Goal: Transaction & Acquisition: Book appointment/travel/reservation

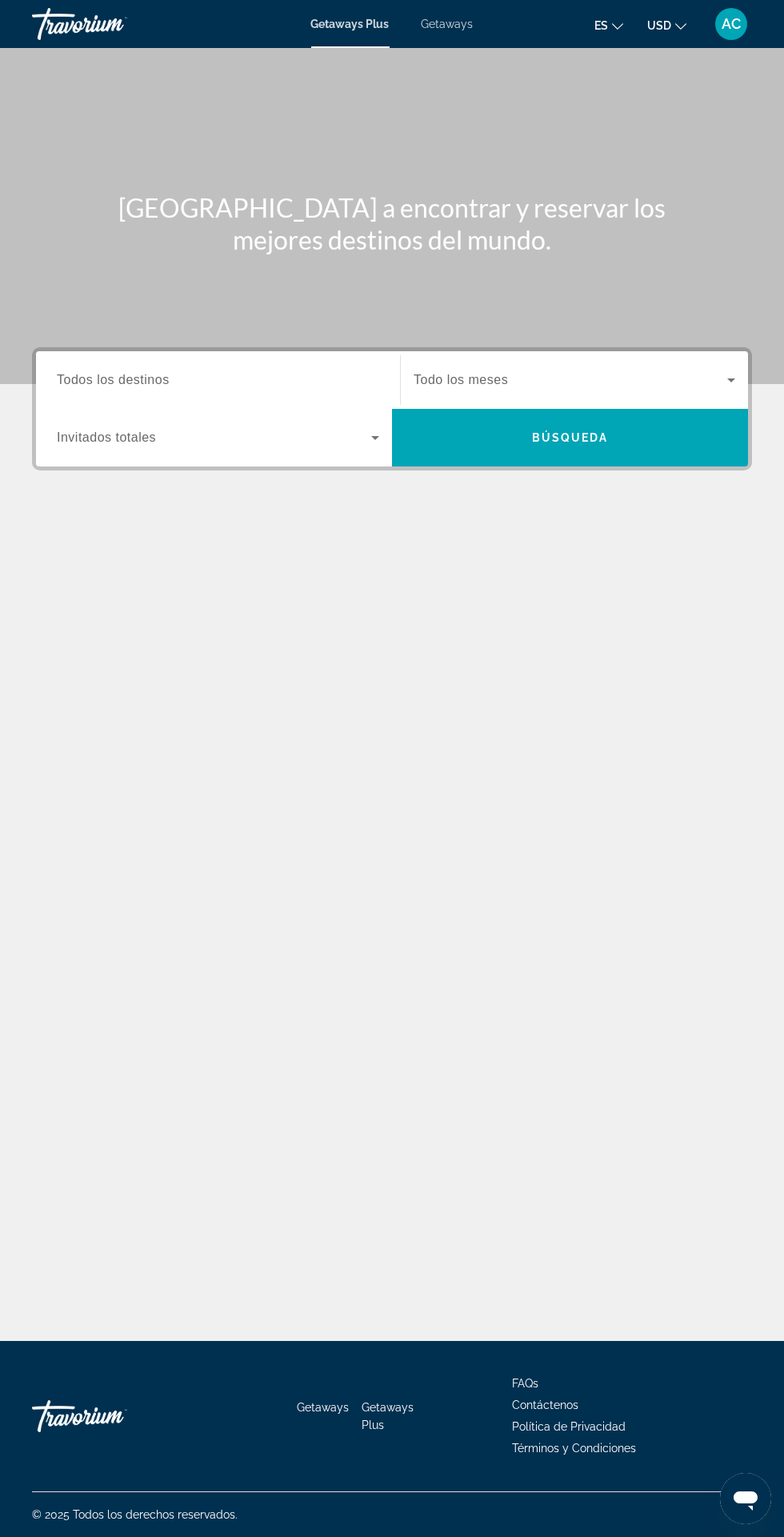
click at [465, 32] on div "Getaways Plus Getaways es English Español Français Italiano Português русский U…" at bounding box center [392, 24] width 784 height 42
click at [464, 32] on div "Getaways Plus Getaways es English Español Français Italiano Português русский U…" at bounding box center [392, 24] width 784 height 42
click at [448, 18] on span "Getaways" at bounding box center [447, 25] width 52 height 13
click at [300, 386] on input "Destination Todos los destinos" at bounding box center [218, 381] width 322 height 19
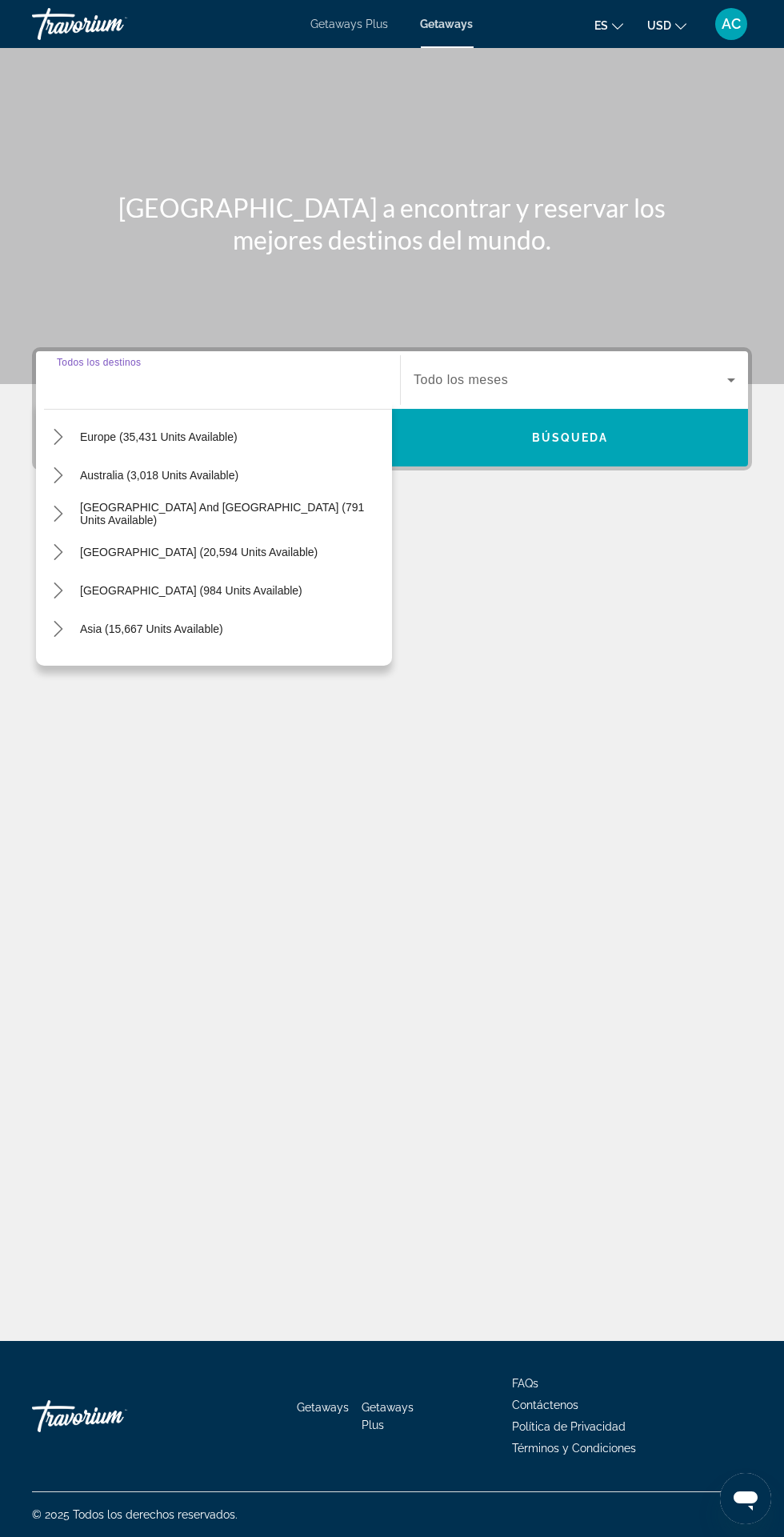
scroll to position [194, 0]
click at [244, 582] on span "[GEOGRAPHIC_DATA] (984 units available)" at bounding box center [191, 589] width 223 height 13
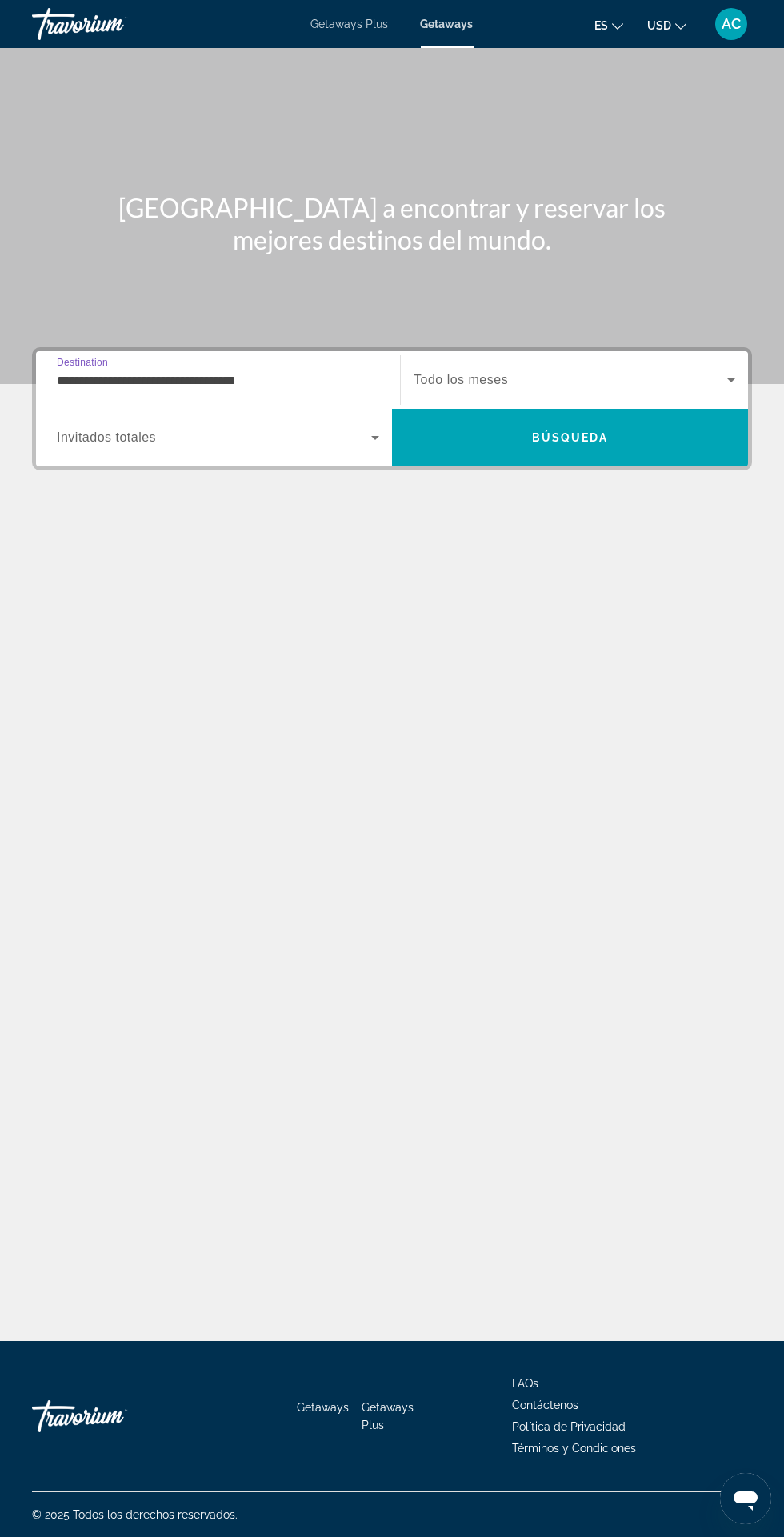
click at [319, 372] on input "**********" at bounding box center [218, 381] width 322 height 19
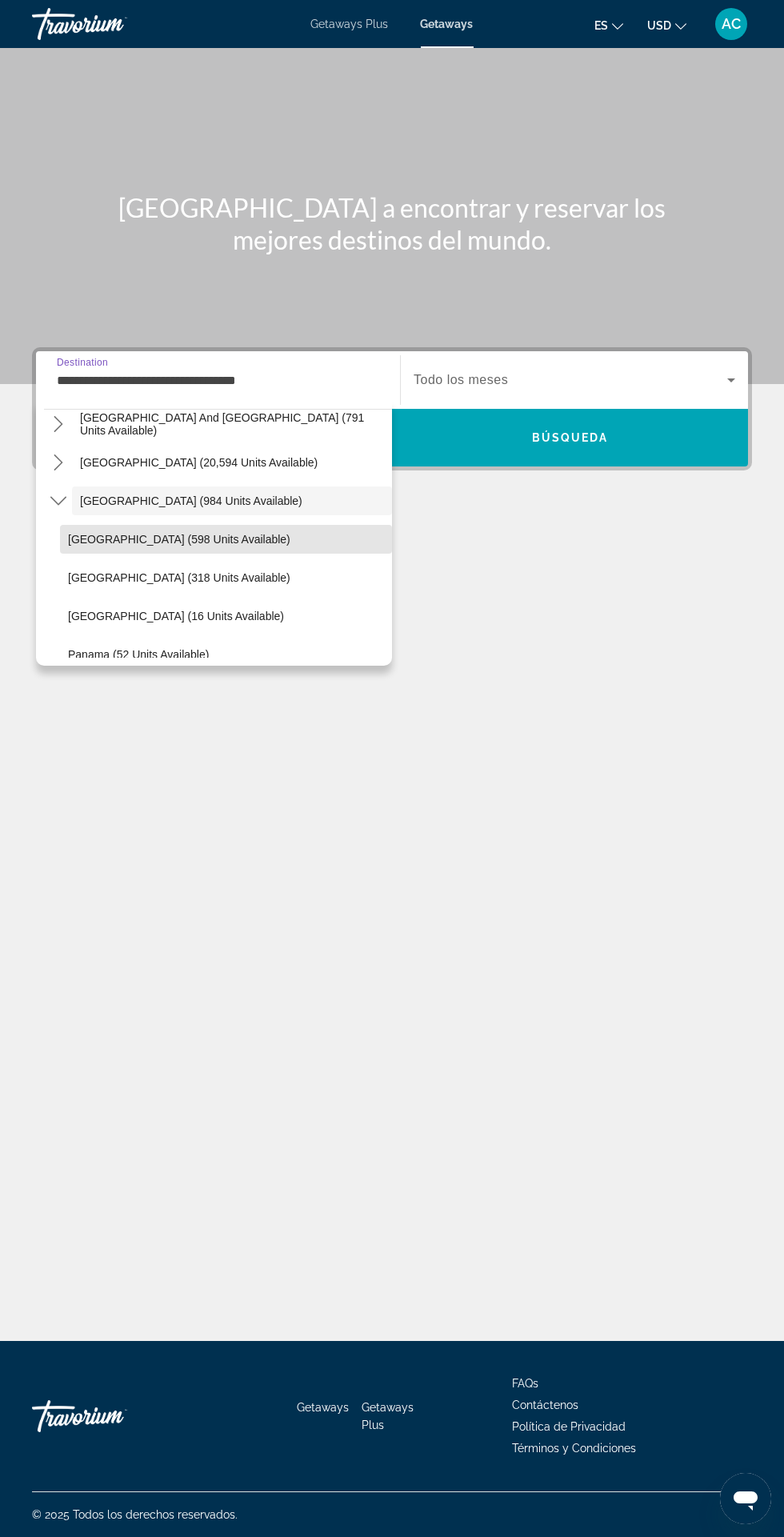
scroll to position [280, 0]
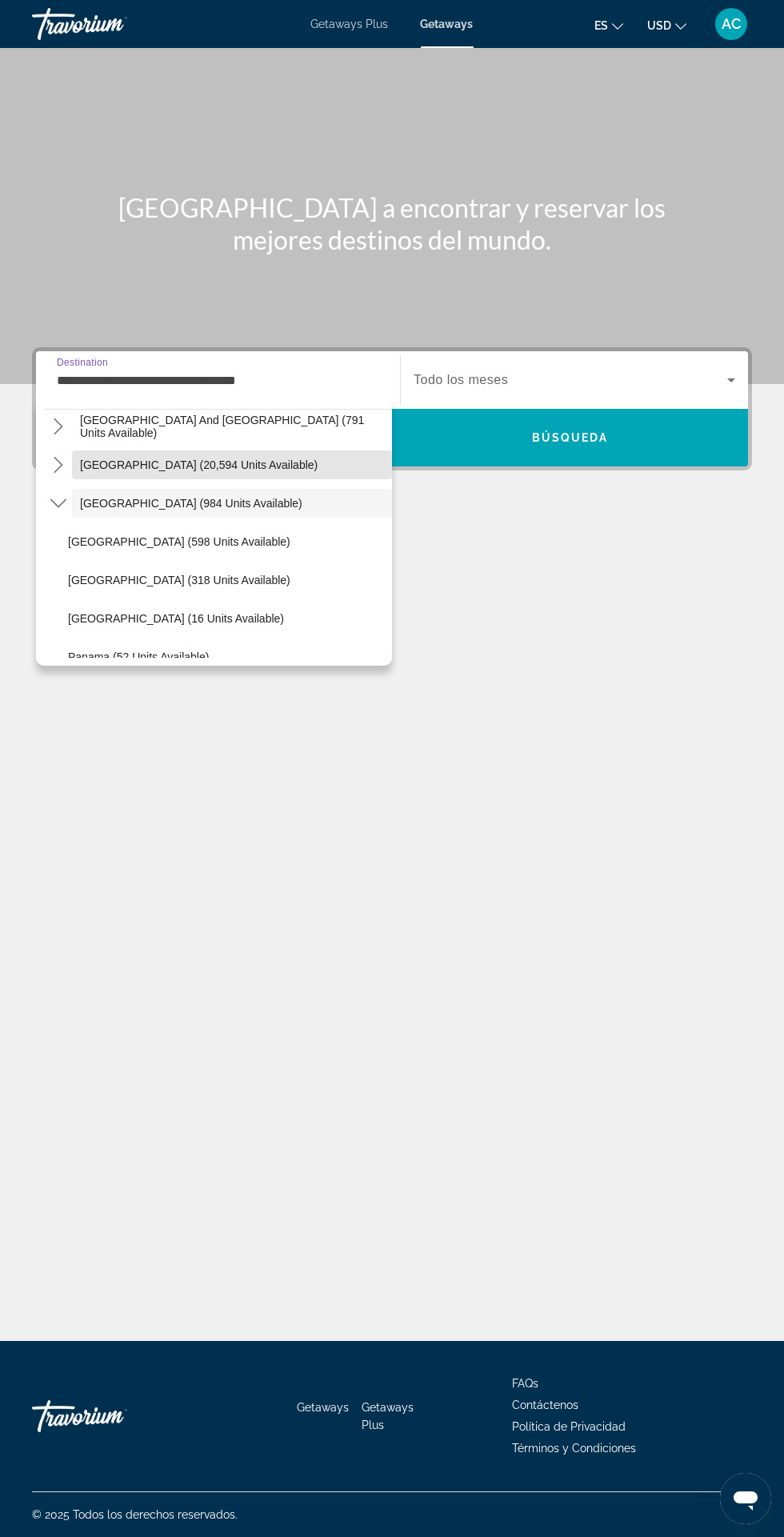
click at [274, 454] on span "Select destination: South America (20,594 units available)" at bounding box center [232, 465] width 320 height 39
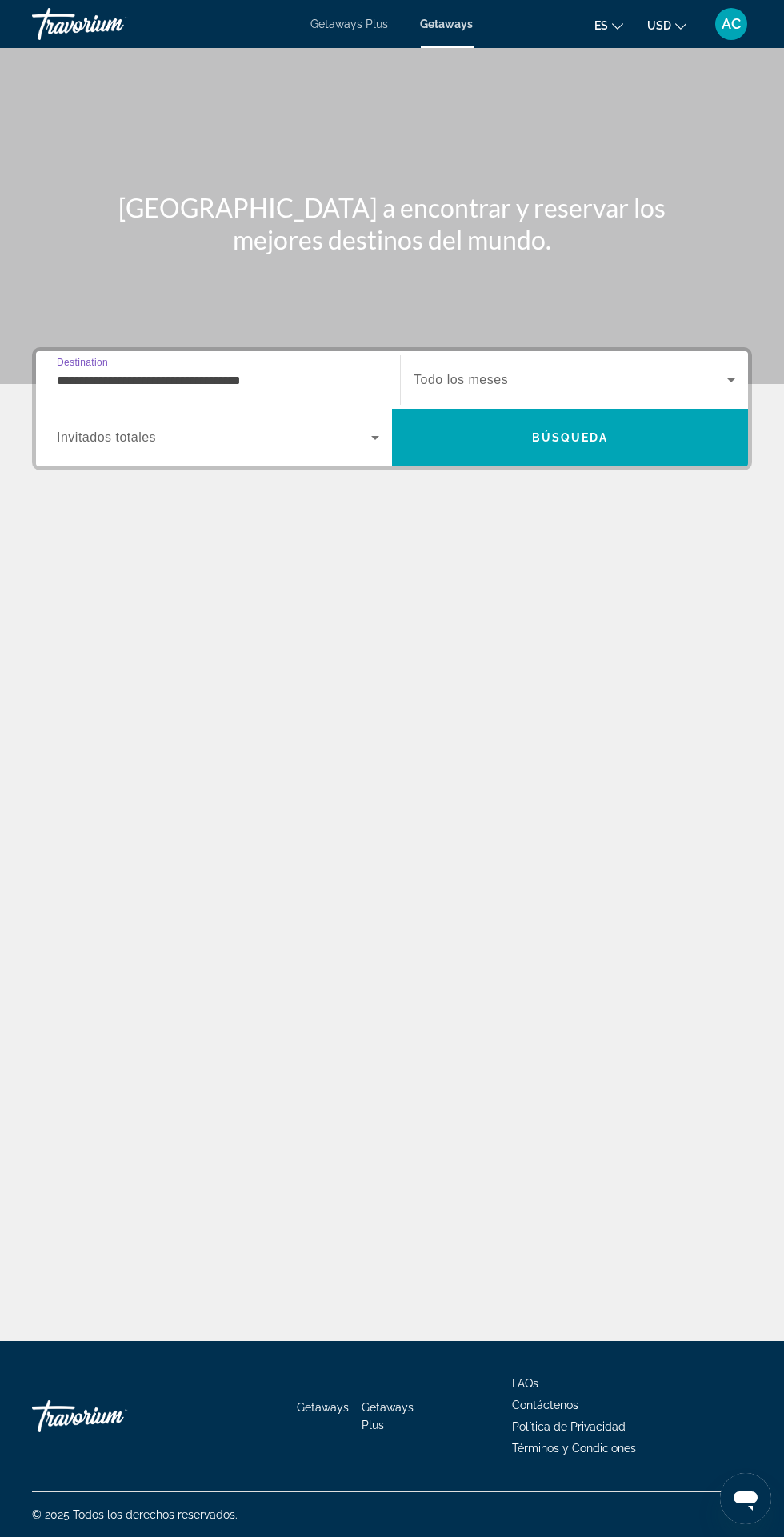
scroll to position [133, 0]
click at [331, 372] on input "**********" at bounding box center [218, 381] width 322 height 19
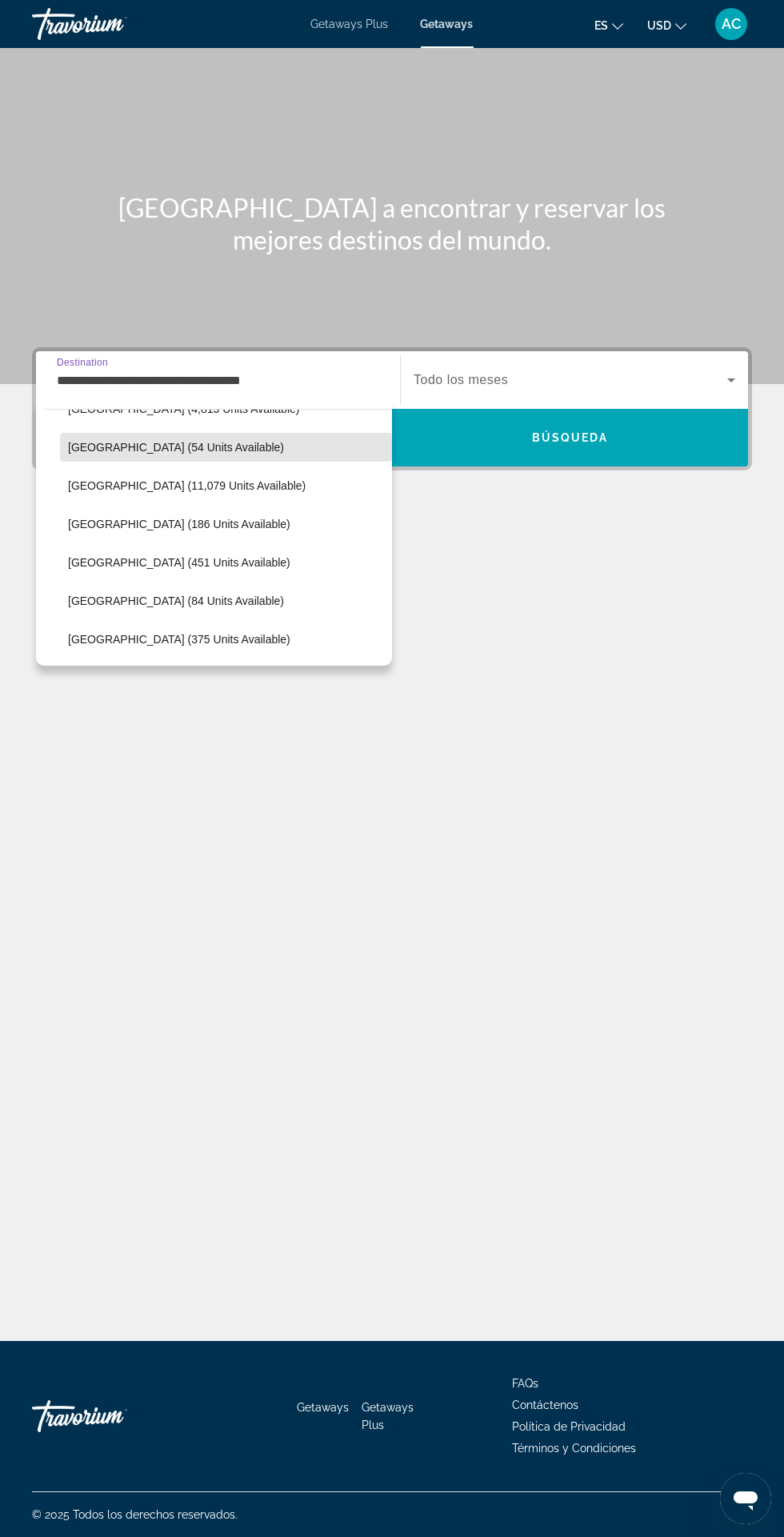
scroll to position [374, 0]
click at [233, 567] on span "Select destination: Colombia (451 units available)" at bounding box center [226, 562] width 332 height 39
type input "**********"
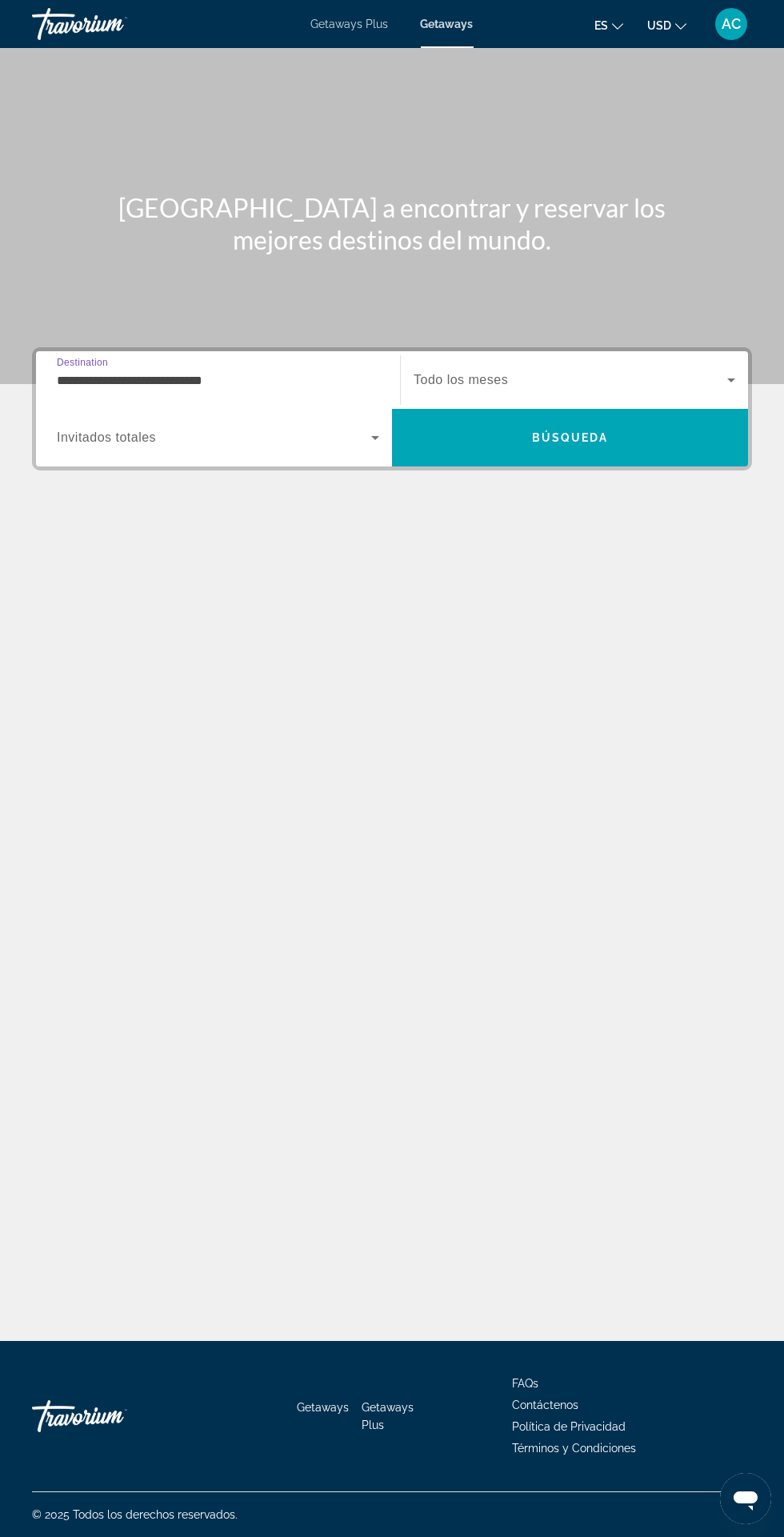
scroll to position [133, 0]
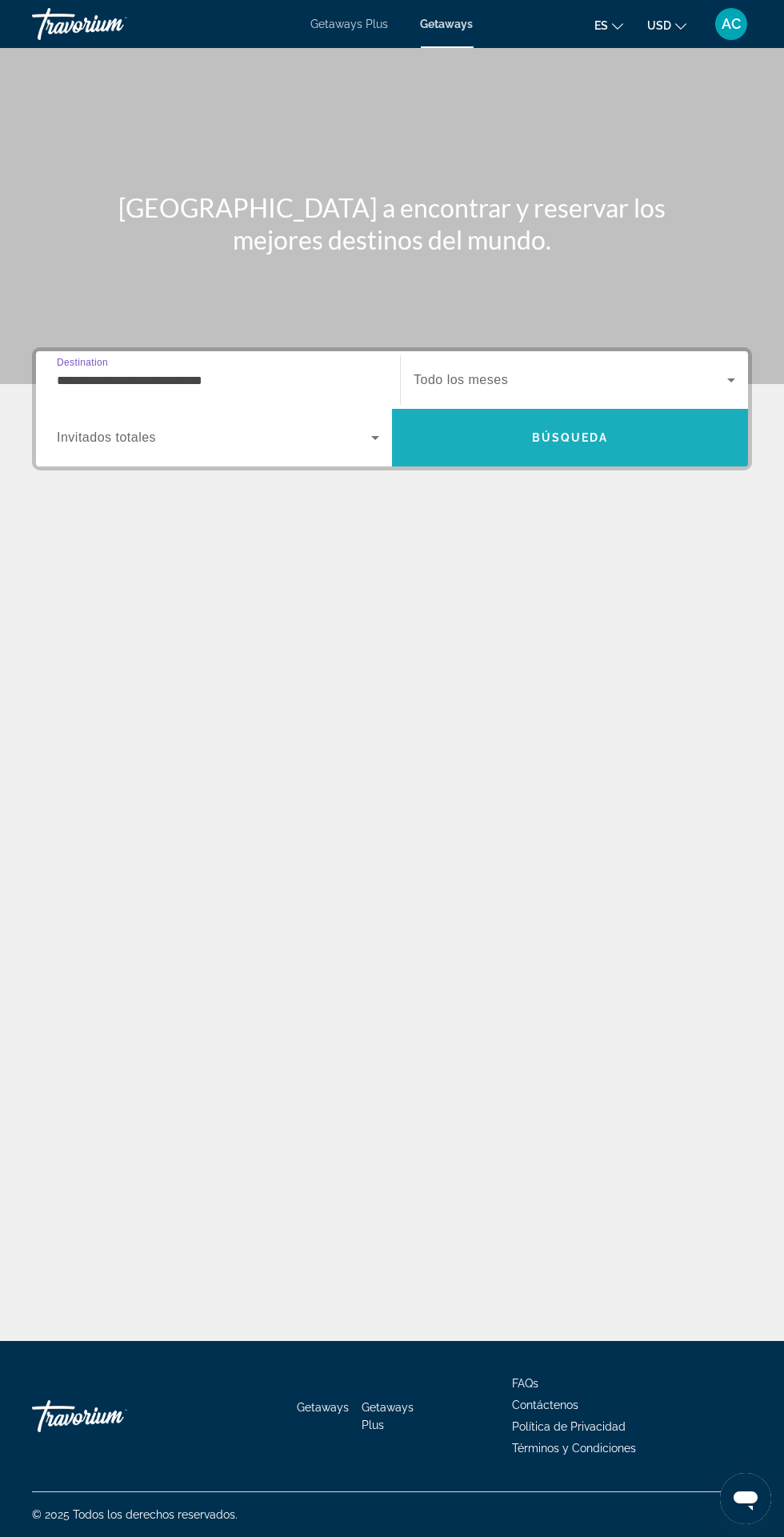
click at [619, 418] on span "Search" at bounding box center [571, 437] width 356 height 39
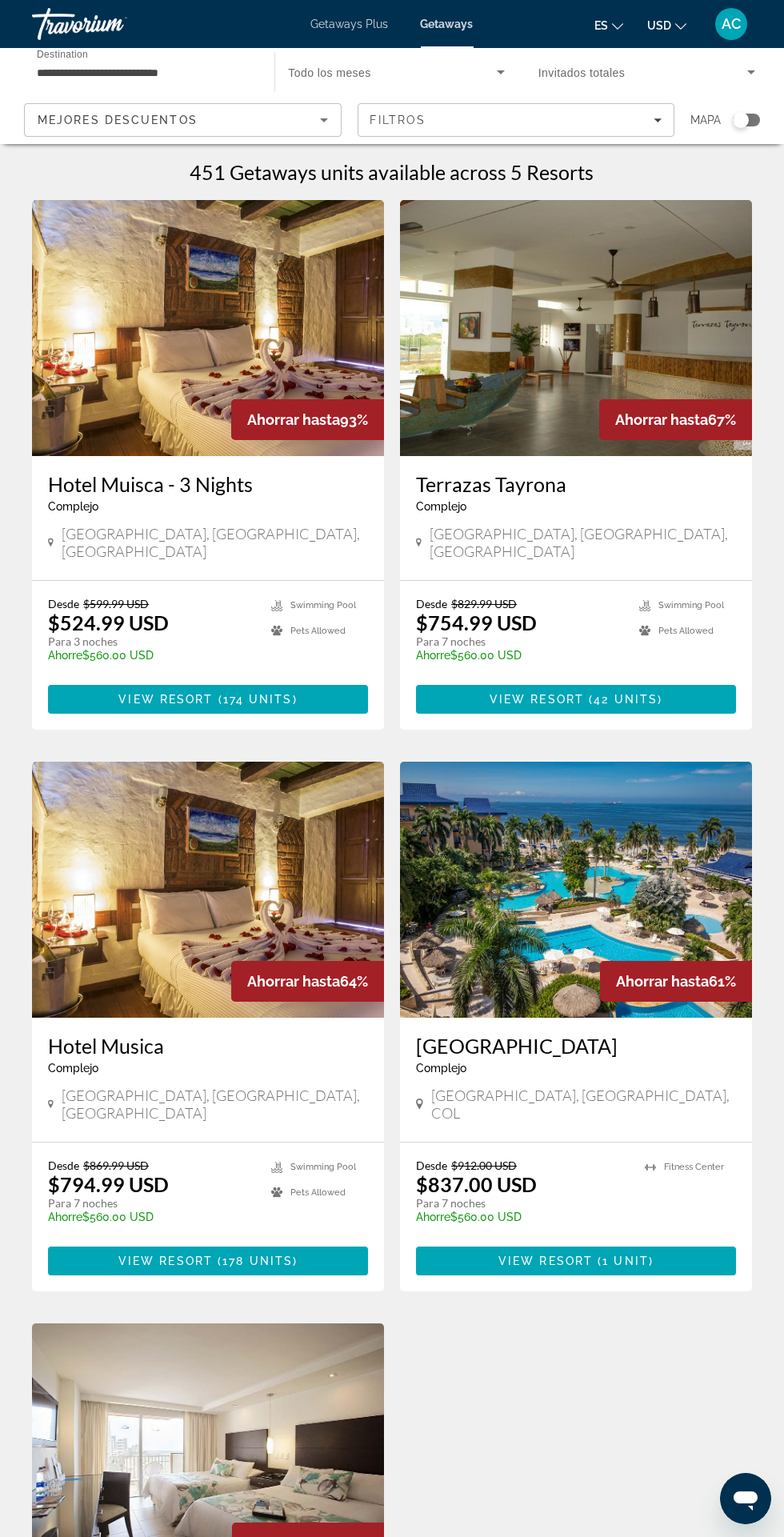
click at [295, 284] on img "Main content" at bounding box center [208, 328] width 352 height 256
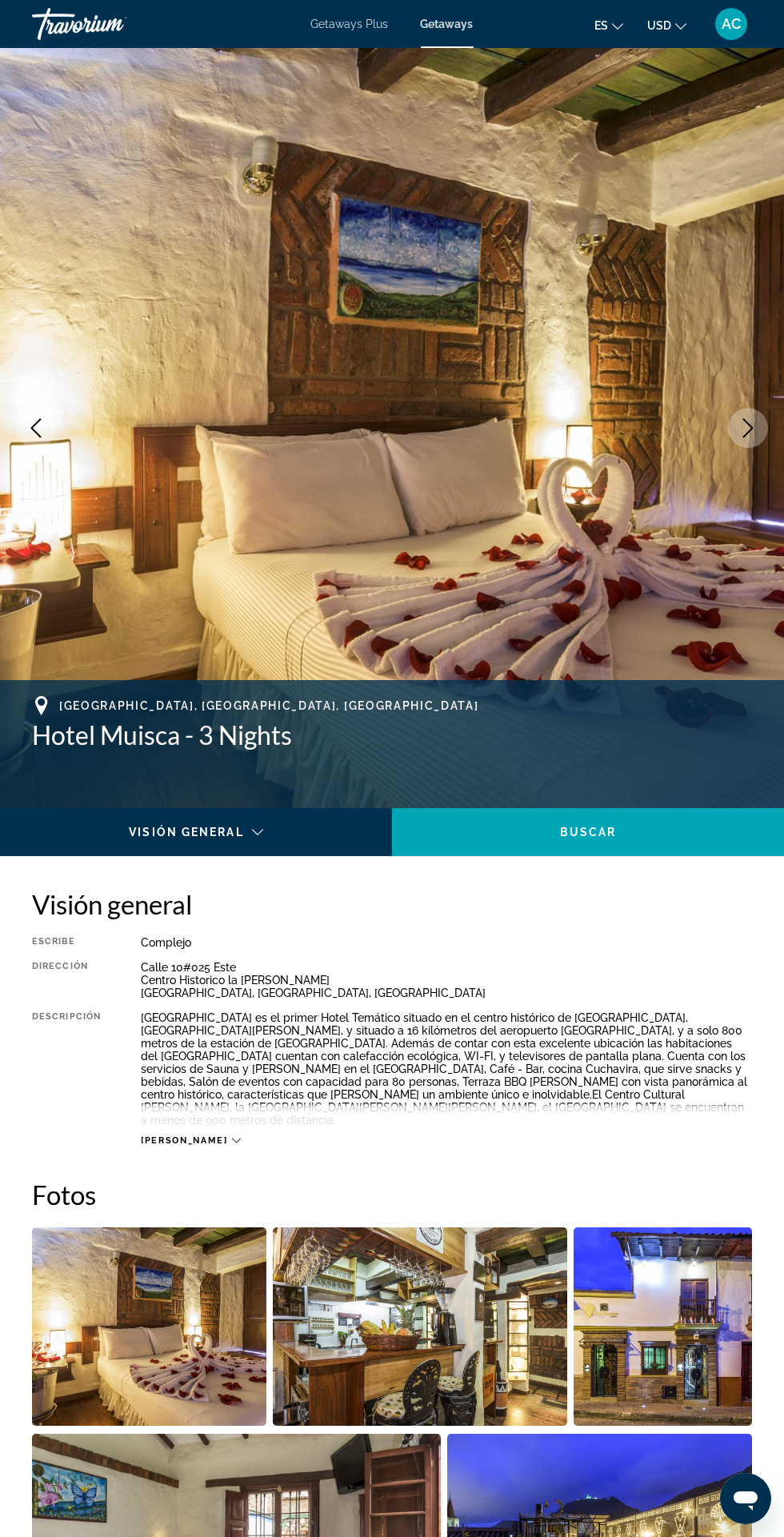
click at [751, 443] on button "Next image" at bounding box center [748, 428] width 40 height 40
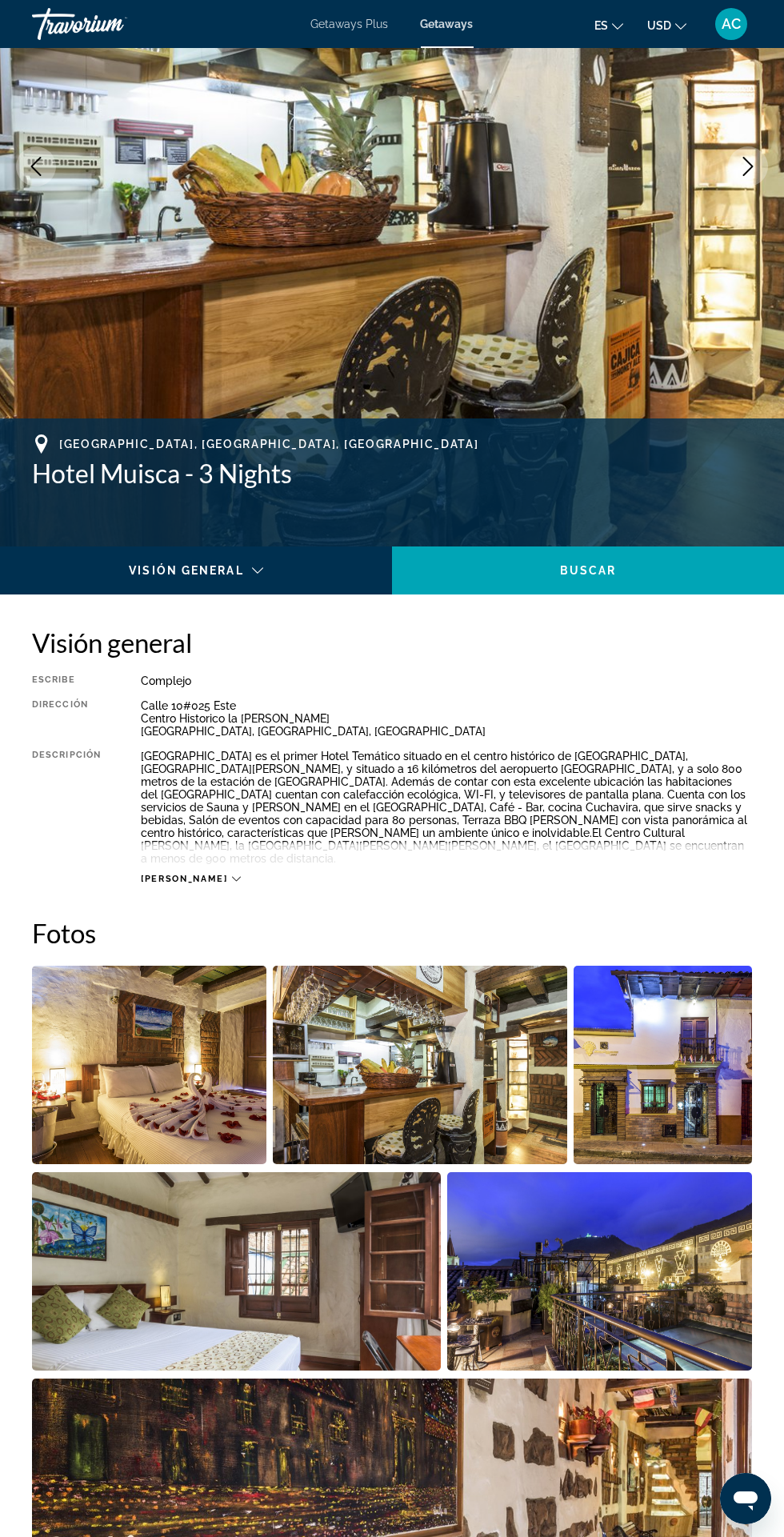
scroll to position [264, 0]
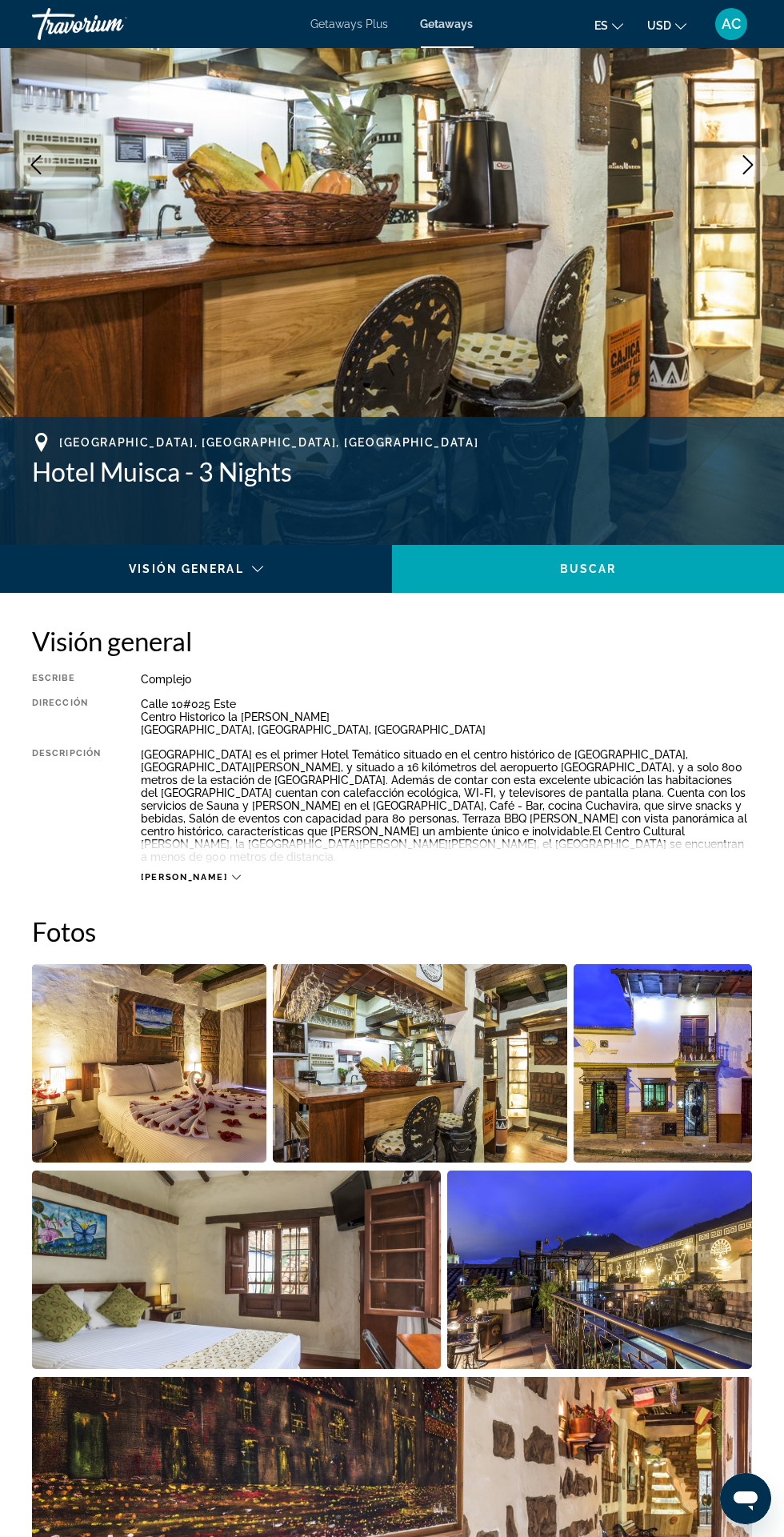
click at [638, 1246] on img "Open full-screen image slider" at bounding box center [600, 1270] width 305 height 198
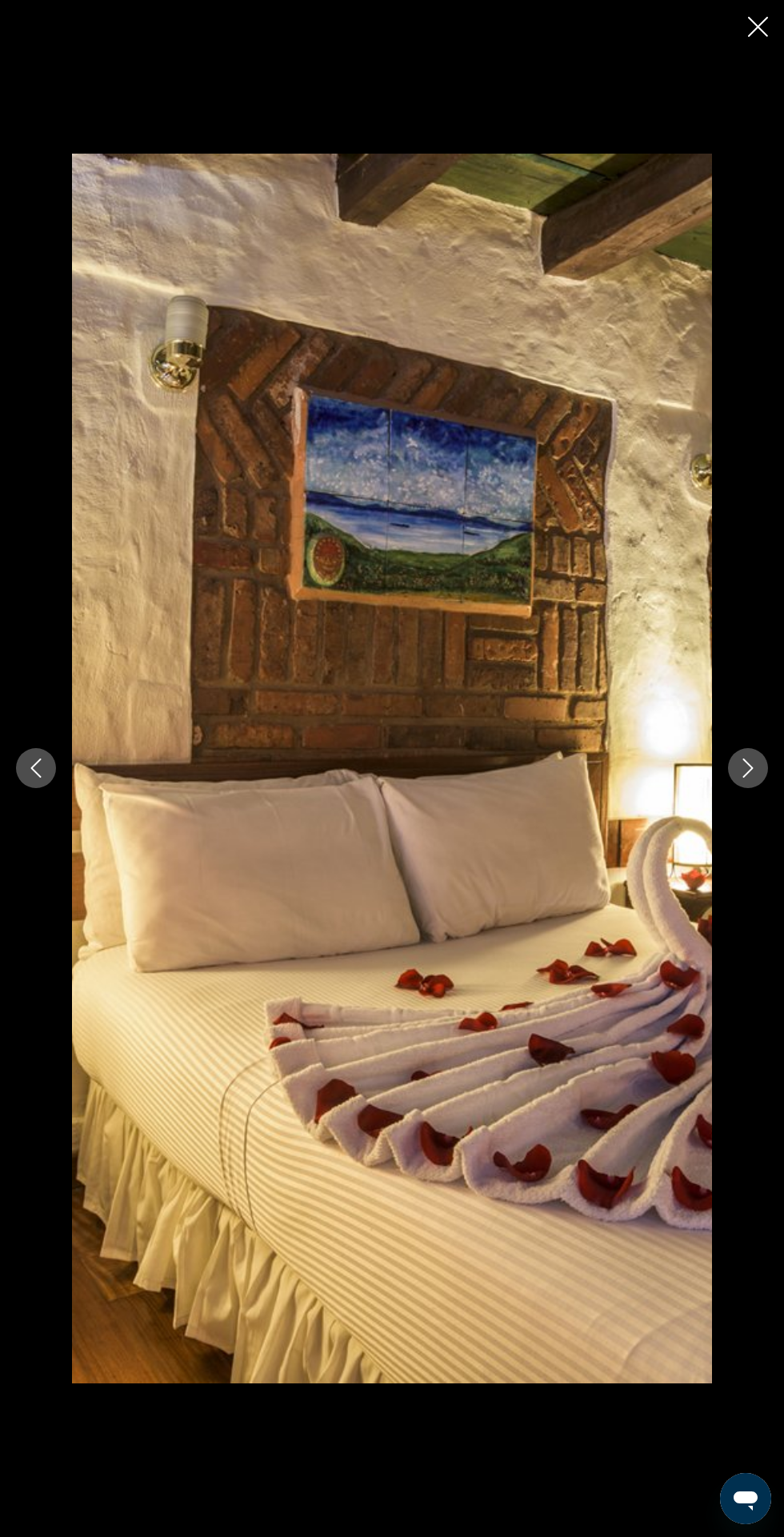
click at [748, 778] on icon "Next image" at bounding box center [748, 768] width 19 height 19
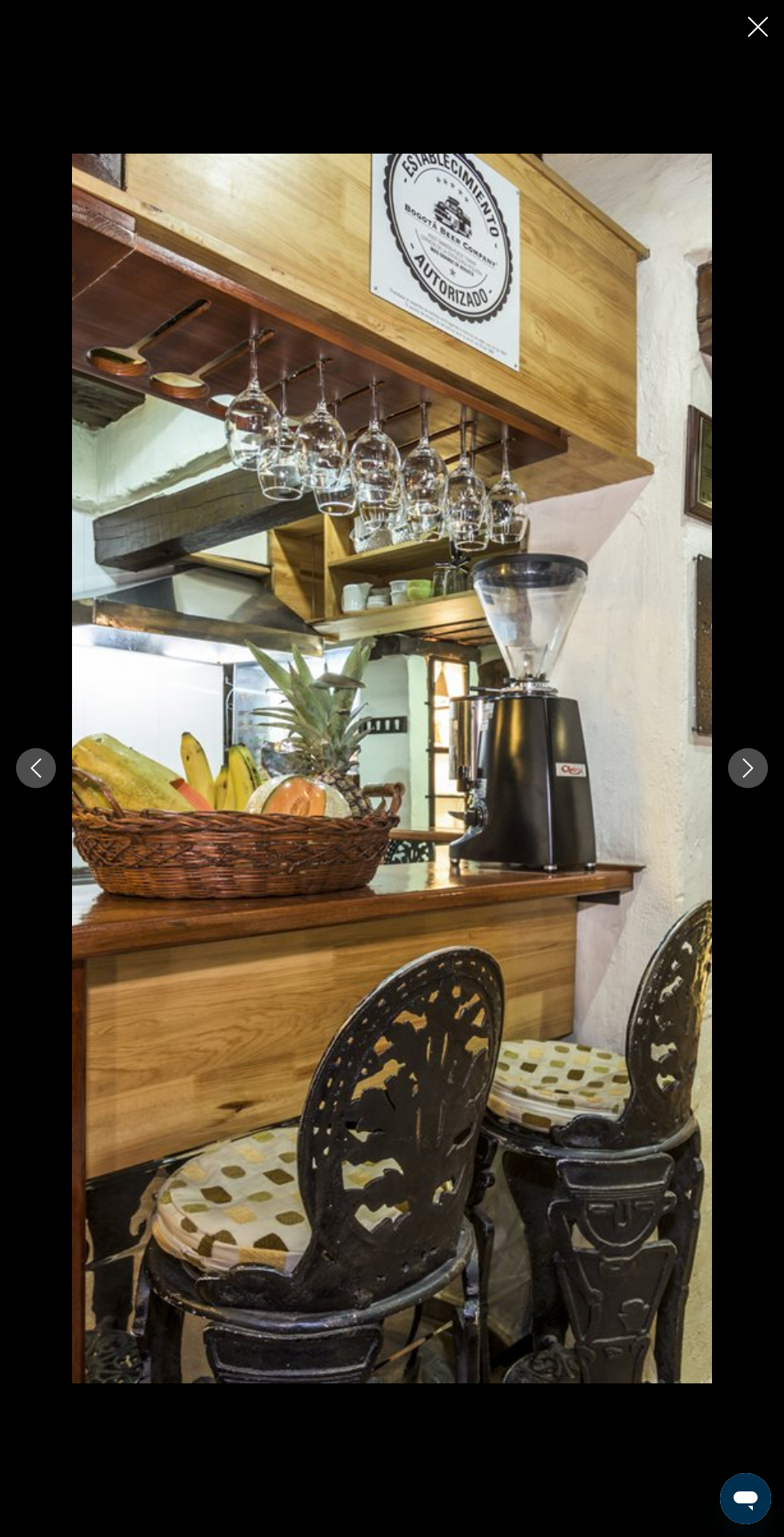
click at [748, 778] on icon "Next image" at bounding box center [748, 768] width 19 height 19
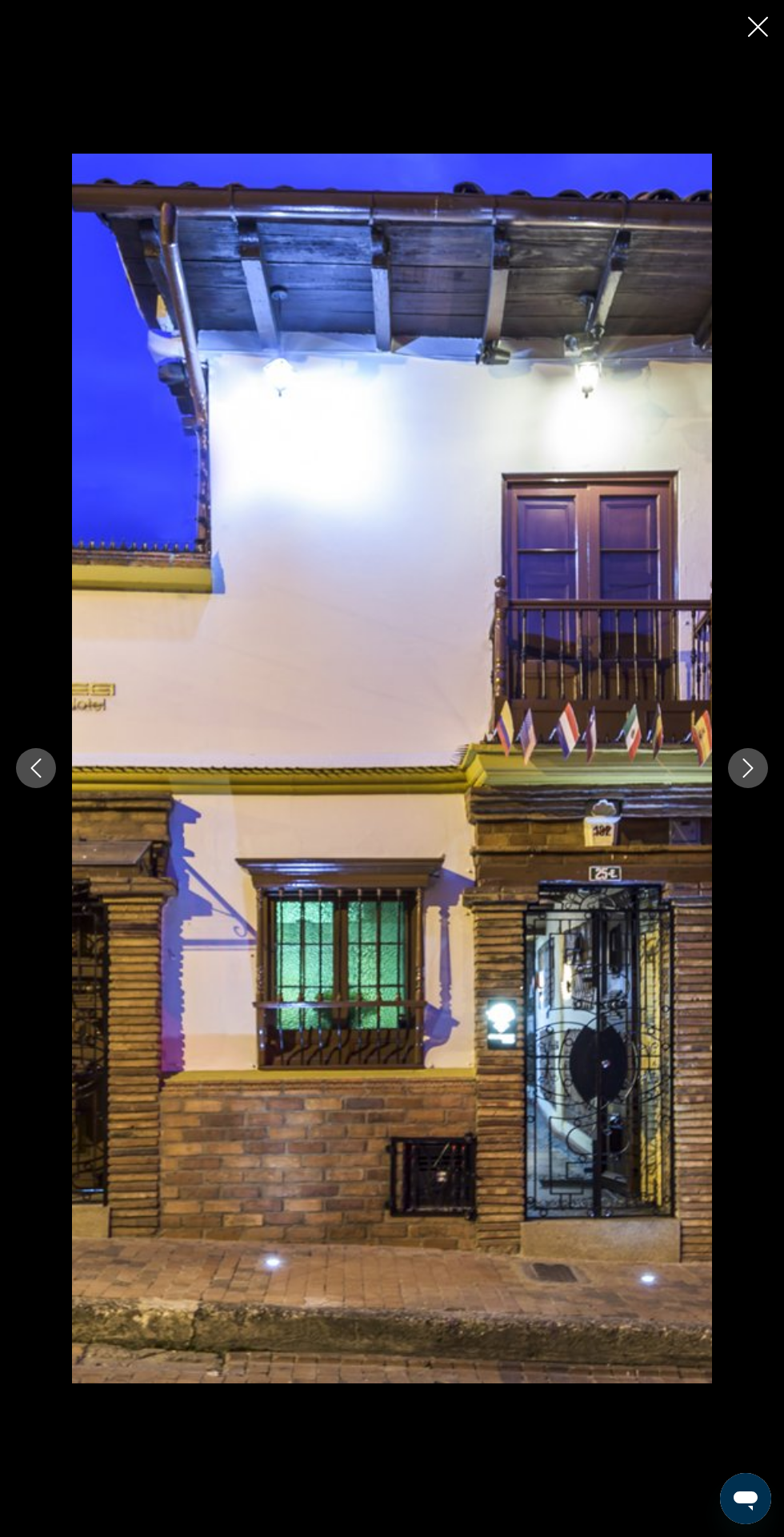
click at [739, 788] on button "Next image" at bounding box center [748, 768] width 40 height 40
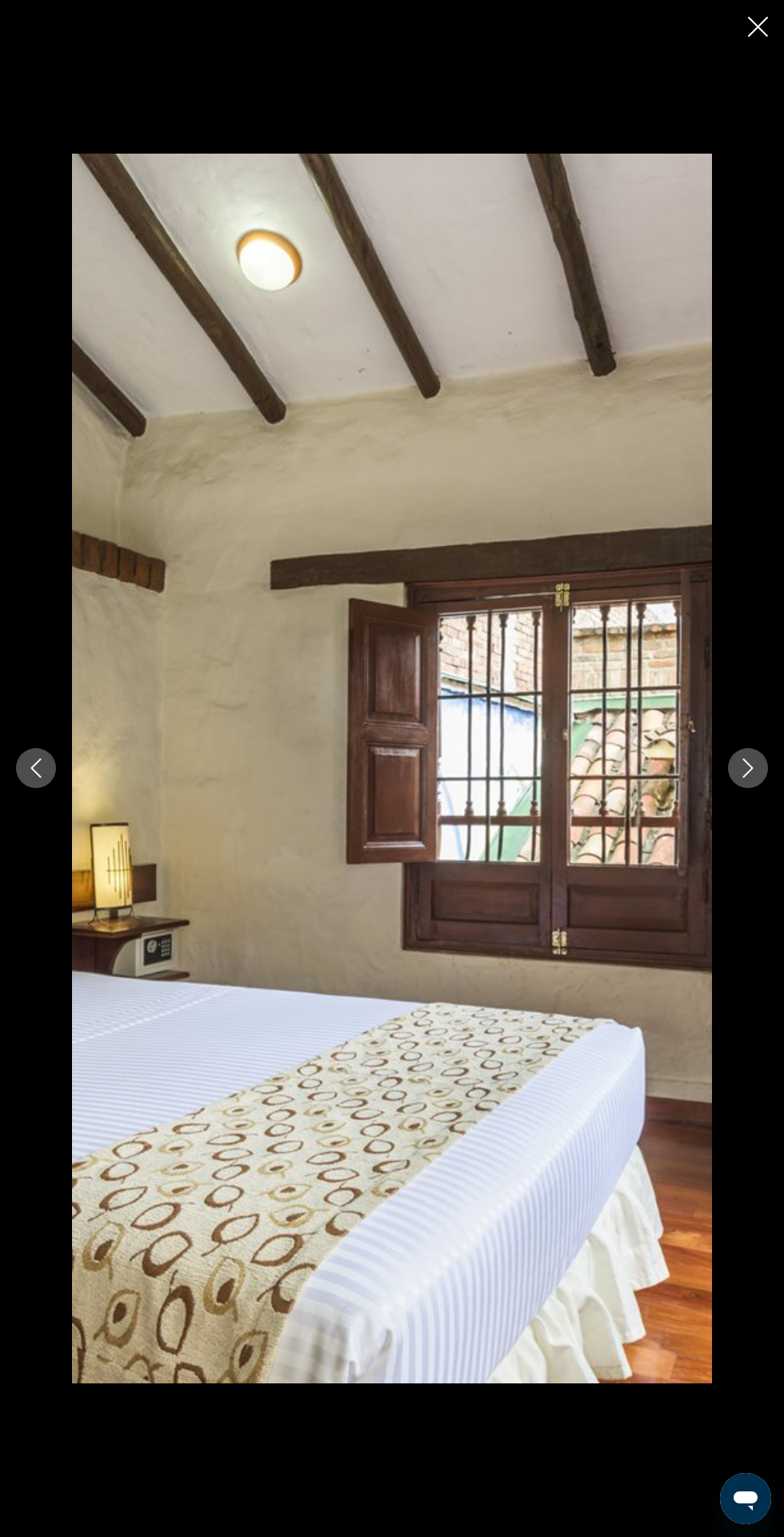
click at [748, 778] on icon "Next image" at bounding box center [748, 769] width 10 height 19
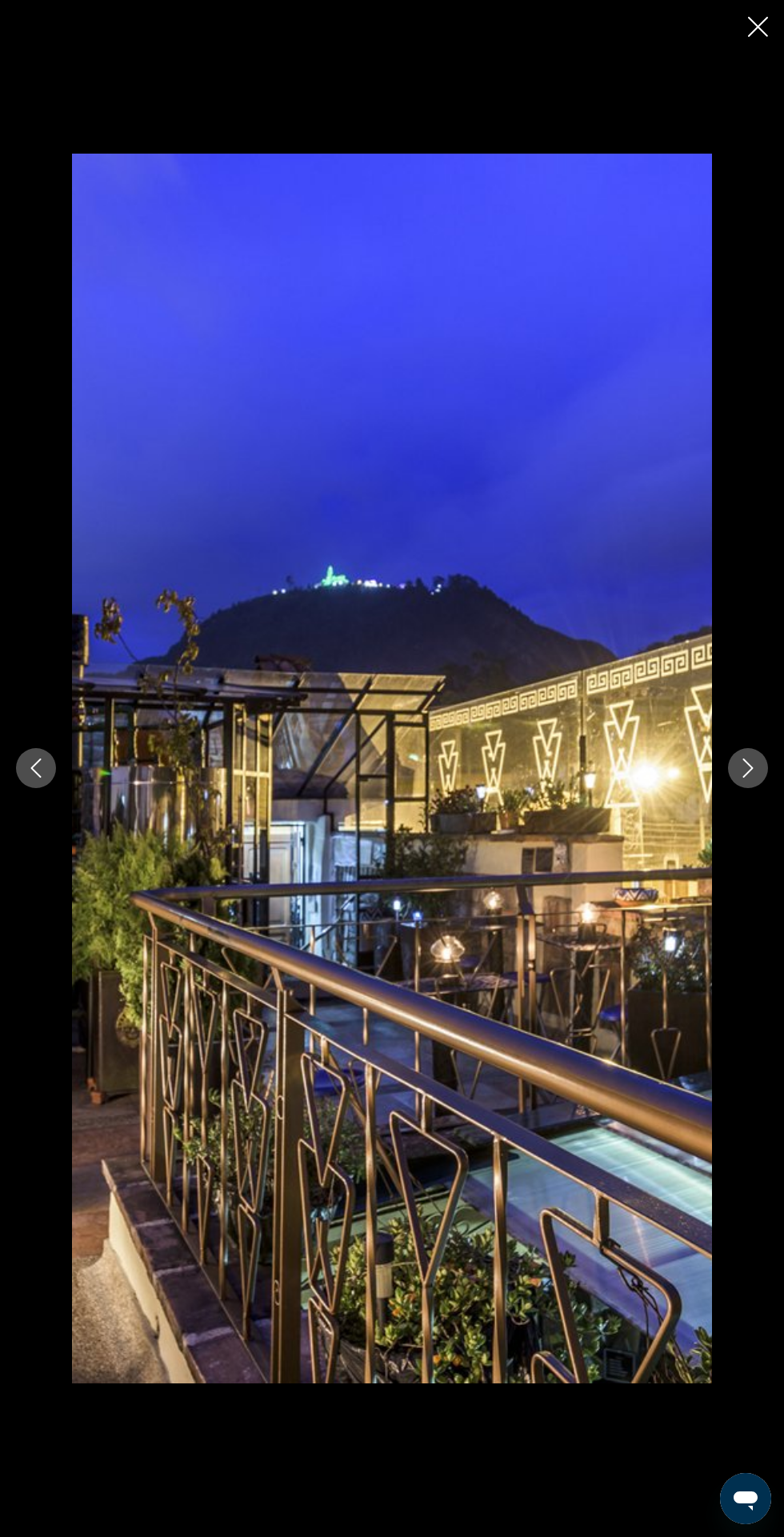
click at [747, 778] on icon "Next image" at bounding box center [748, 768] width 19 height 19
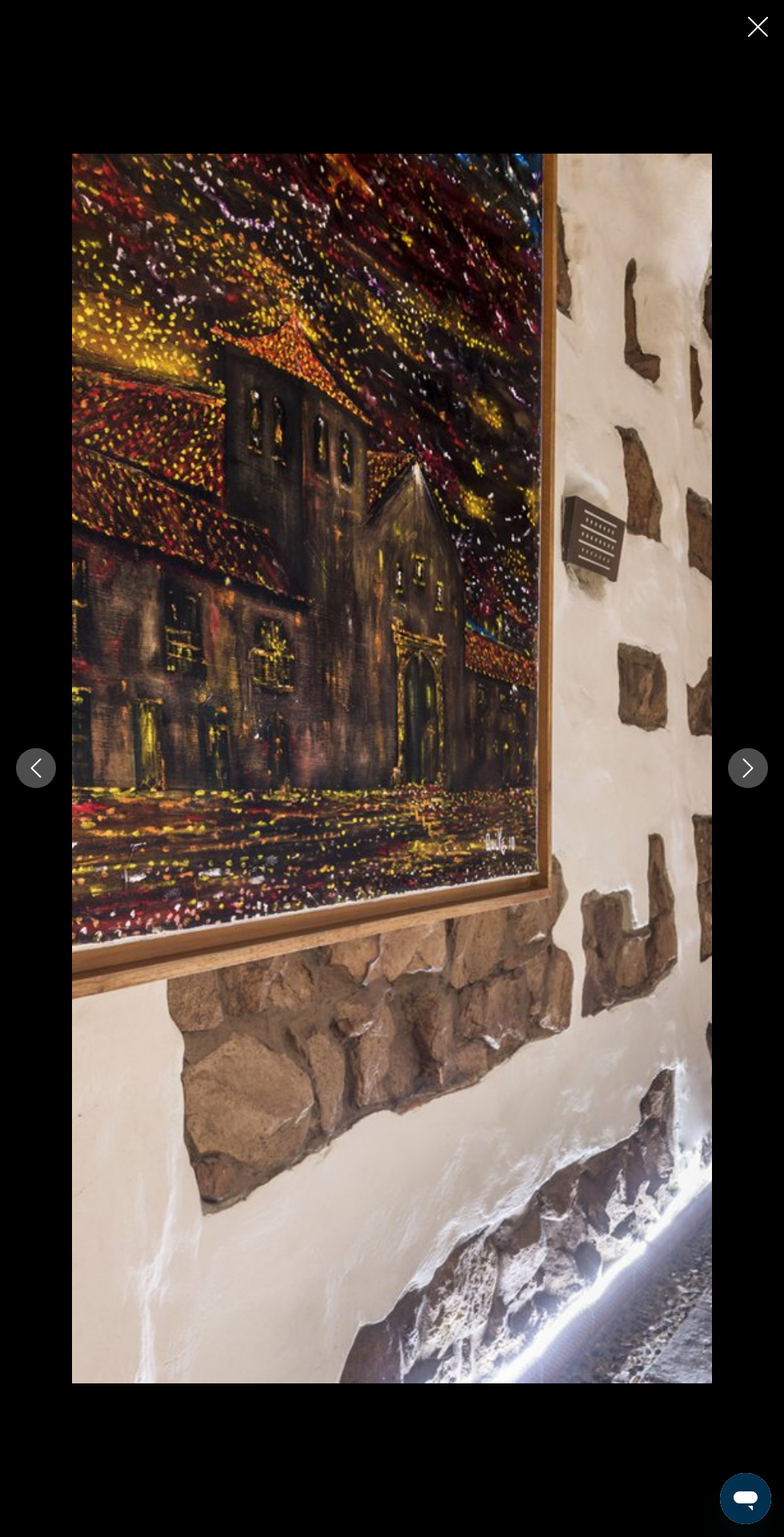
click at [746, 778] on icon "Next image" at bounding box center [748, 768] width 19 height 19
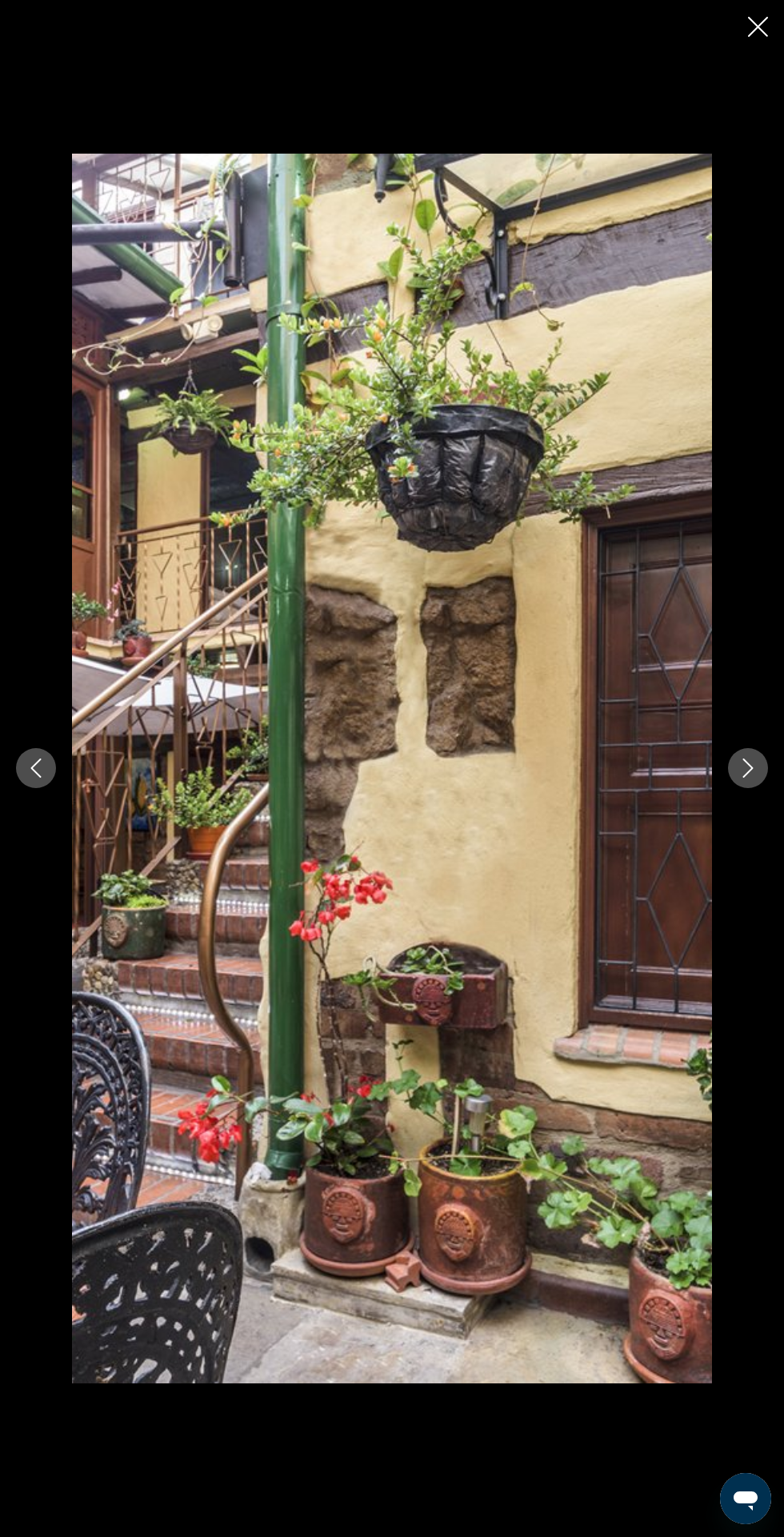
click at [746, 788] on button "Next image" at bounding box center [748, 768] width 40 height 40
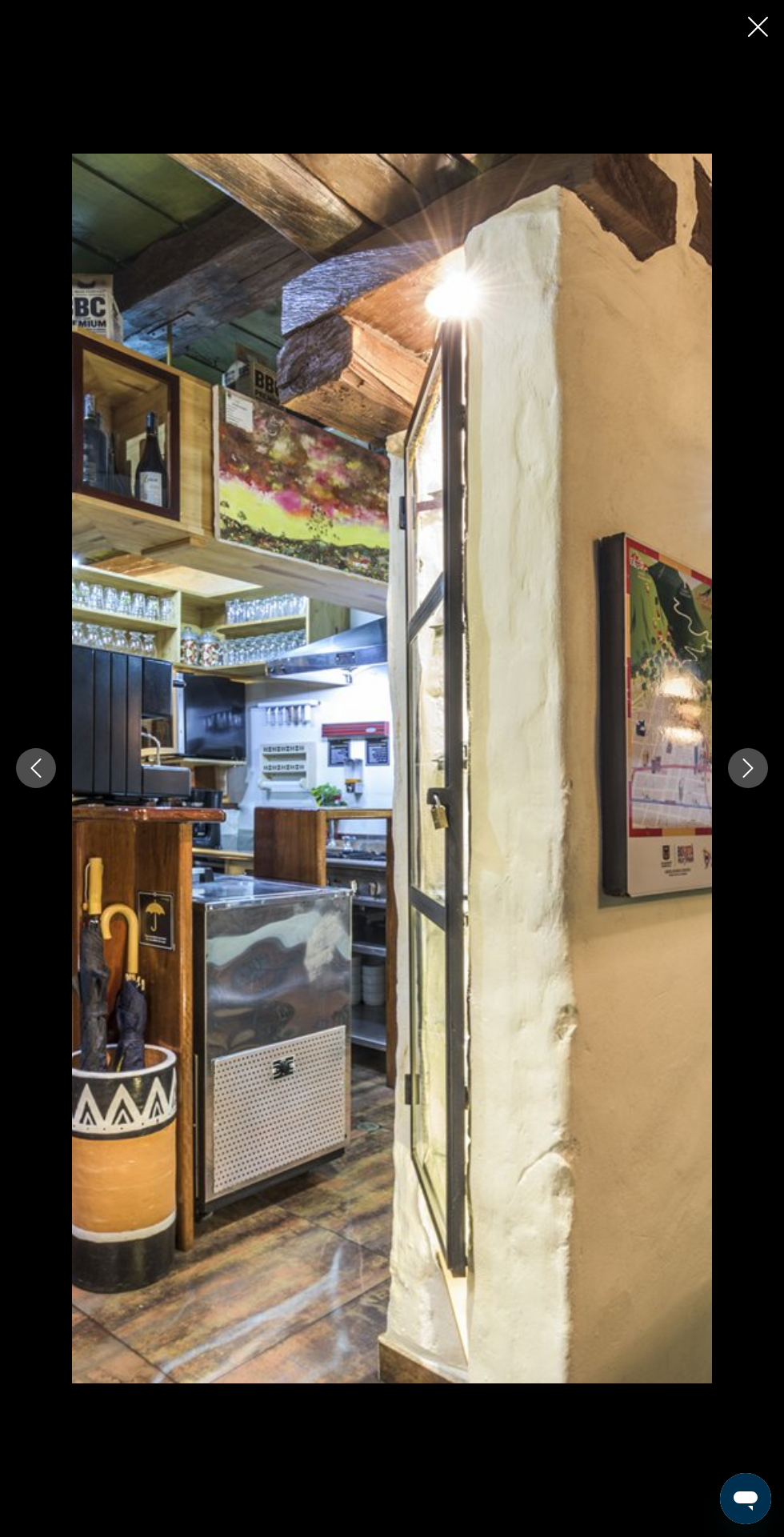
click at [744, 778] on icon "Next image" at bounding box center [748, 768] width 19 height 19
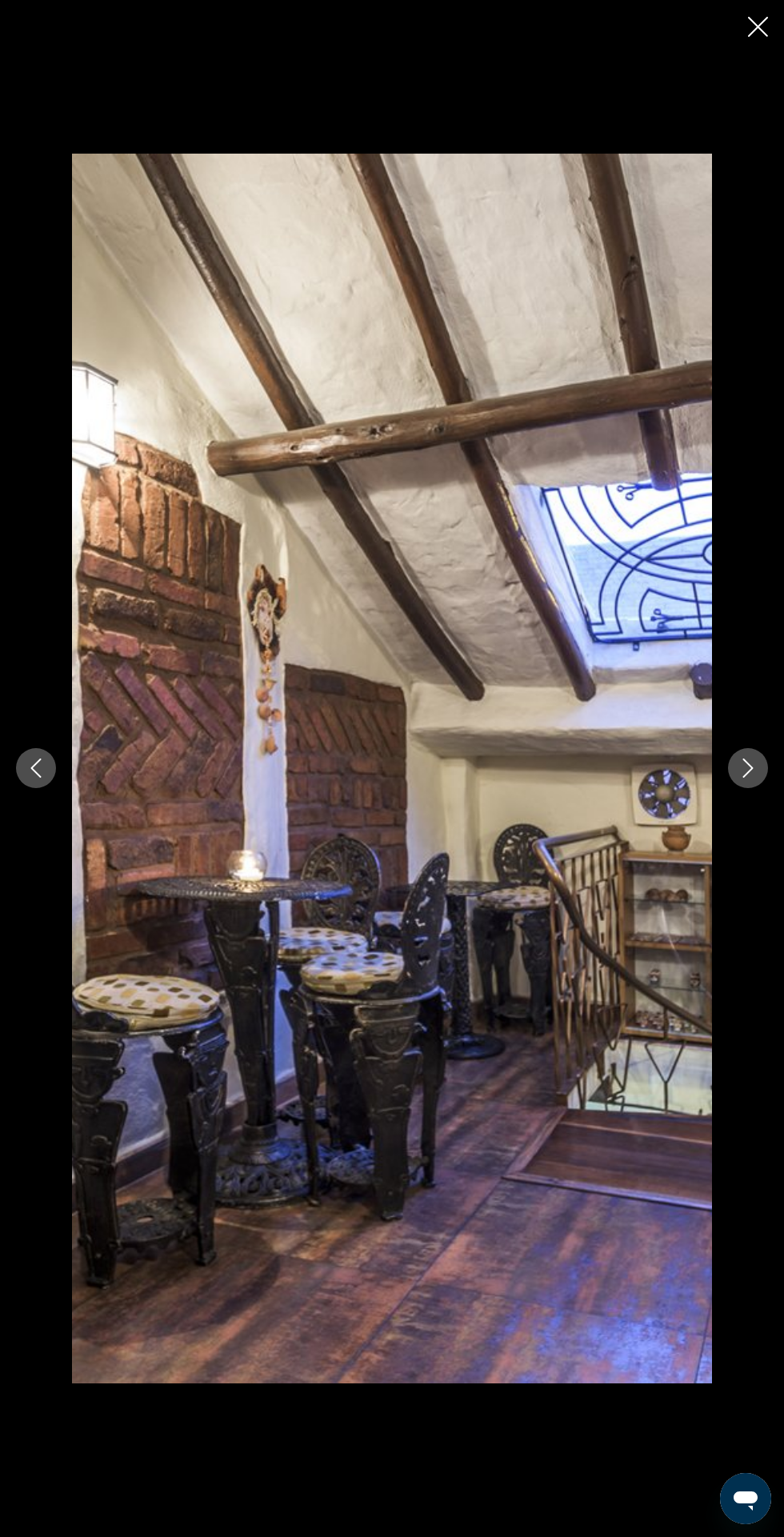
click at [731, 788] on button "Next image" at bounding box center [748, 768] width 40 height 40
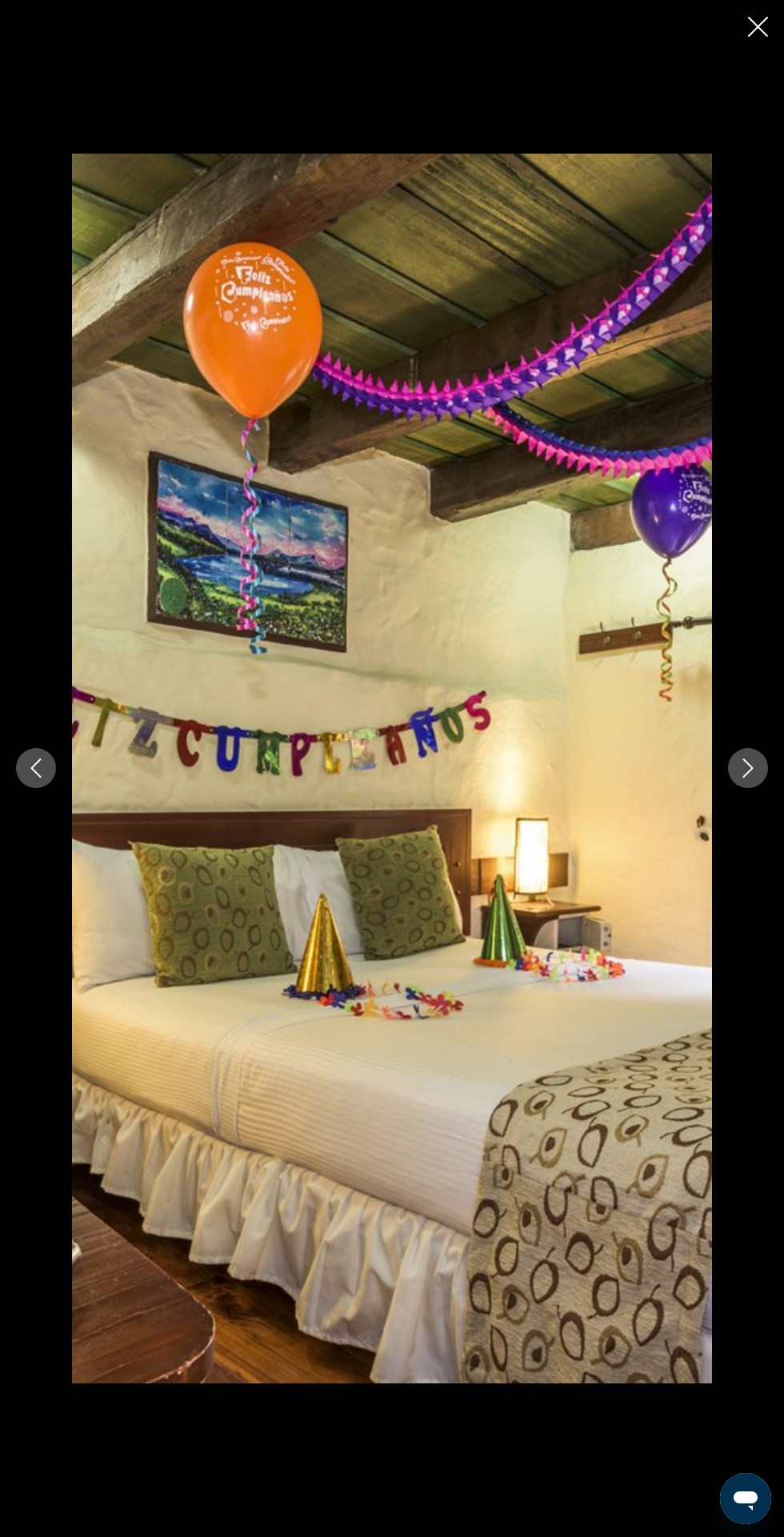
click at [742, 778] on icon "Next image" at bounding box center [748, 768] width 19 height 19
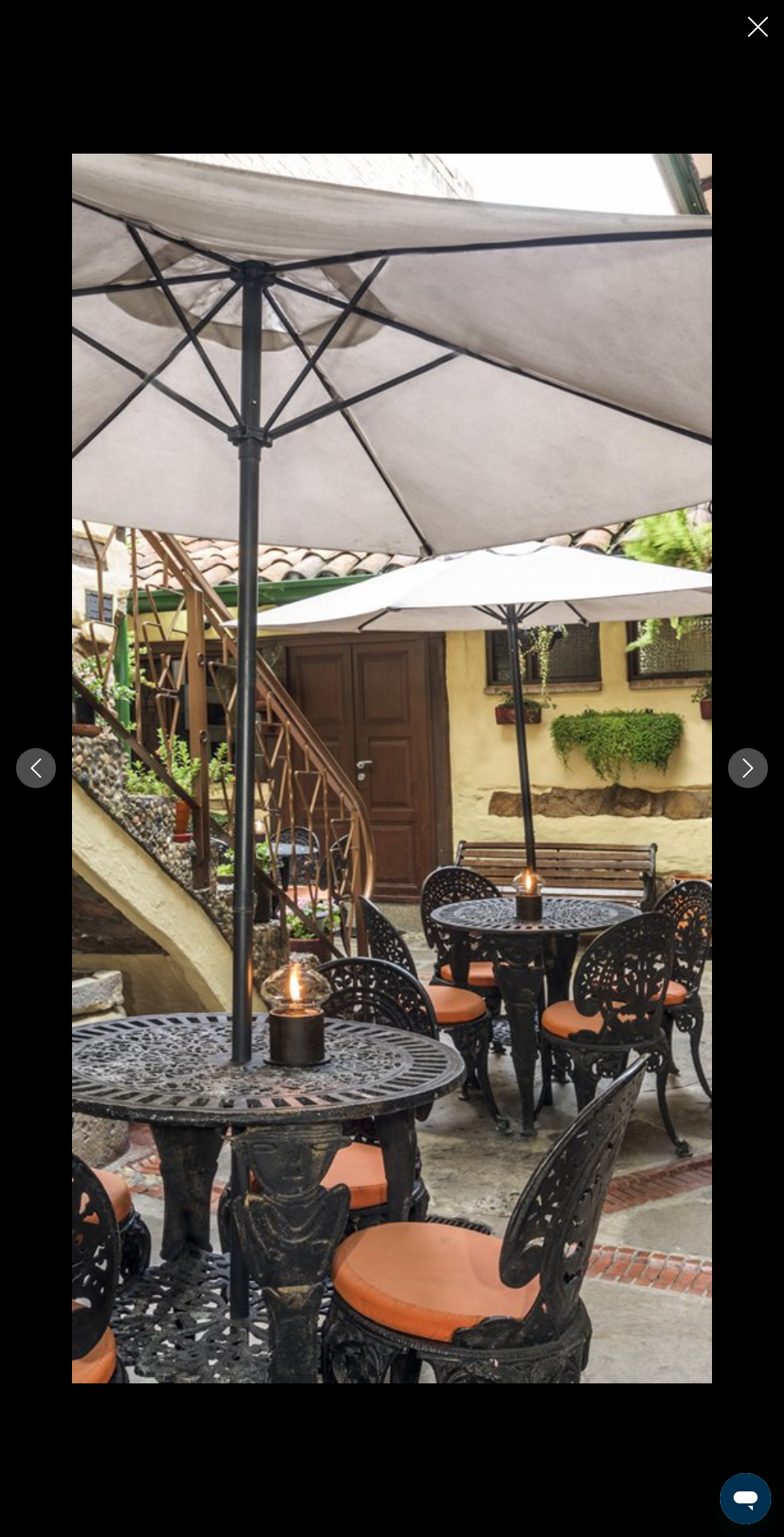
click at [742, 778] on icon "Next image" at bounding box center [748, 768] width 19 height 19
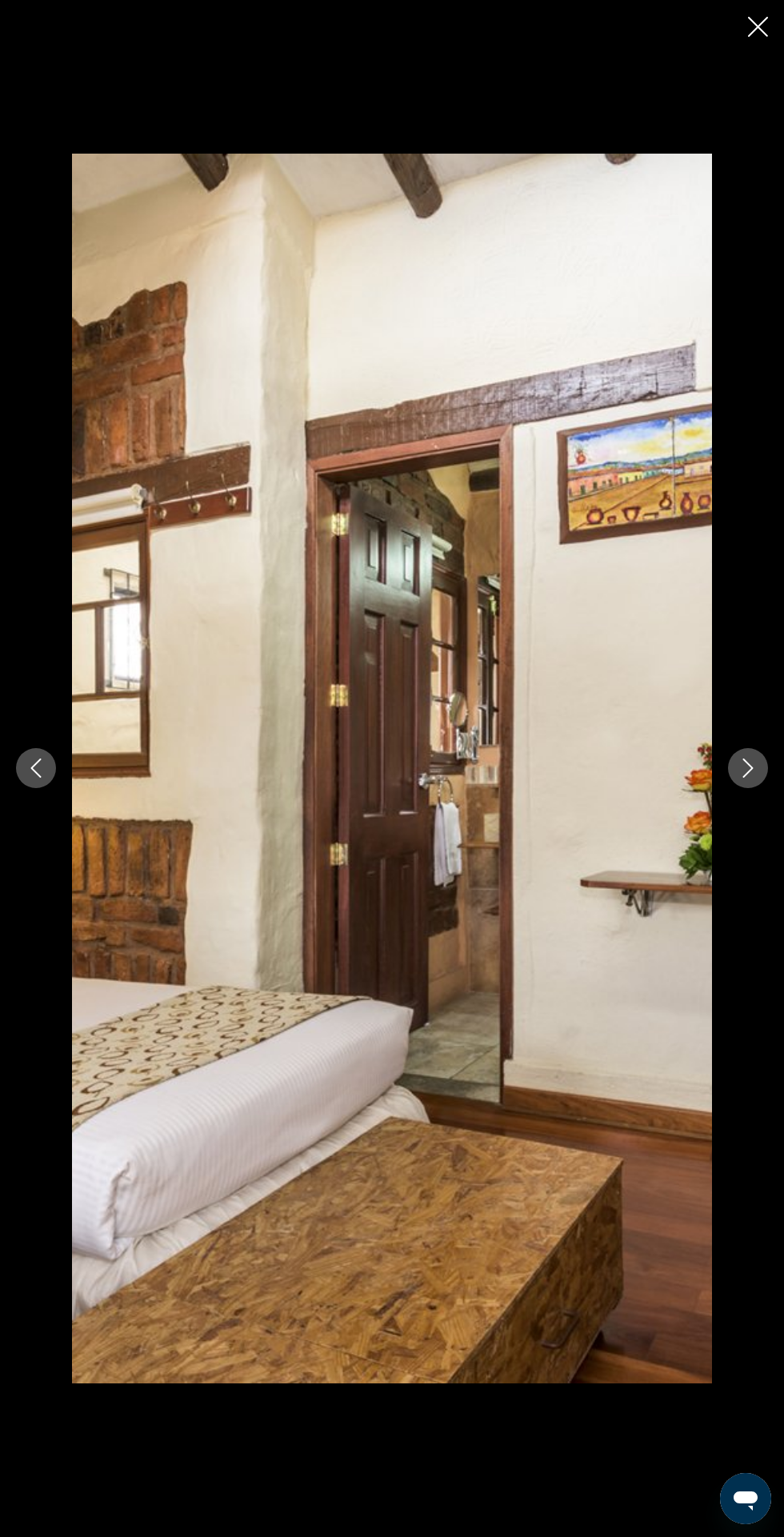
click at [742, 778] on icon "Next image" at bounding box center [748, 768] width 19 height 19
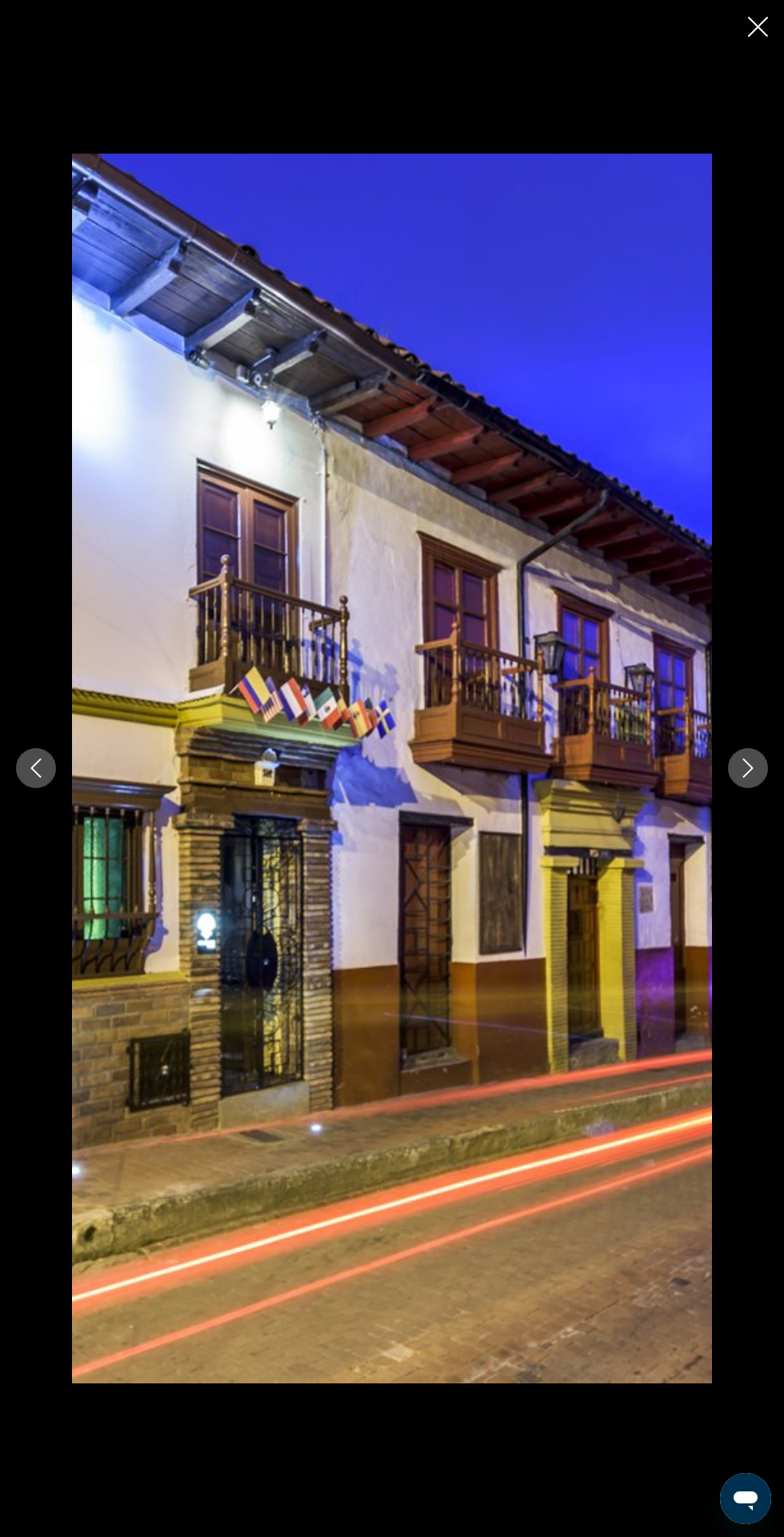
click at [744, 778] on icon "Next image" at bounding box center [748, 769] width 10 height 19
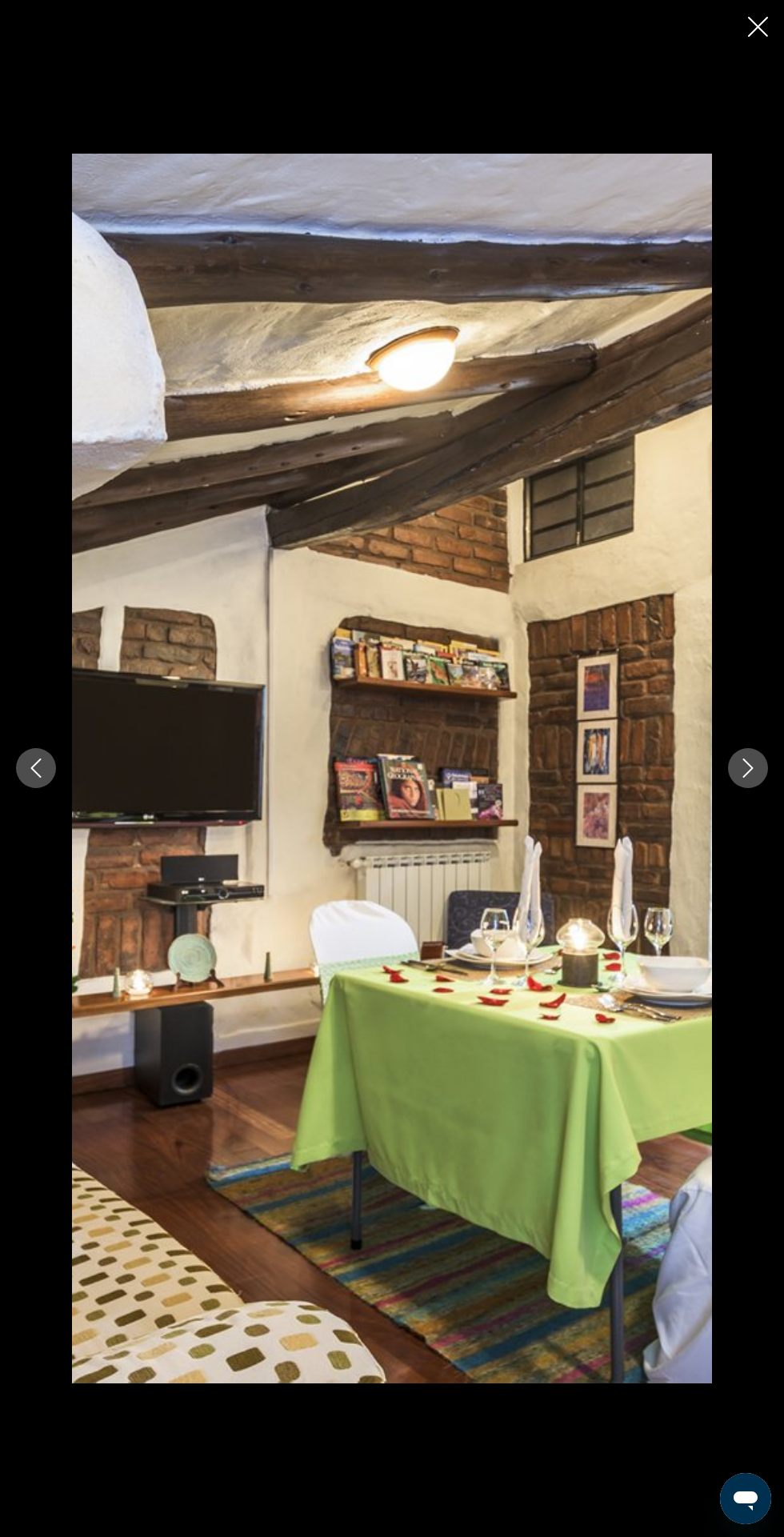
click at [745, 778] on icon "Next image" at bounding box center [748, 768] width 19 height 19
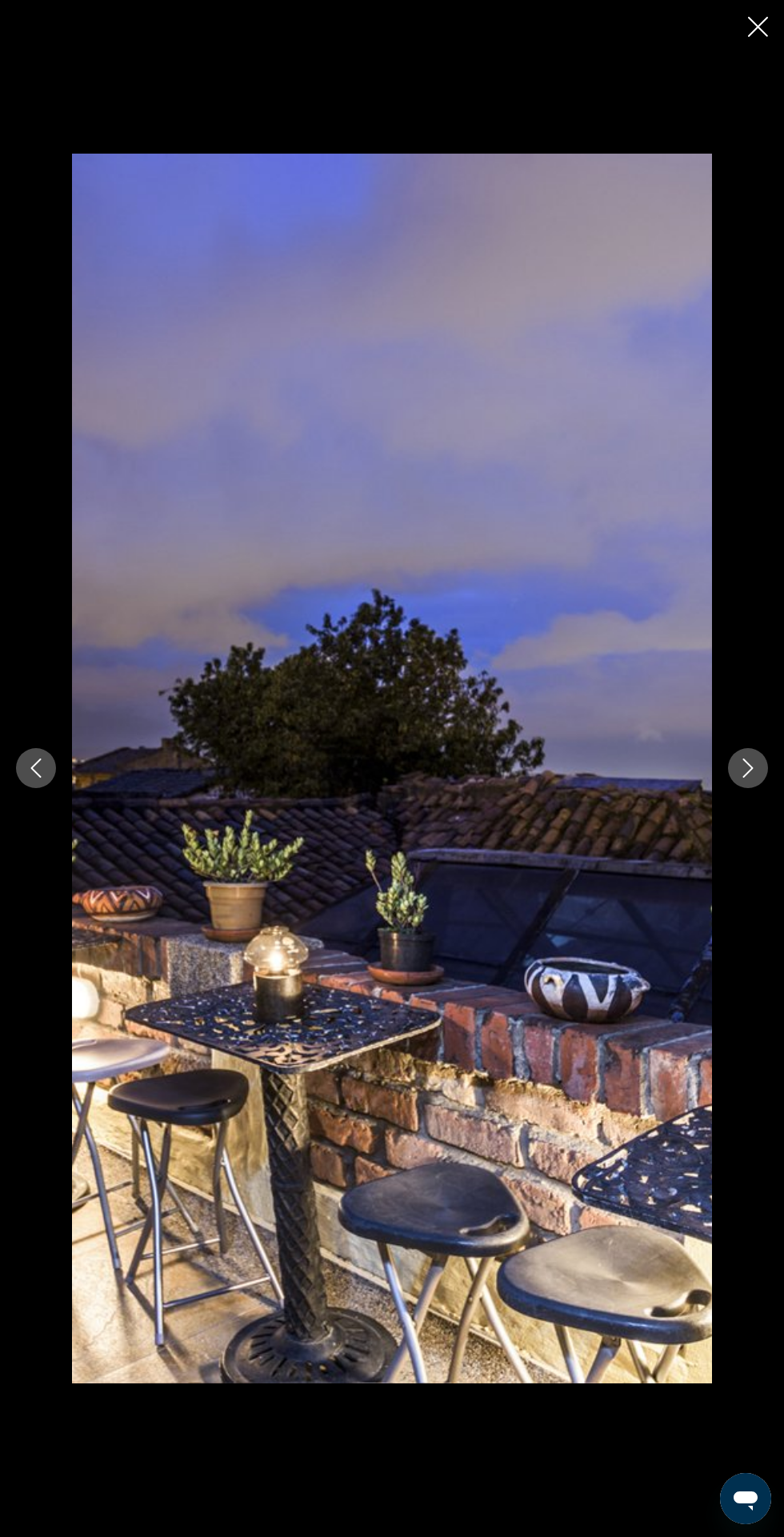
click at [751, 788] on button "Next image" at bounding box center [748, 768] width 40 height 40
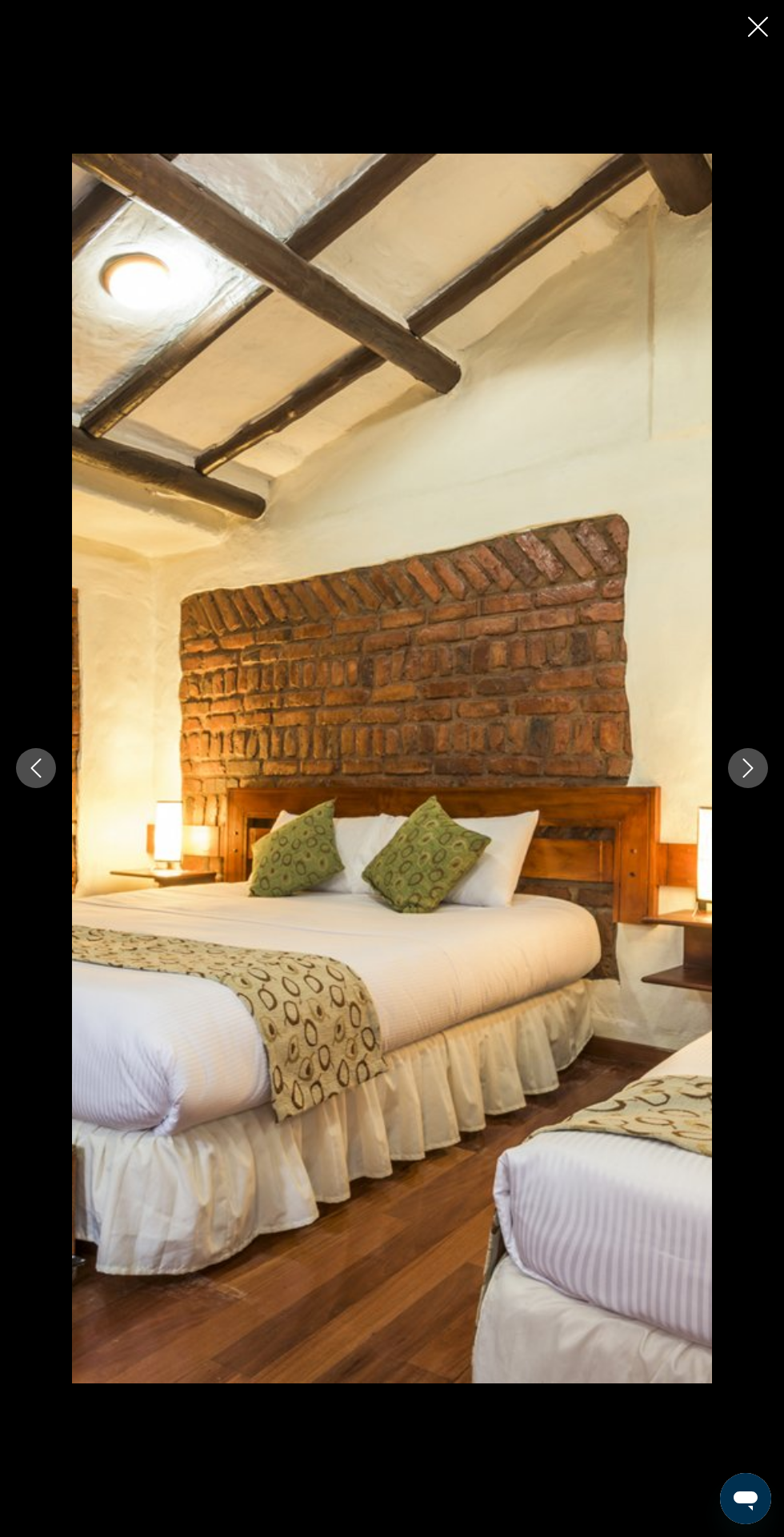
click at [751, 788] on button "Next image" at bounding box center [748, 768] width 40 height 40
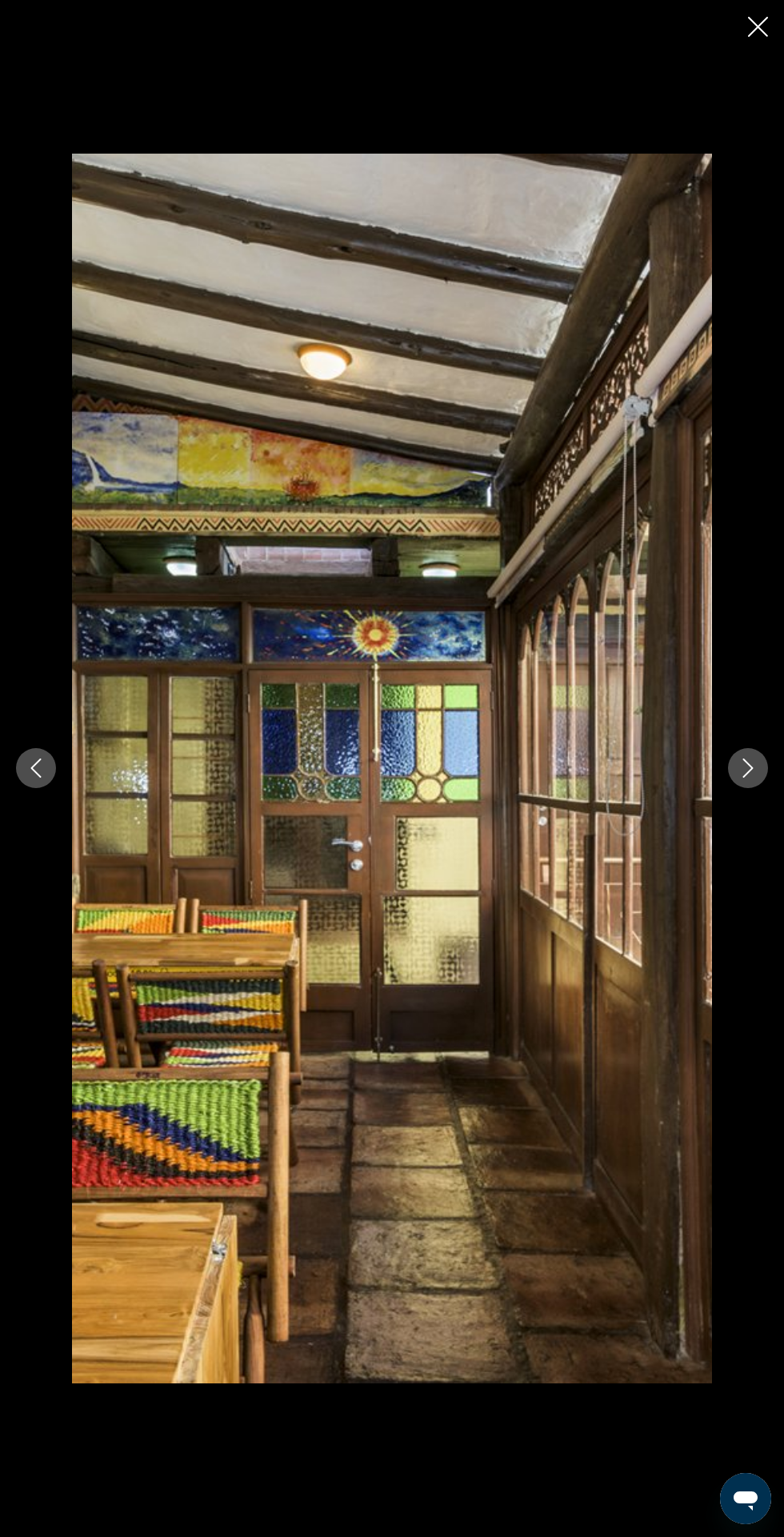
click at [750, 788] on button "Next image" at bounding box center [748, 768] width 40 height 40
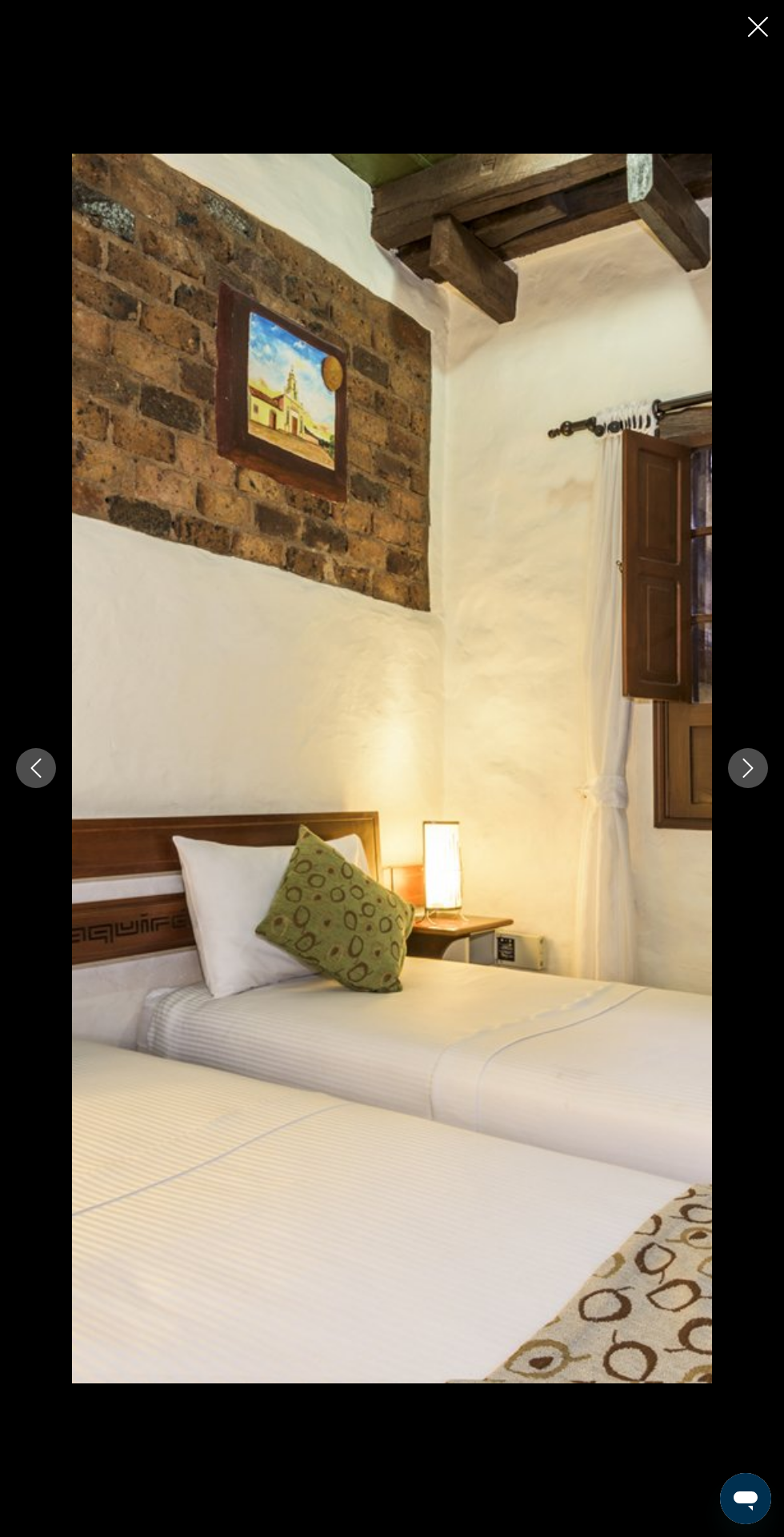
click at [751, 889] on div "prev next" at bounding box center [392, 768] width 784 height 1230
click at [755, 788] on button "Next image" at bounding box center [748, 768] width 40 height 40
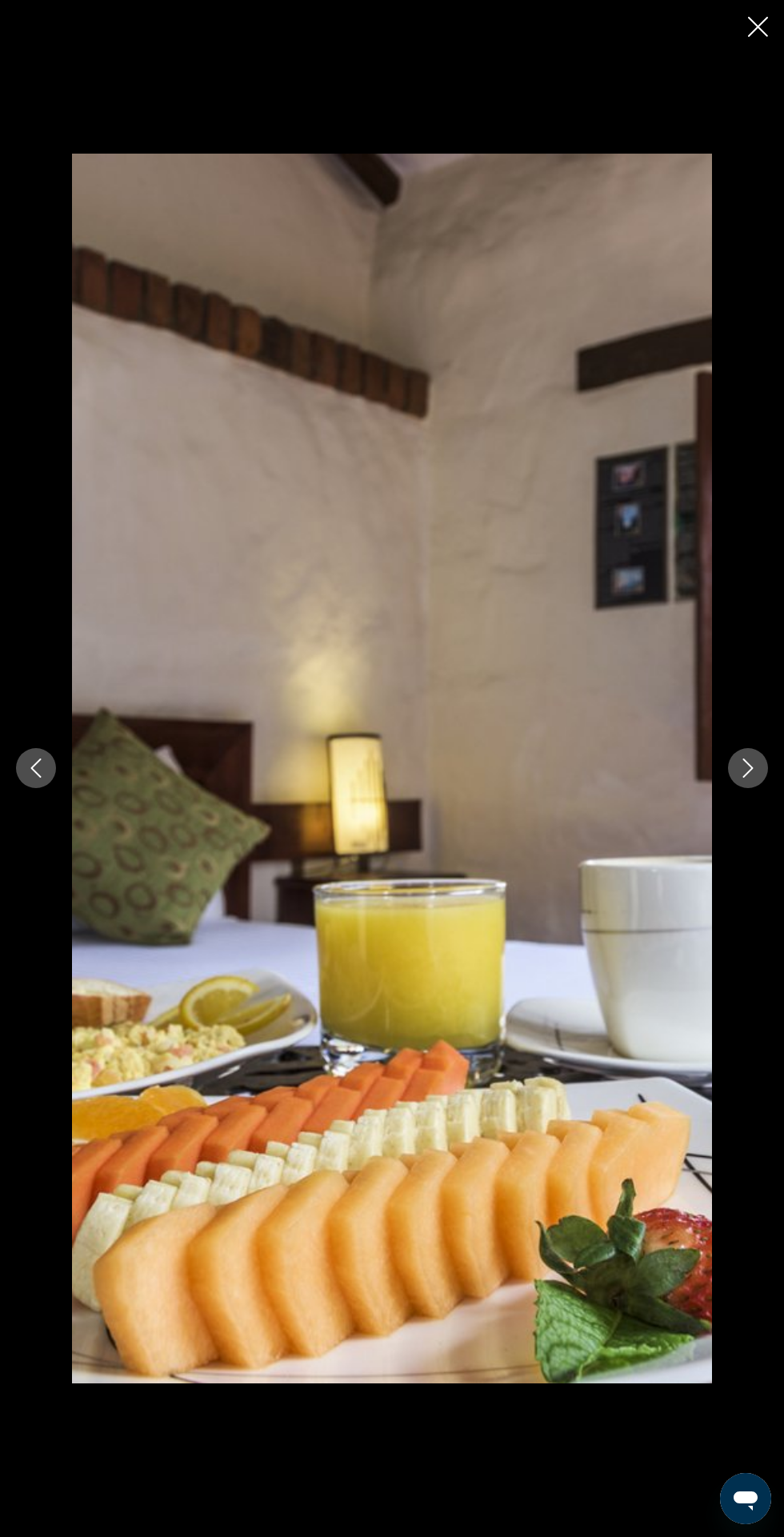
click at [748, 778] on icon "Next image" at bounding box center [748, 768] width 19 height 19
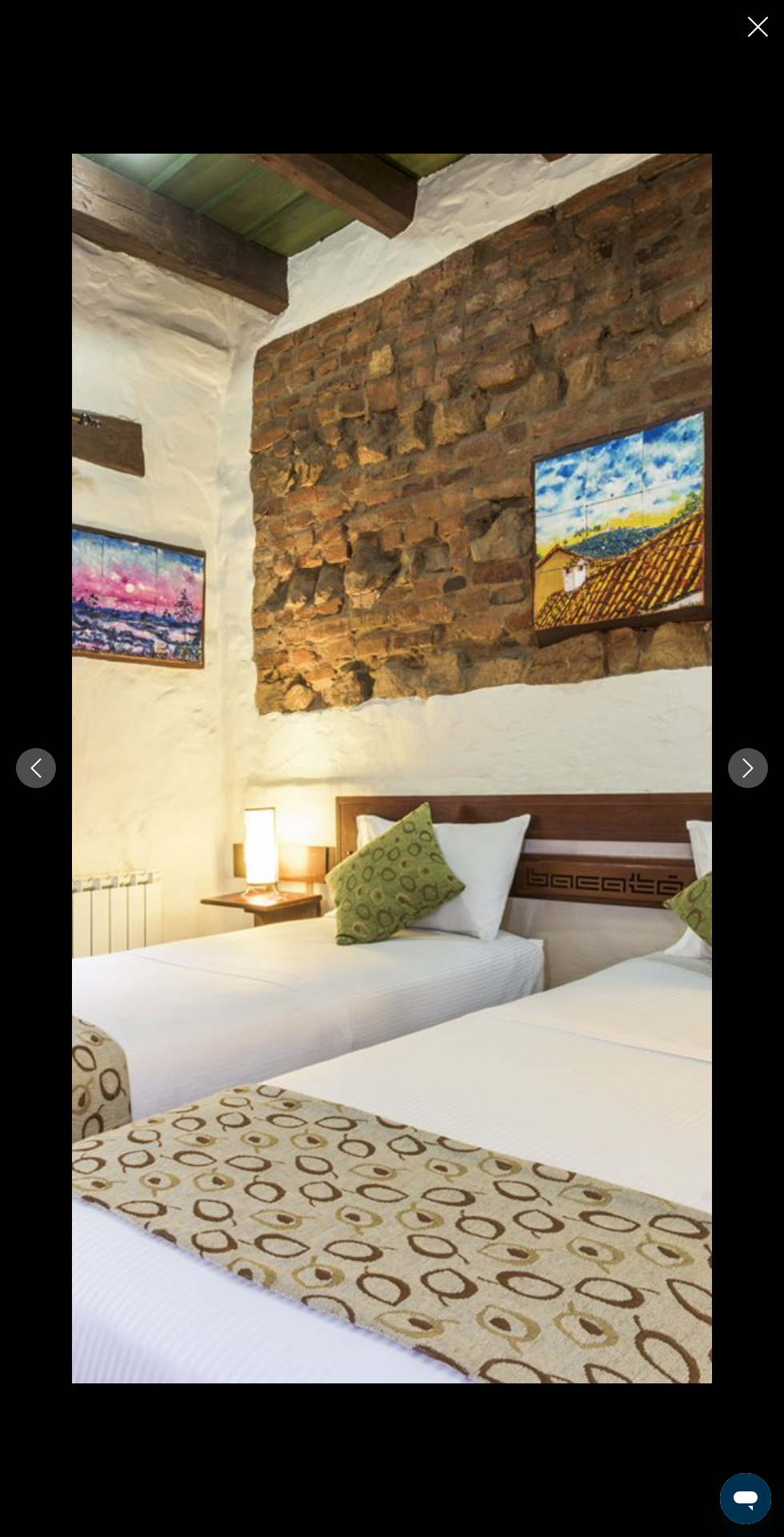
click at [748, 778] on icon "Next image" at bounding box center [748, 768] width 19 height 19
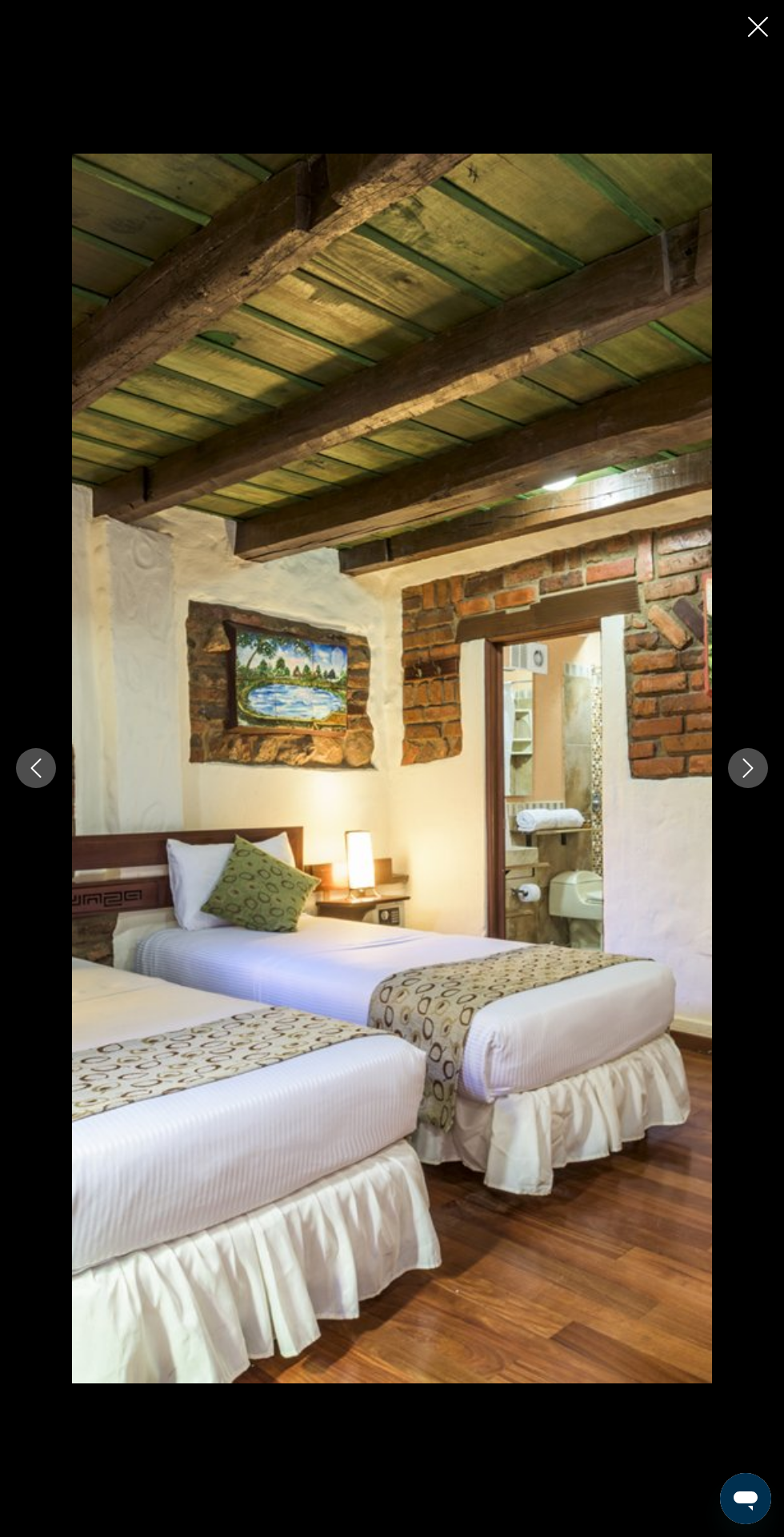
click at [748, 778] on icon "Next image" at bounding box center [748, 768] width 19 height 19
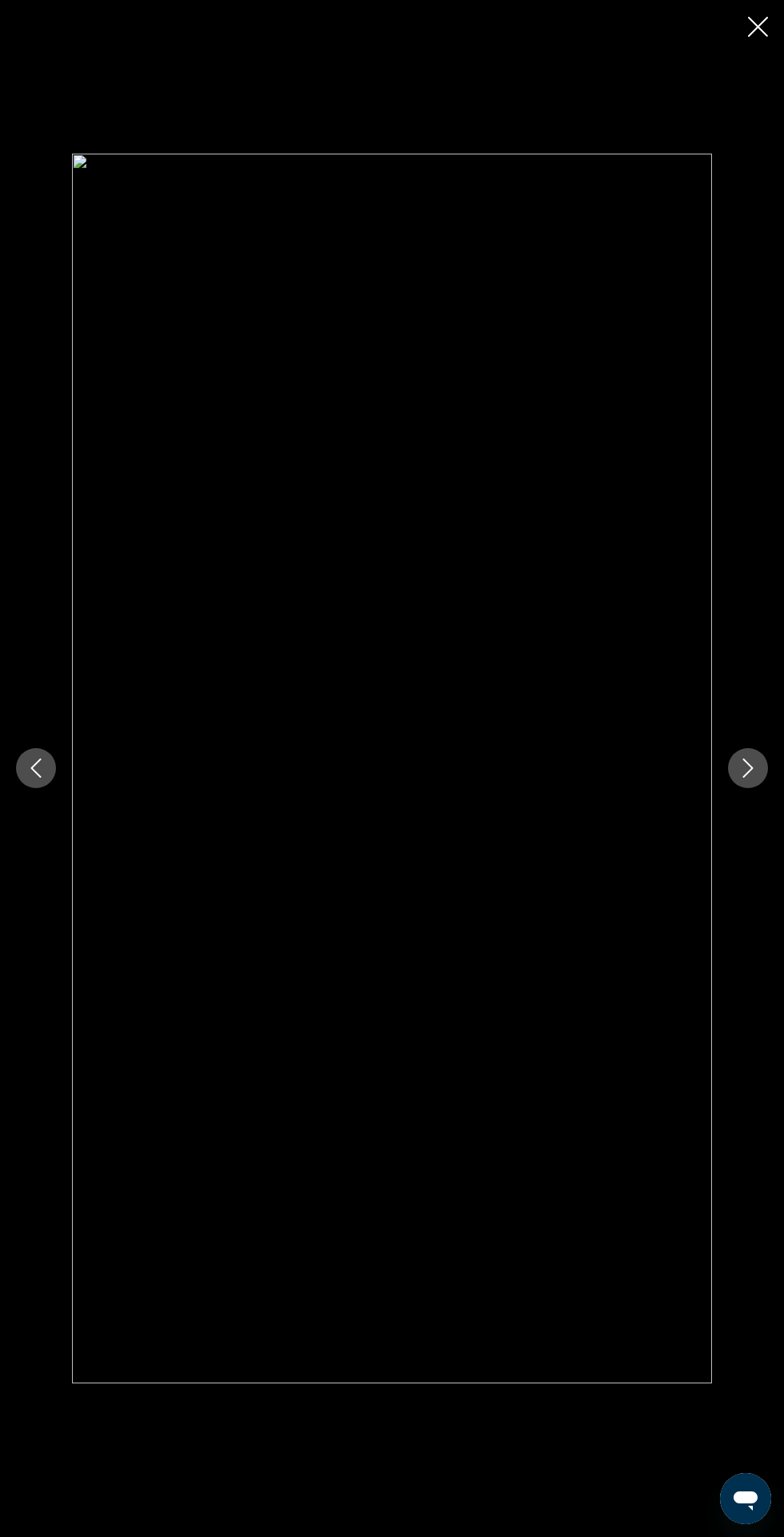
click at [750, 33] on icon "Close slideshow" at bounding box center [757, 27] width 20 height 20
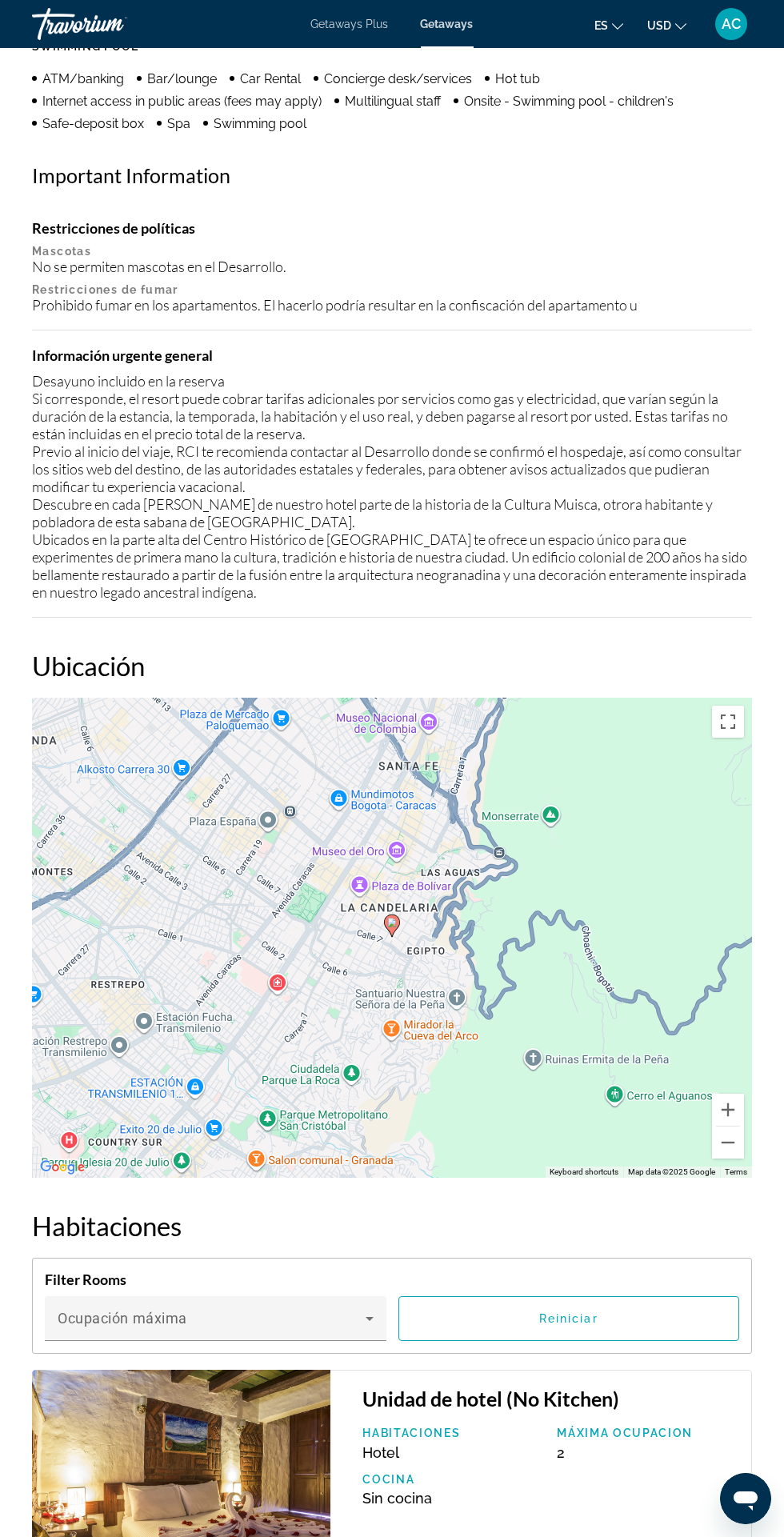
scroll to position [1938, 0]
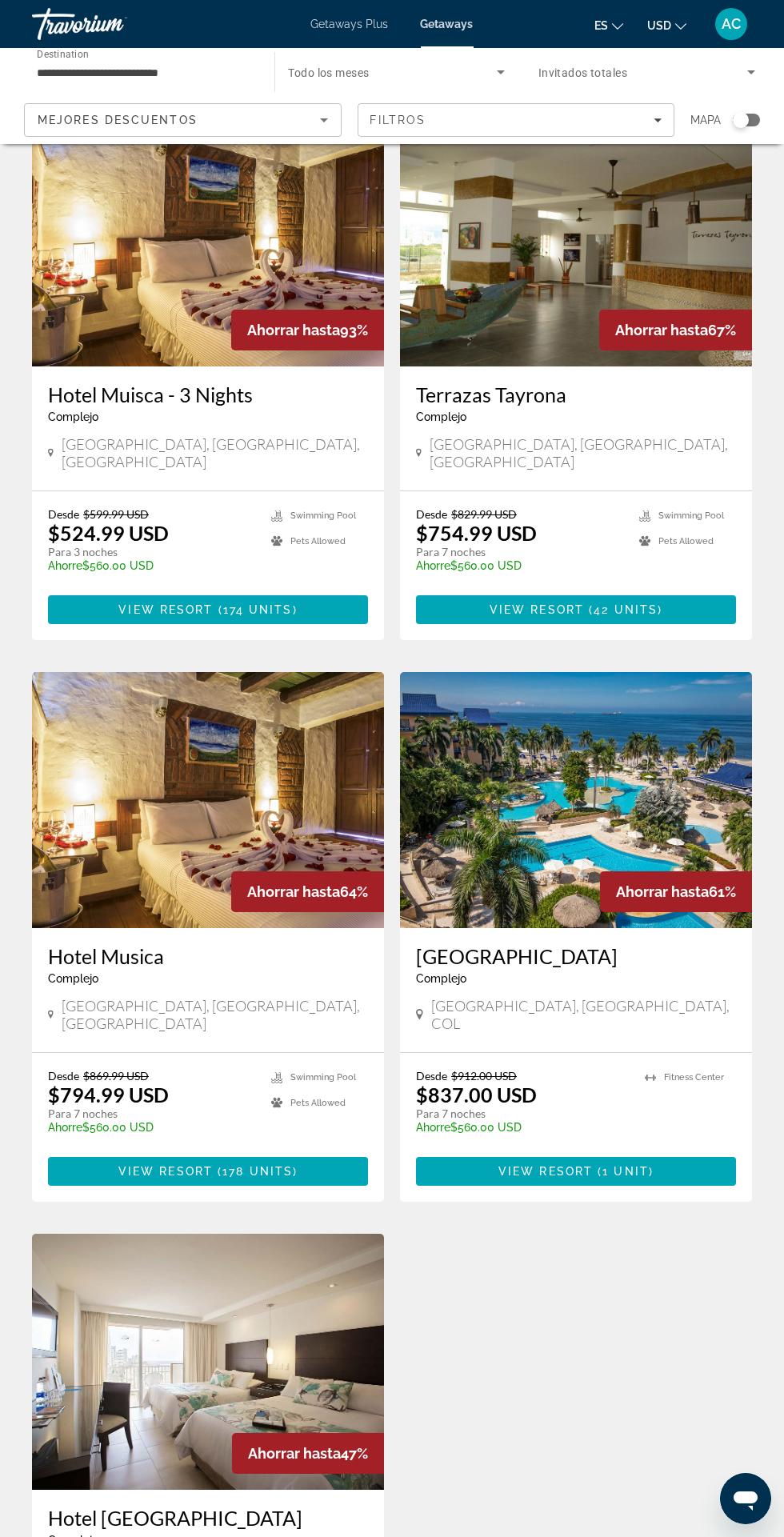
scroll to position [93, 0]
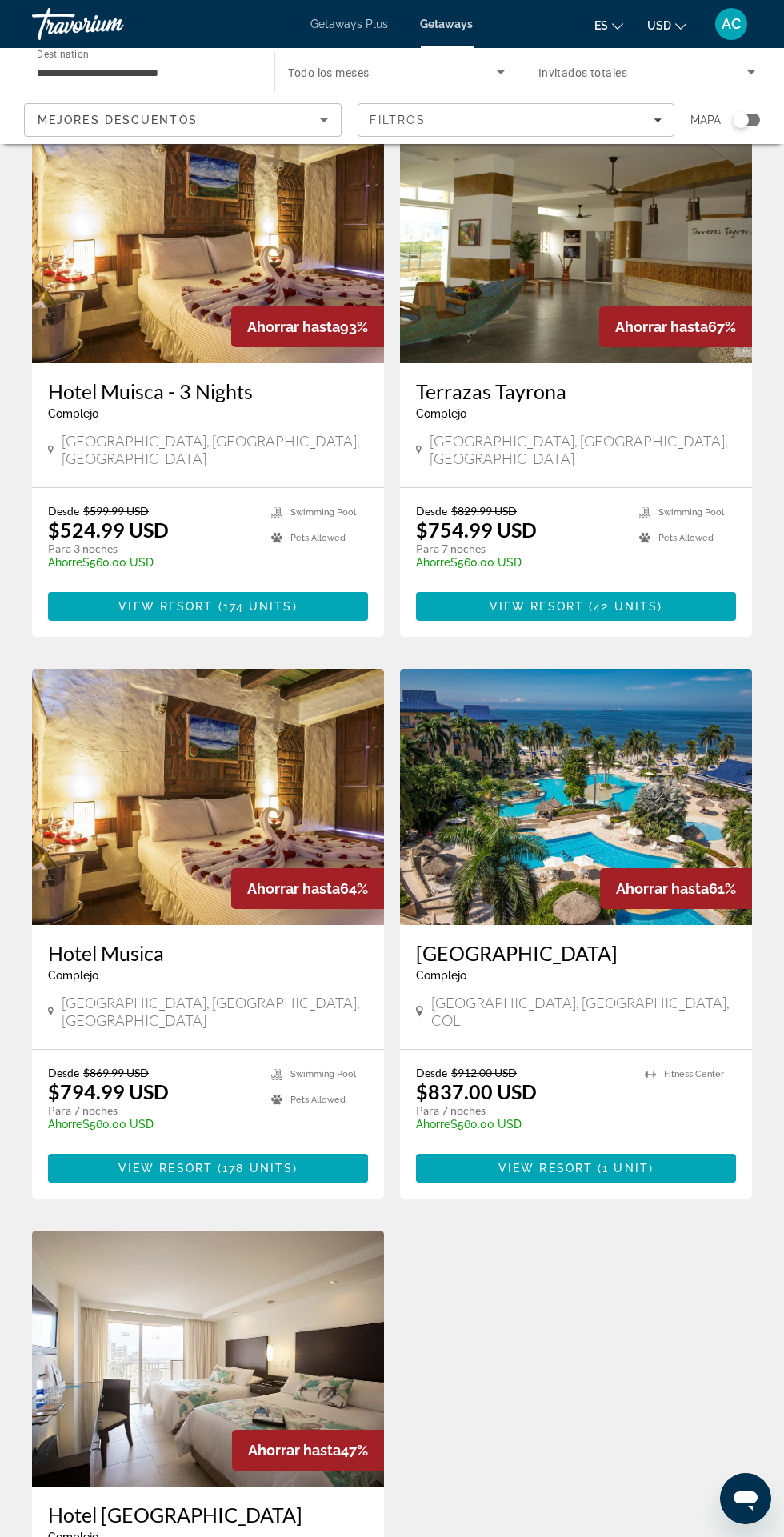
click at [314, 781] on img "Main content" at bounding box center [208, 797] width 352 height 256
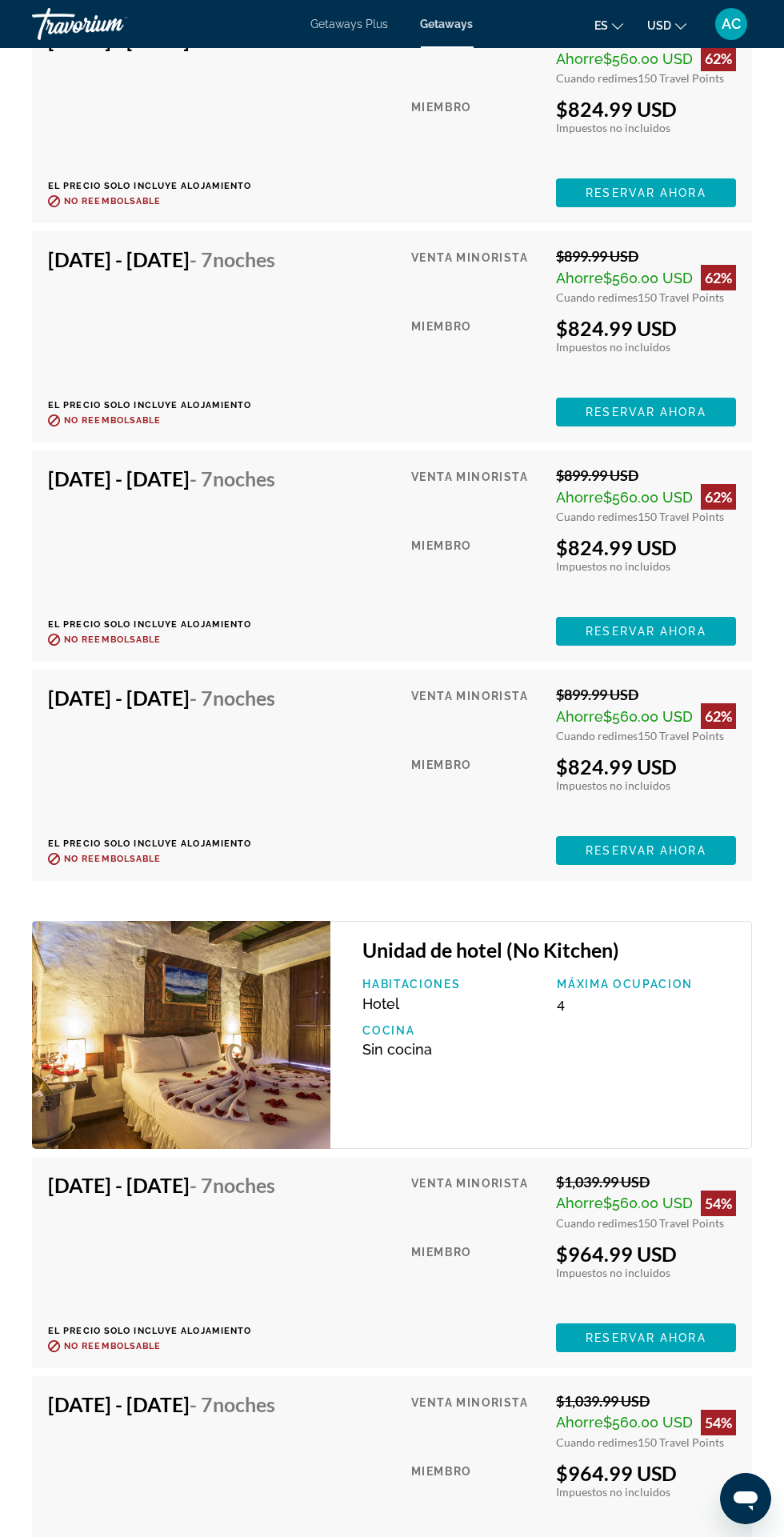
scroll to position [9245, 0]
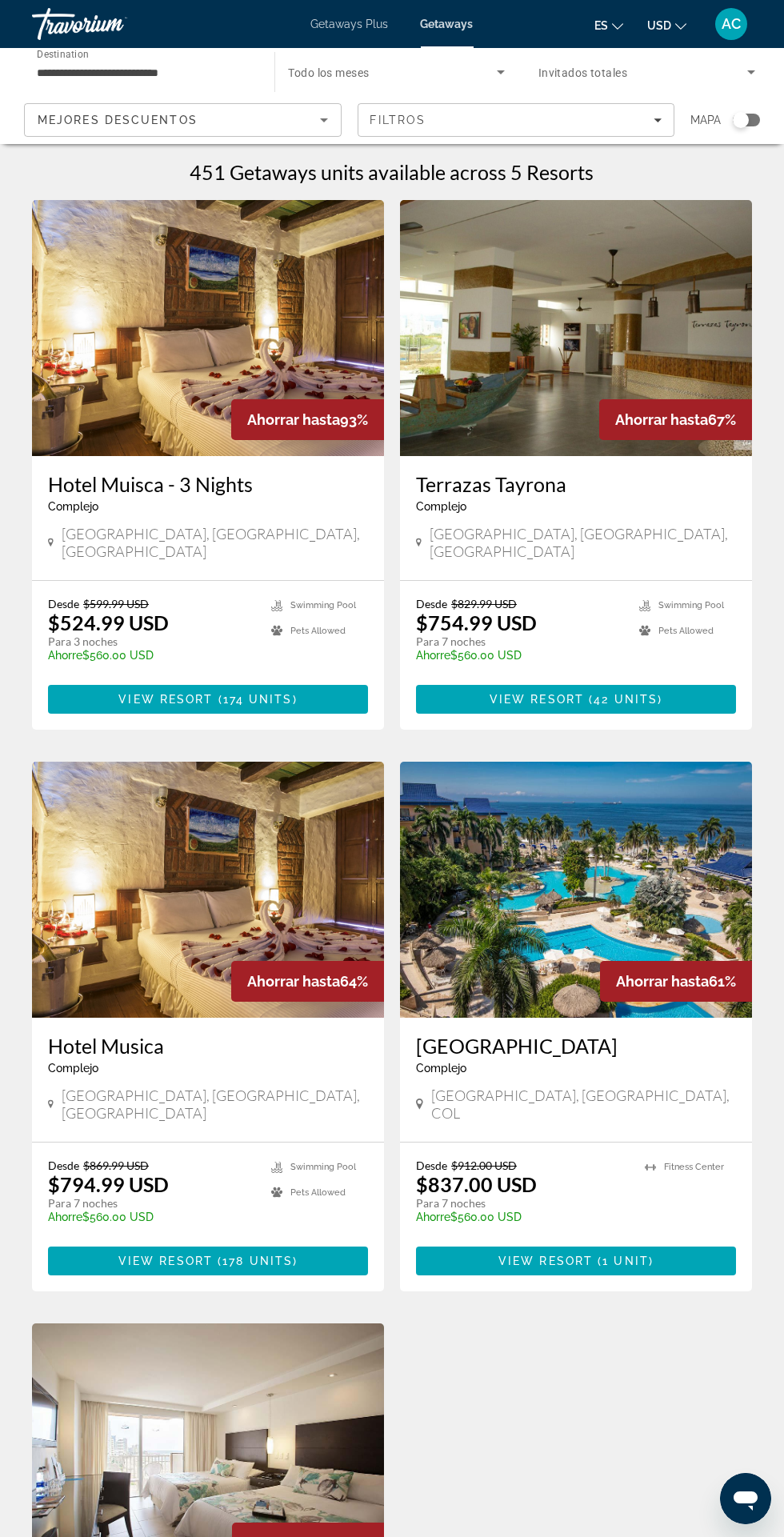
click at [368, 23] on span "Getaways Plus" at bounding box center [350, 25] width 78 height 13
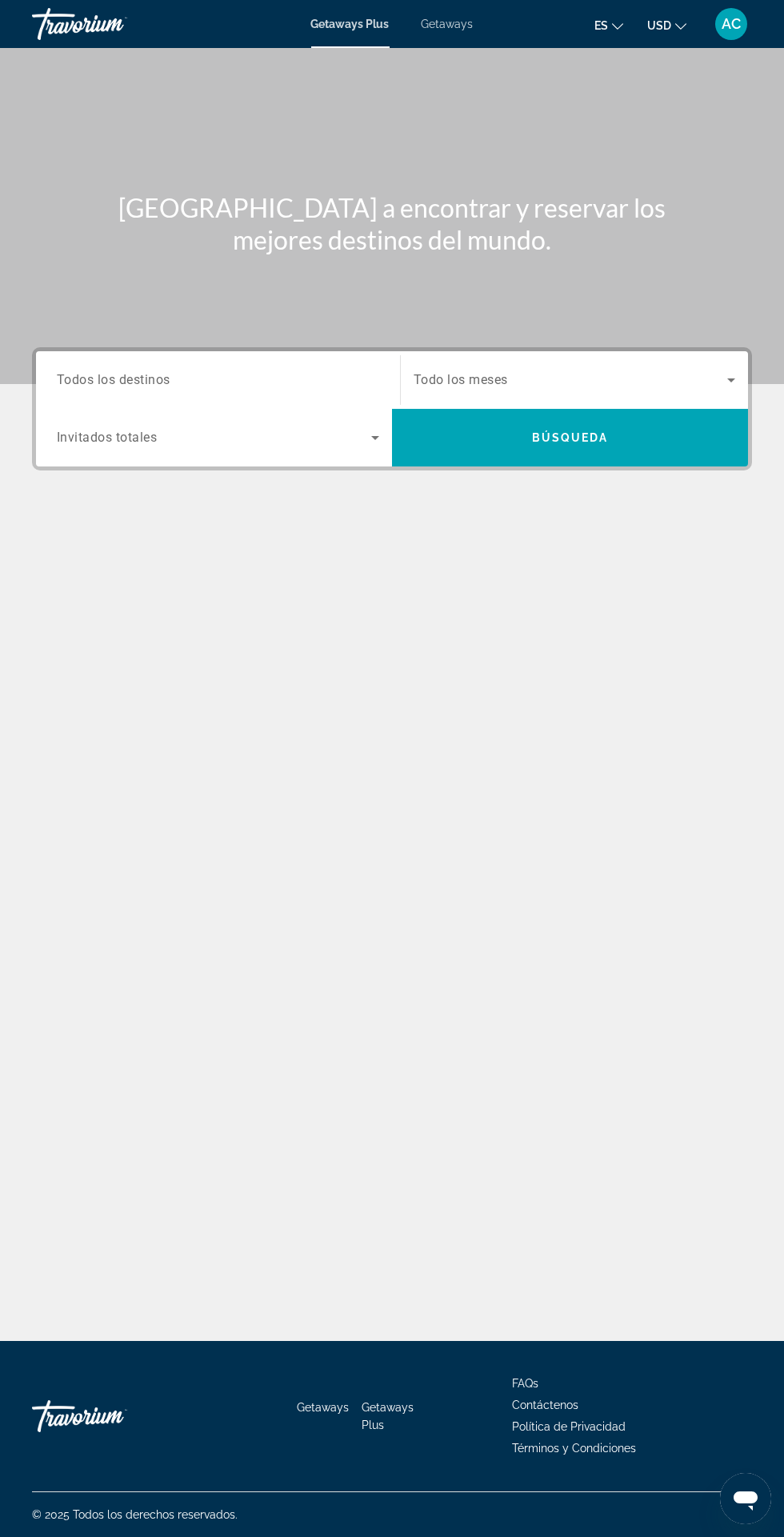
click at [312, 378] on input "Destination Todos los destinos" at bounding box center [218, 381] width 322 height 19
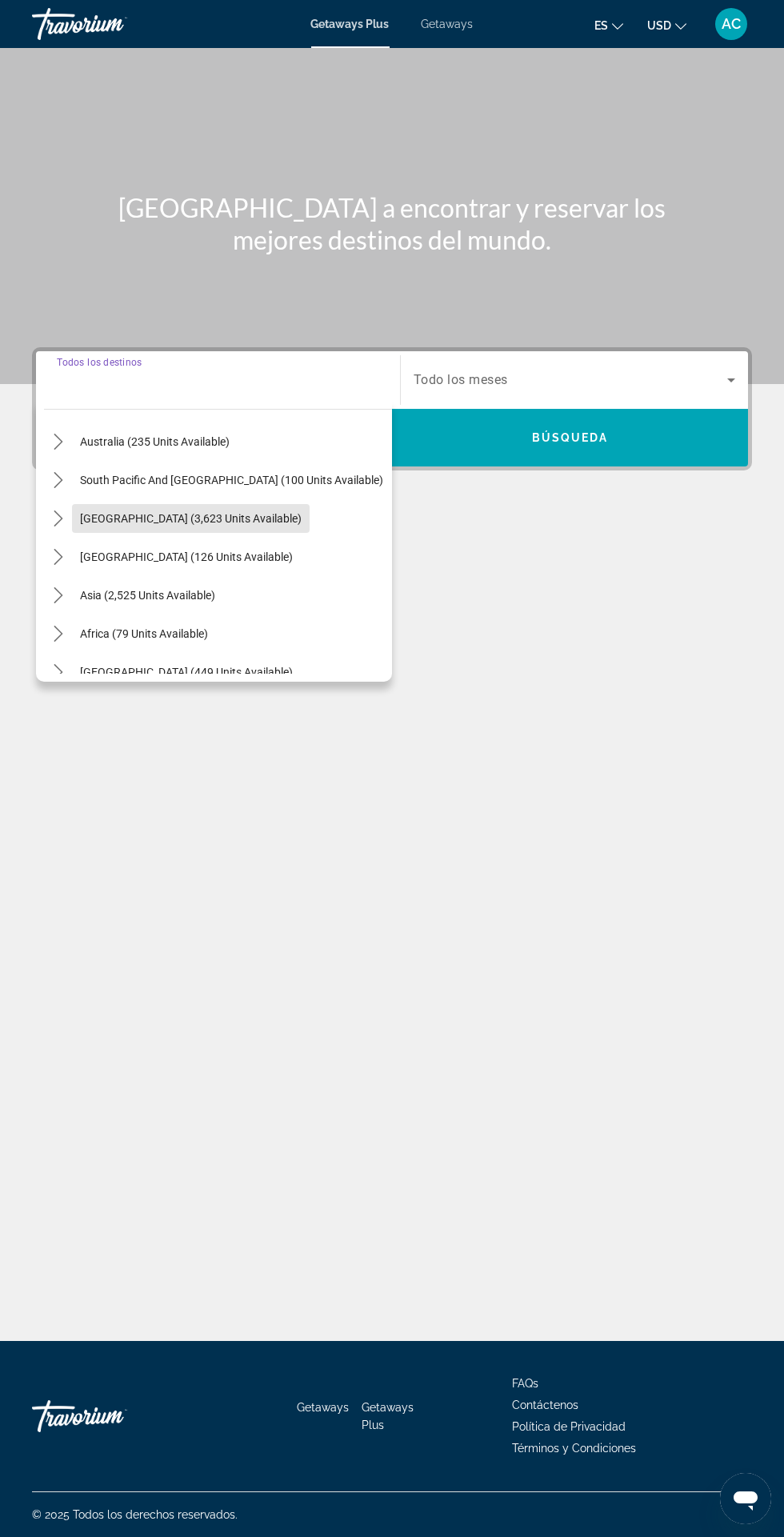
scroll to position [259, 0]
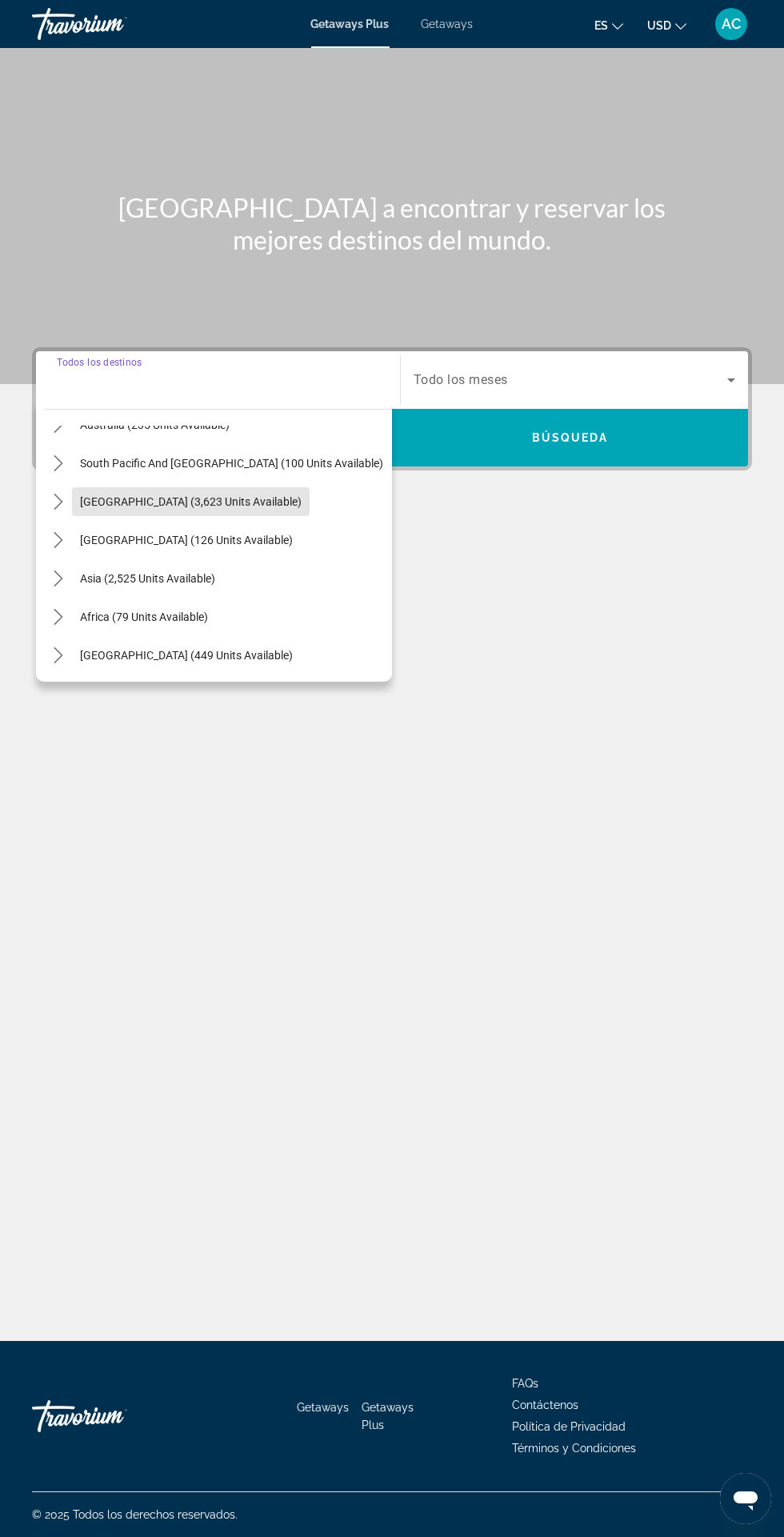
click at [256, 495] on span "[GEOGRAPHIC_DATA] (3,623 units available)" at bounding box center [191, 502] width 222 height 13
type input "**********"
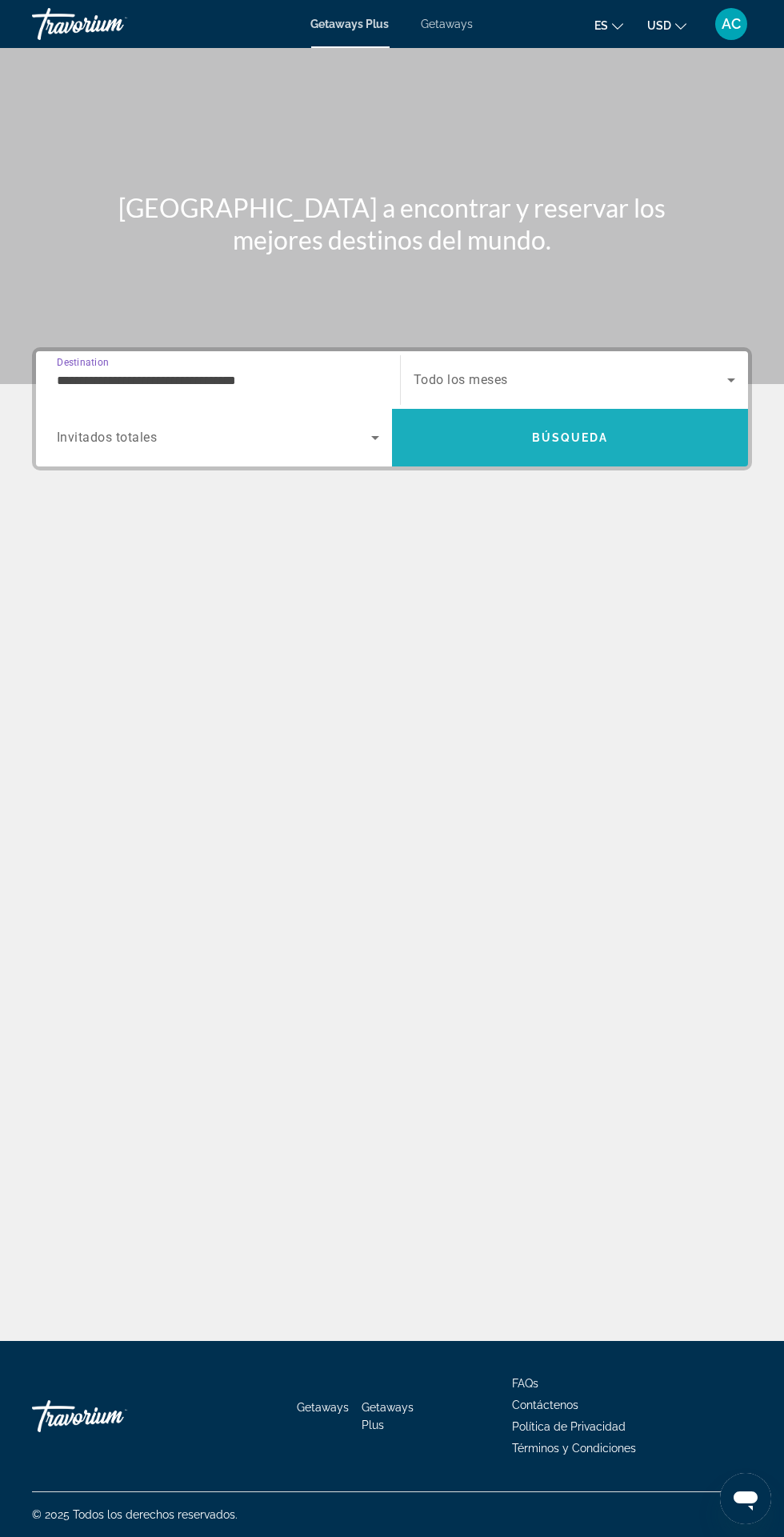
click at [551, 431] on span "Búsqueda" at bounding box center [570, 438] width 77 height 13
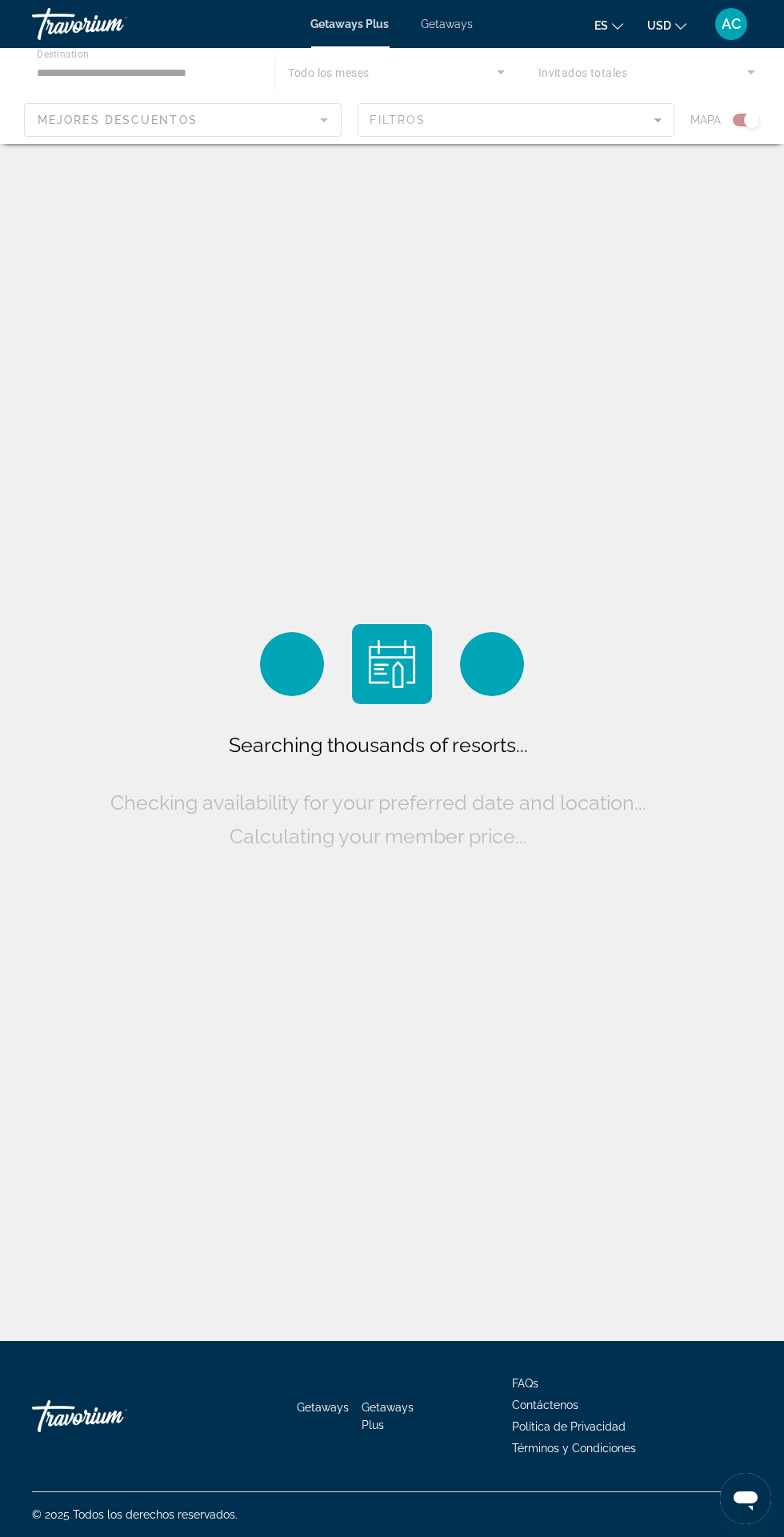
click at [251, 77] on div "Main content" at bounding box center [392, 96] width 784 height 96
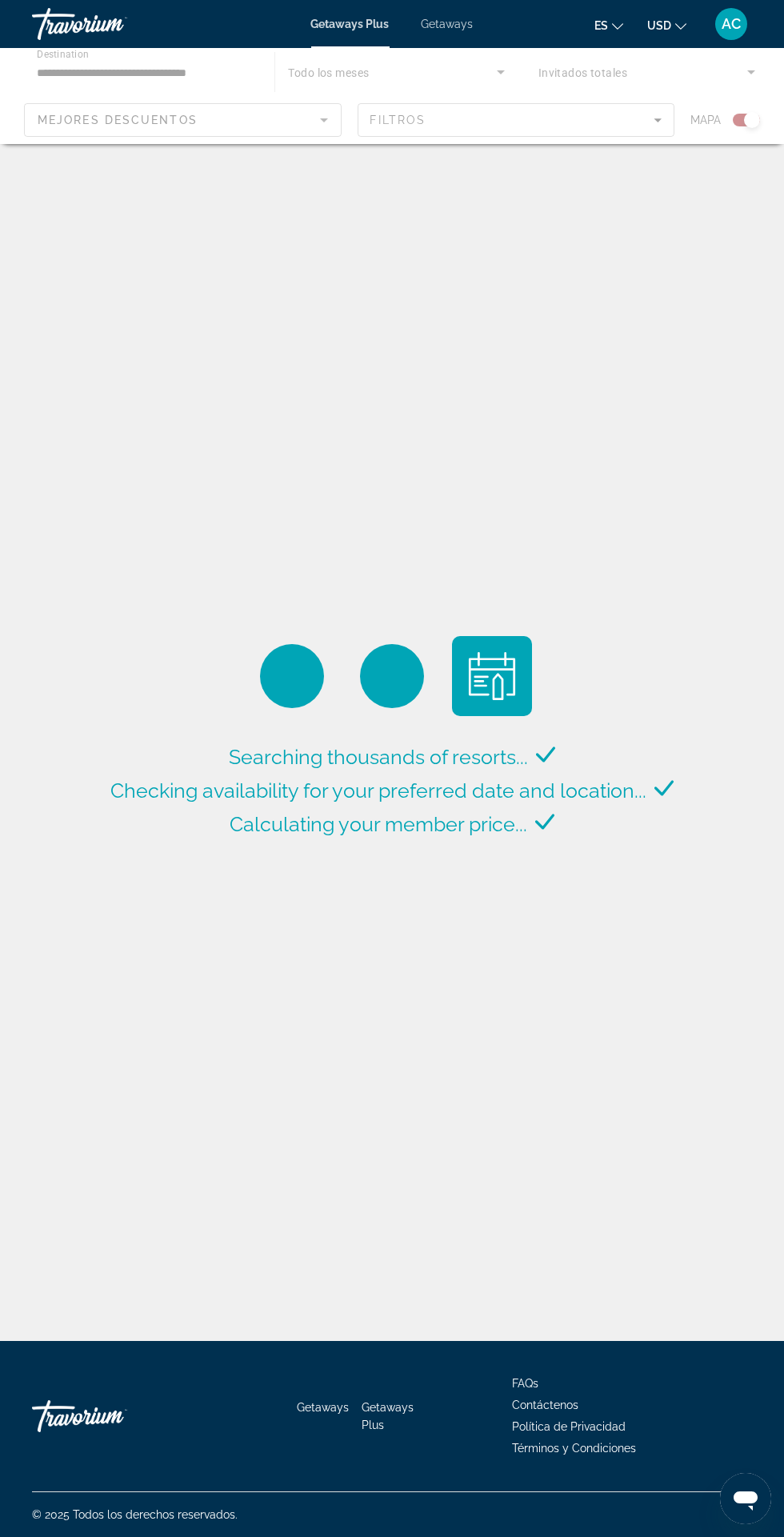
click at [301, 87] on div "Main content" at bounding box center [392, 96] width 784 height 96
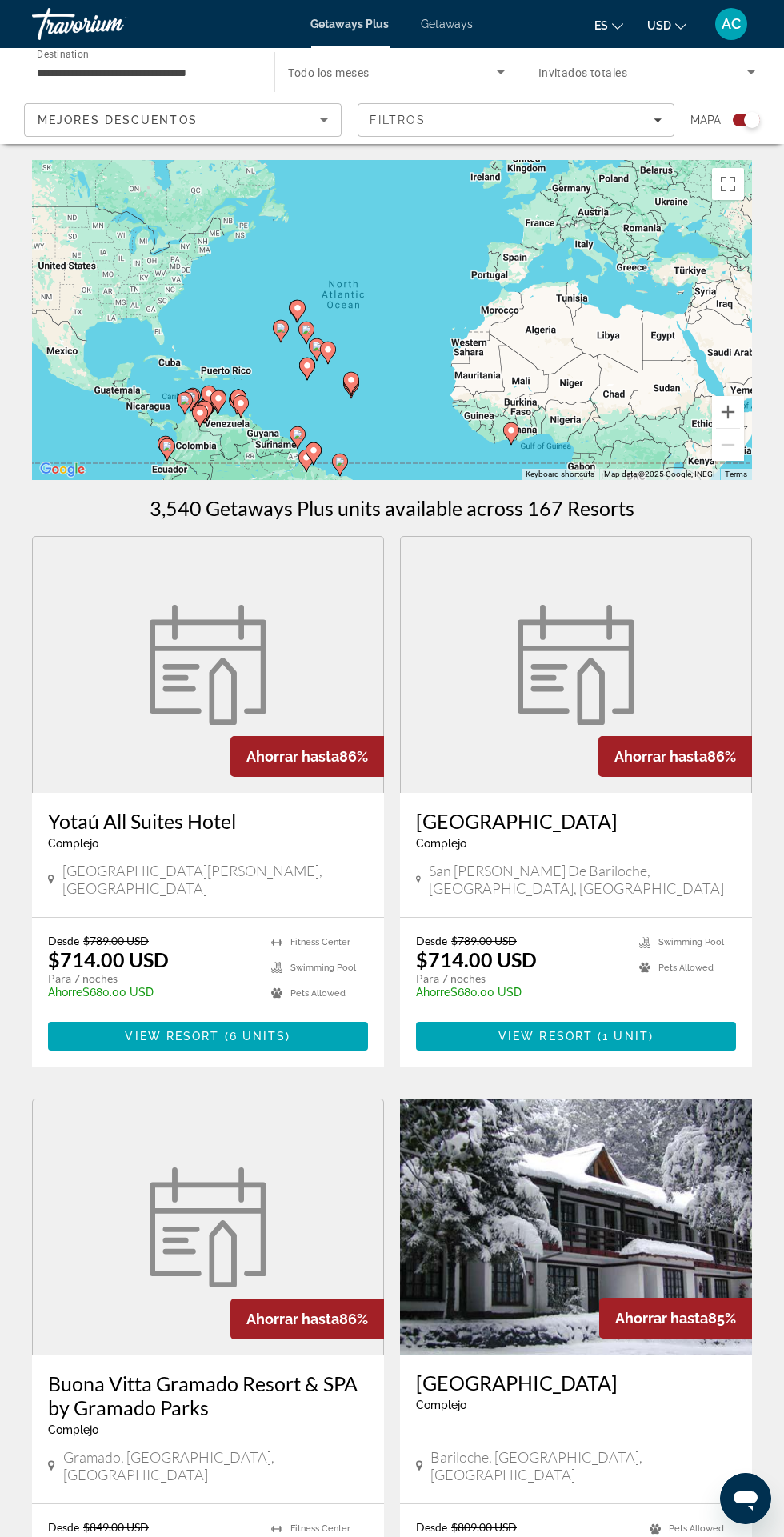
click at [246, 71] on input "**********" at bounding box center [145, 73] width 217 height 19
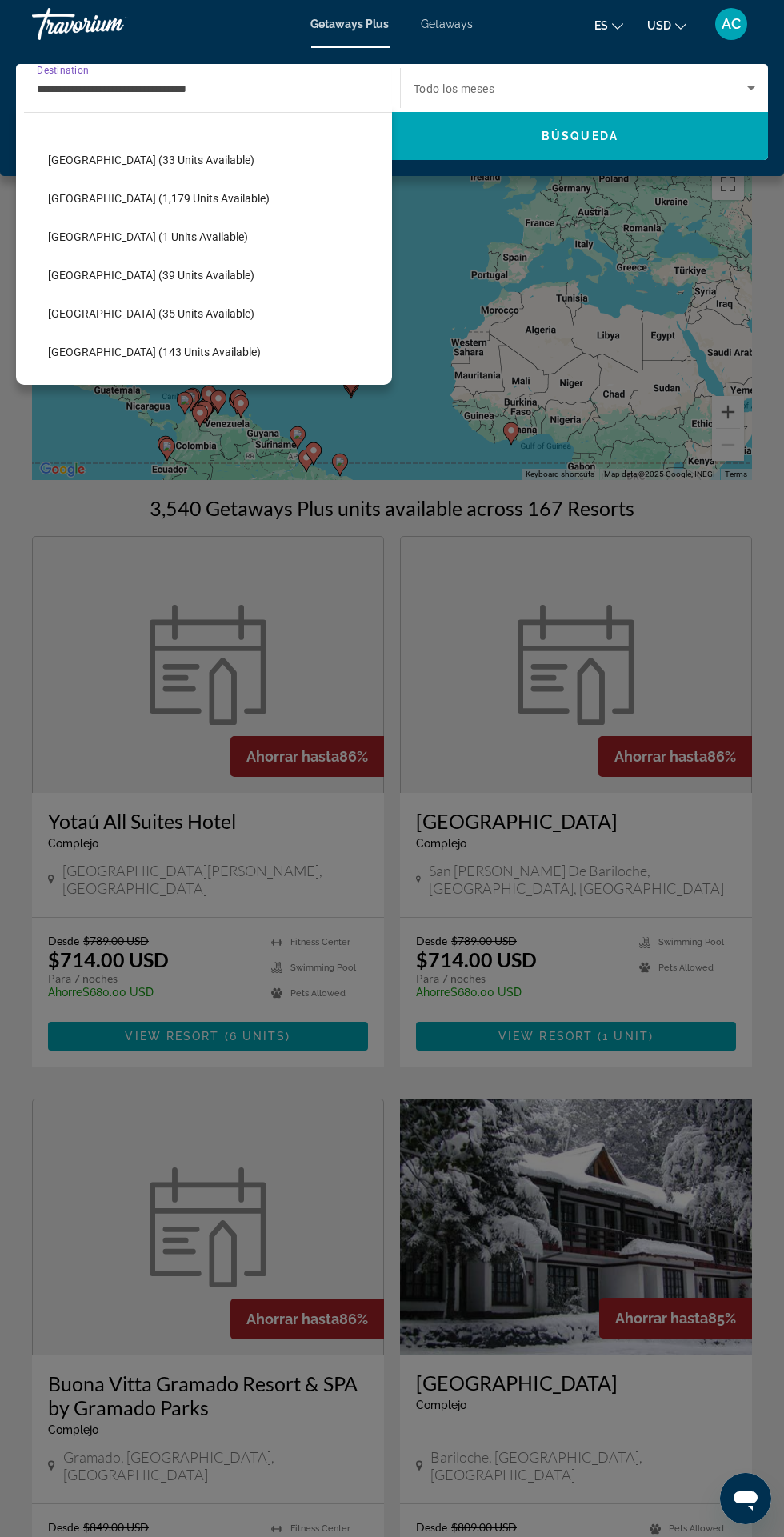
scroll to position [382, 0]
click at [219, 289] on span "Select destination: Colombia (39 units available)" at bounding box center [215, 273] width 352 height 39
type input "**********"
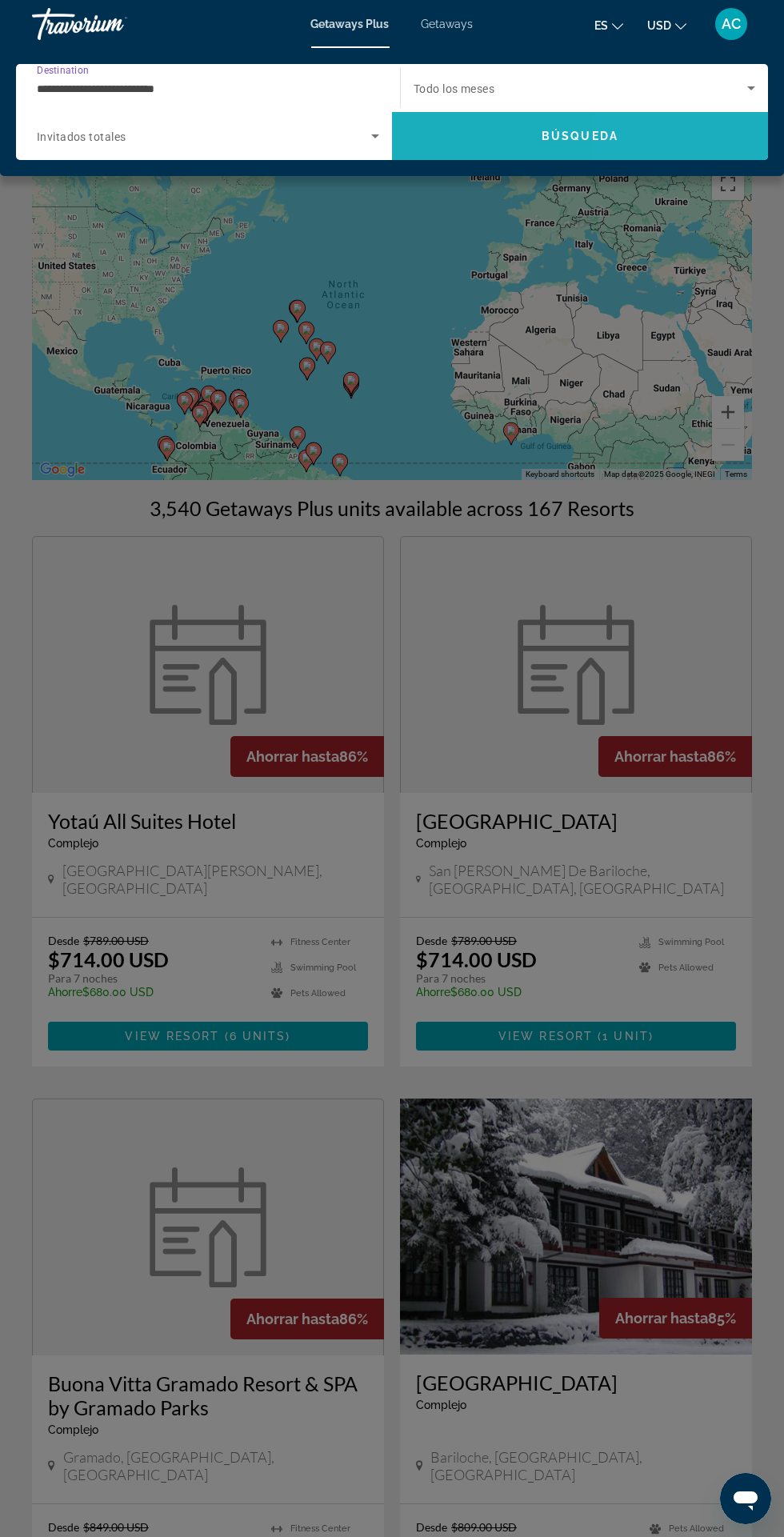
click at [643, 152] on span "Search" at bounding box center [580, 136] width 376 height 39
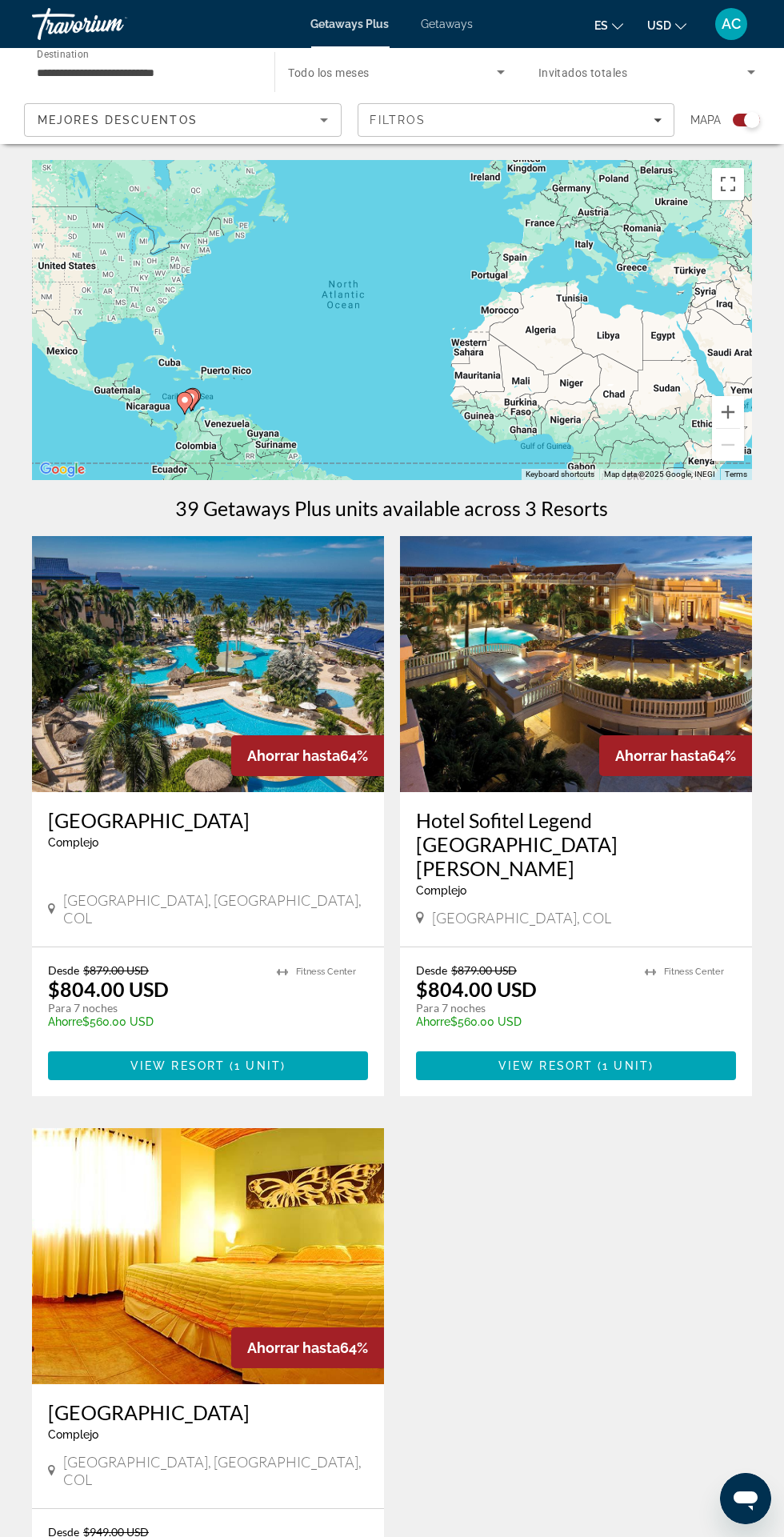
scroll to position [346, 0]
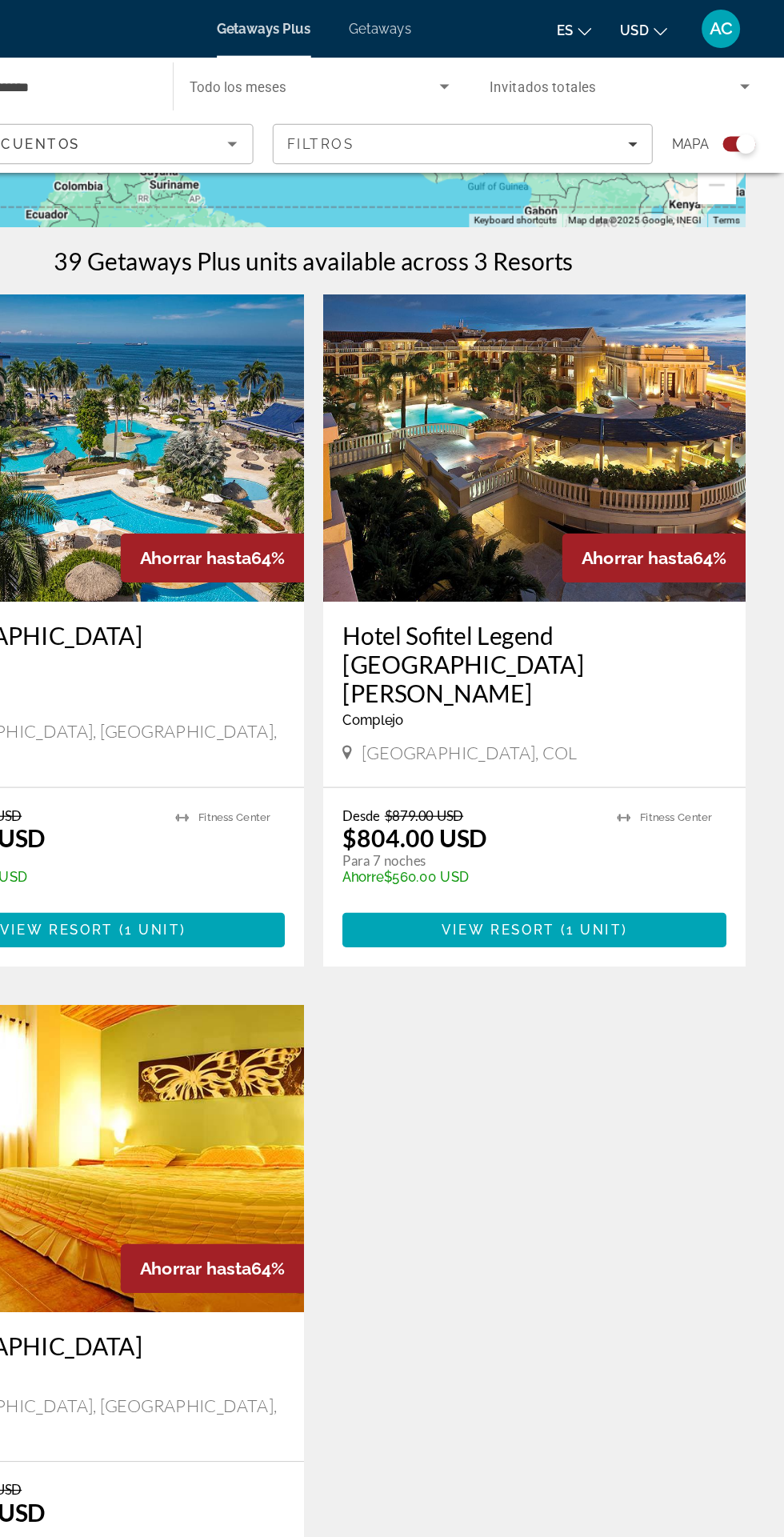
scroll to position [290, 0]
click at [657, 361] on img "Main content" at bounding box center [575, 374] width 352 height 256
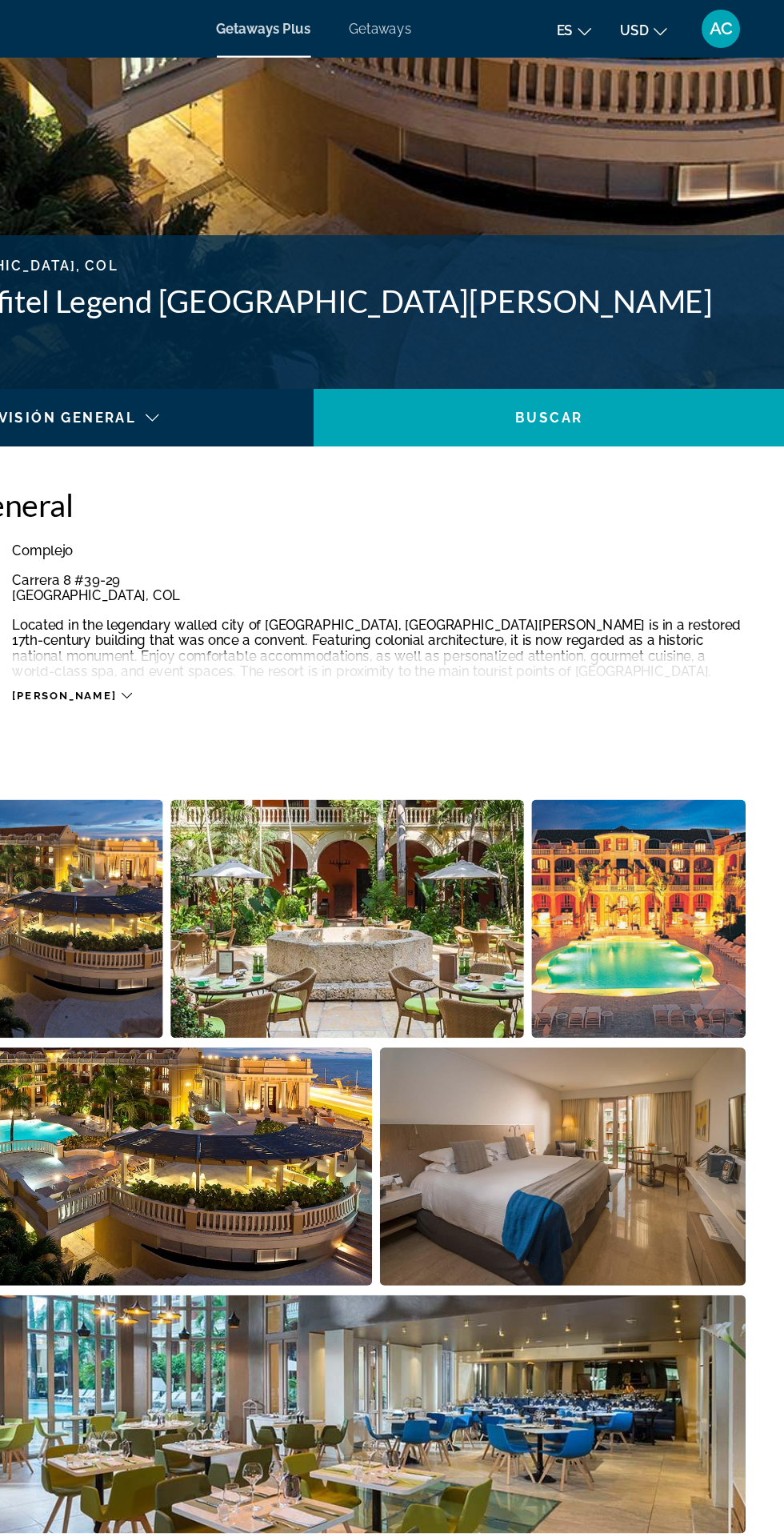
scroll to position [378, 0]
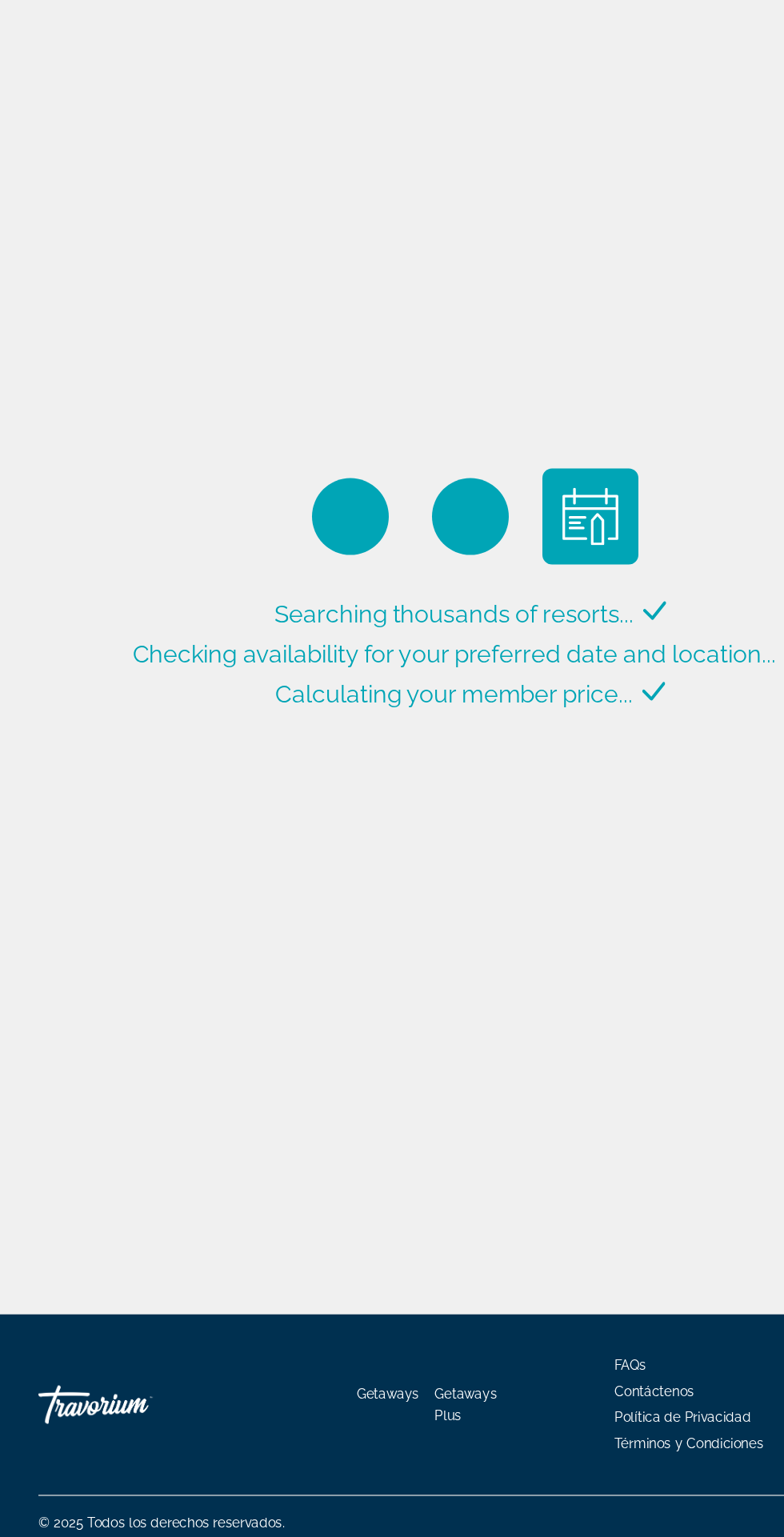
scroll to position [172, 0]
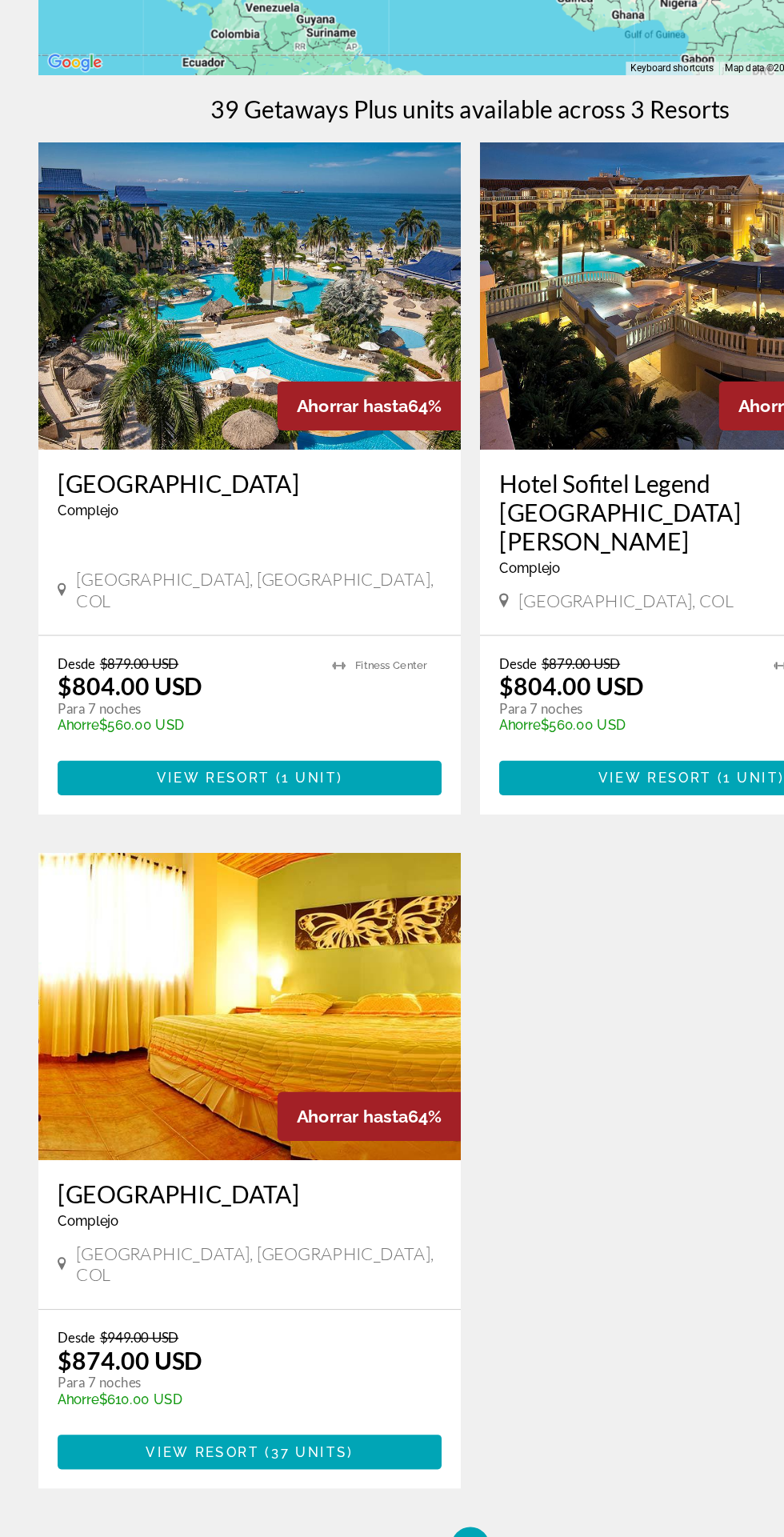
click at [320, 535] on img "Main content" at bounding box center [208, 492] width 352 height 256
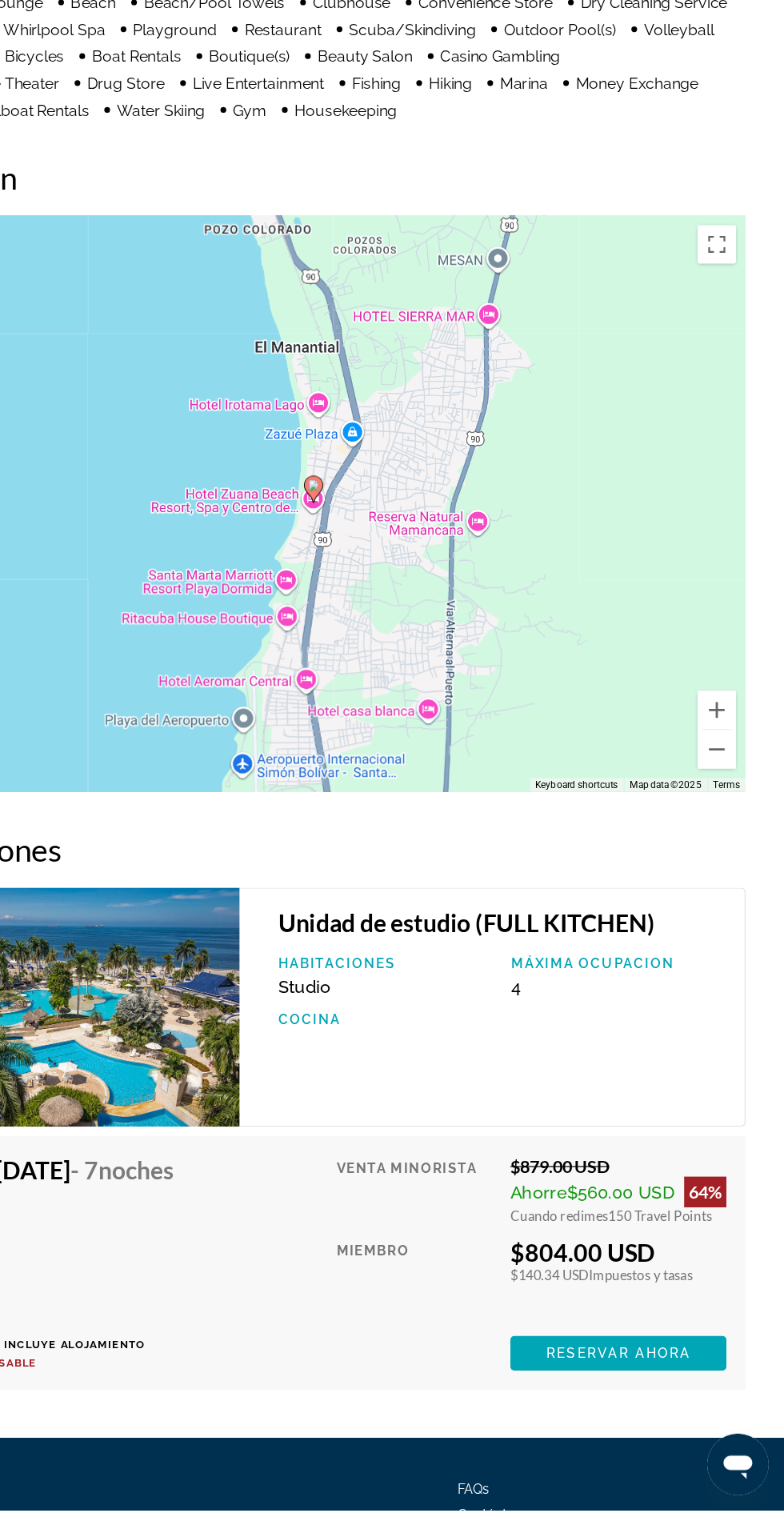
scroll to position [1709, 0]
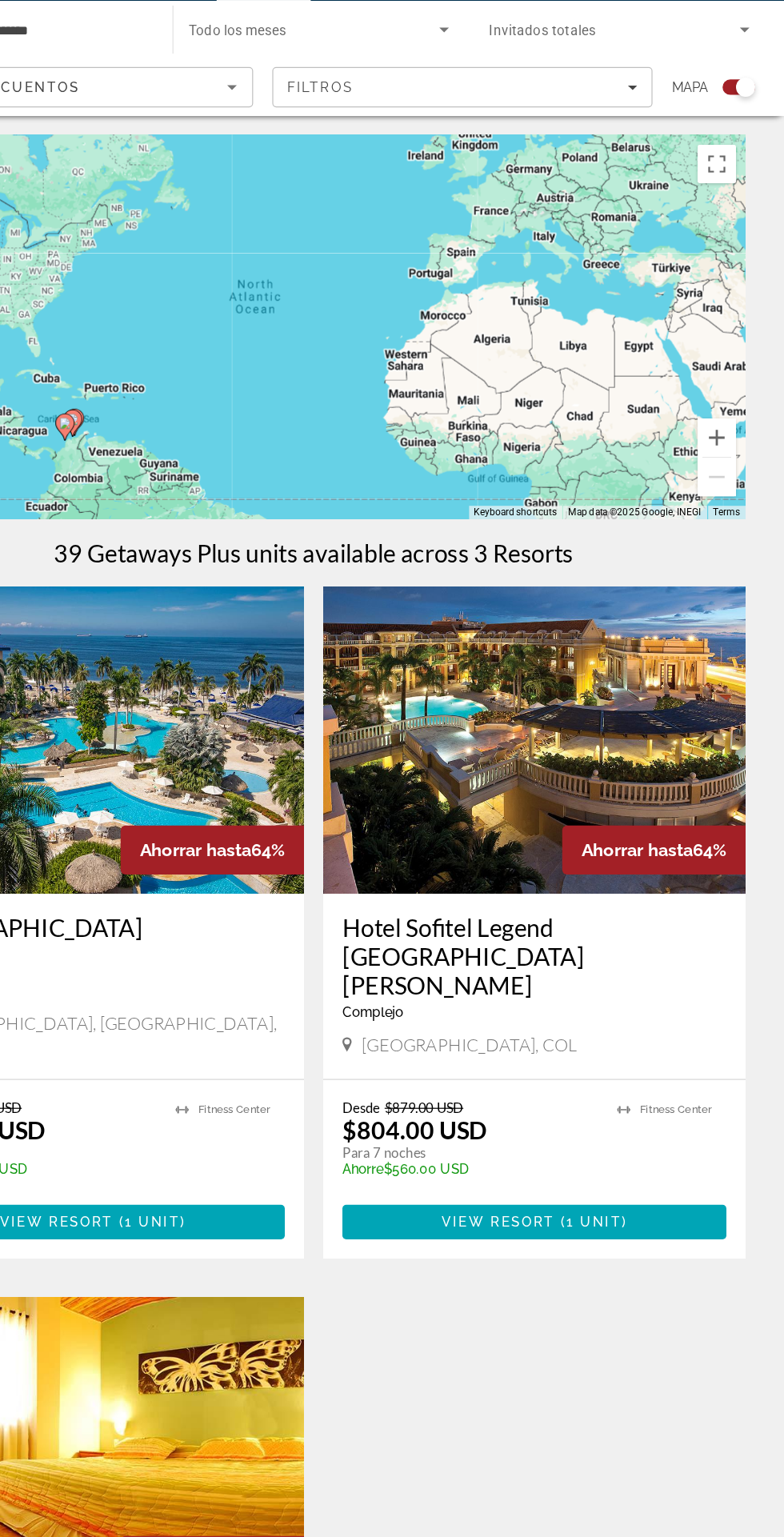
click at [680, 680] on img "Main content" at bounding box center [575, 664] width 352 height 256
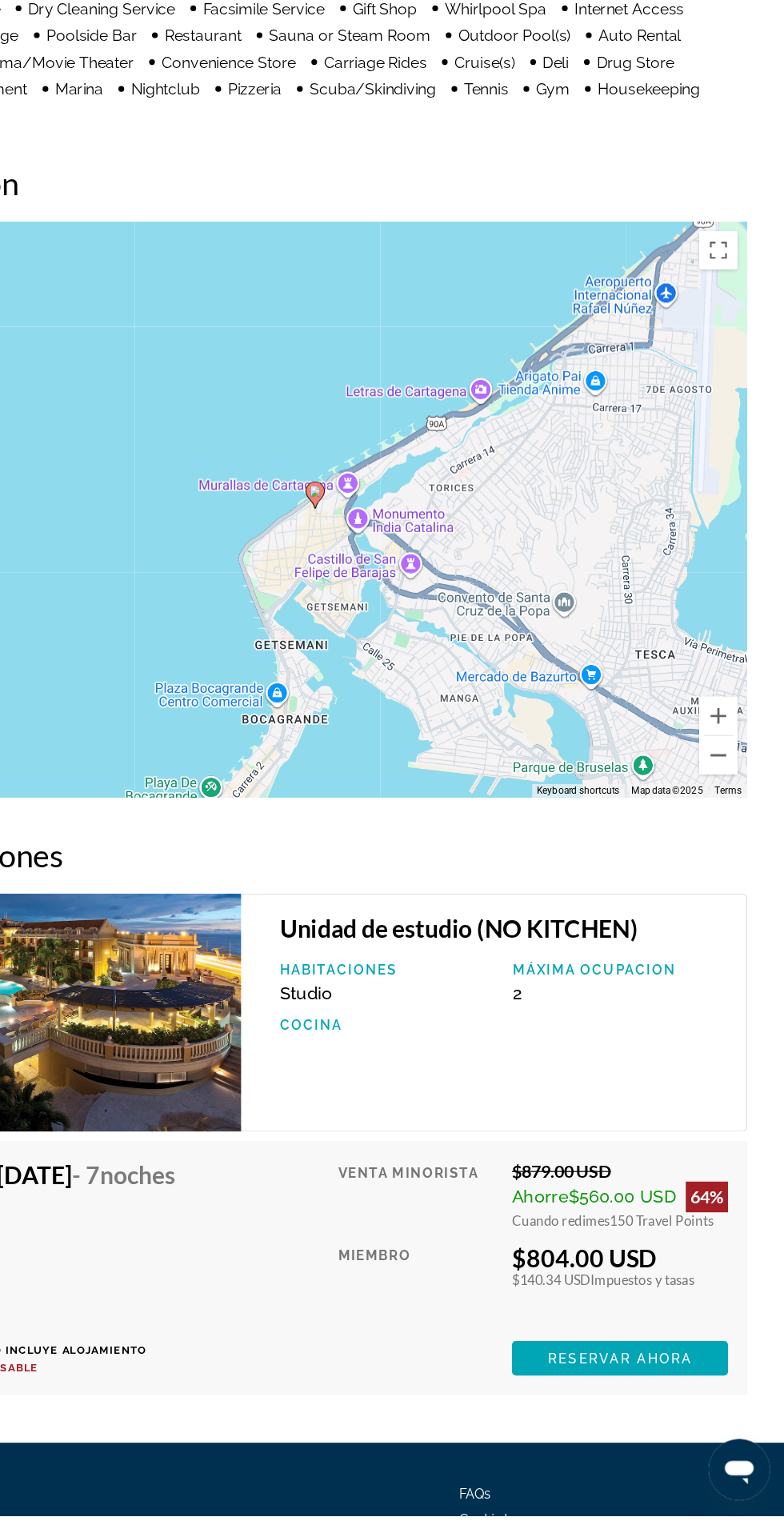
scroll to position [1717, 0]
click at [657, 1400] on span "Reservar ahora" at bounding box center [646, 1406] width 120 height 13
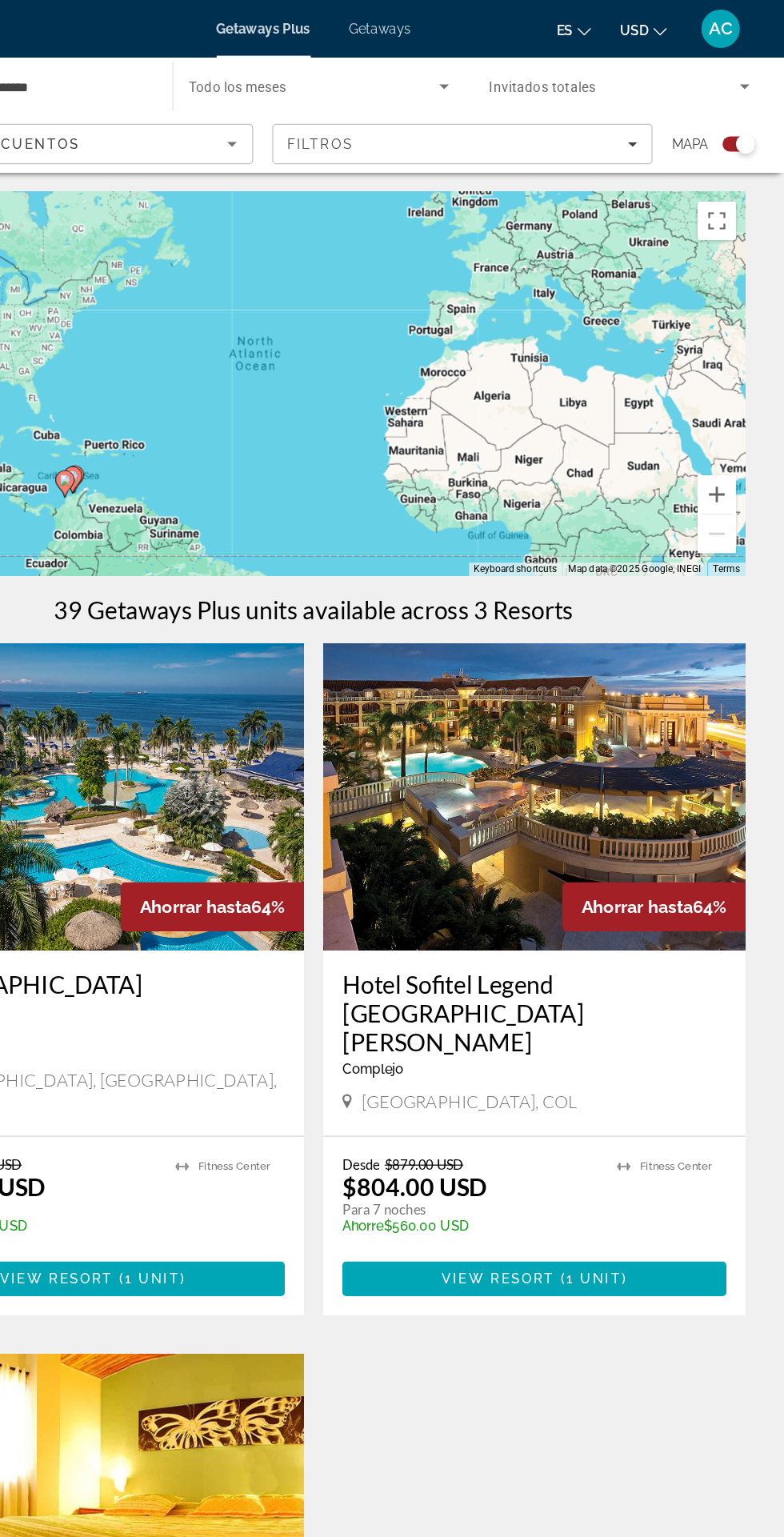
click at [453, 23] on span "Getaways" at bounding box center [447, 25] width 52 height 13
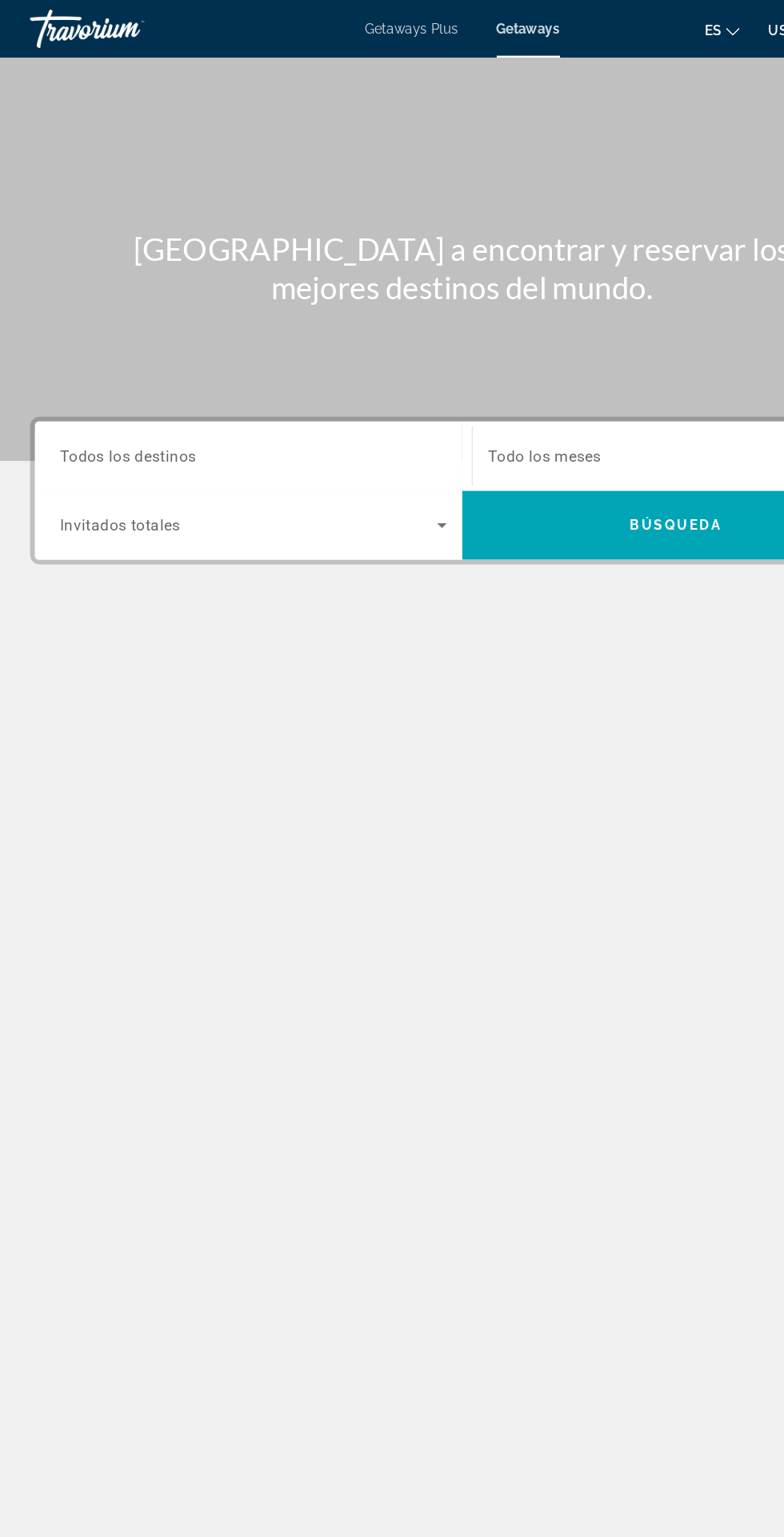
click at [290, 372] on input "Destination Todos los destinos" at bounding box center [218, 381] width 322 height 19
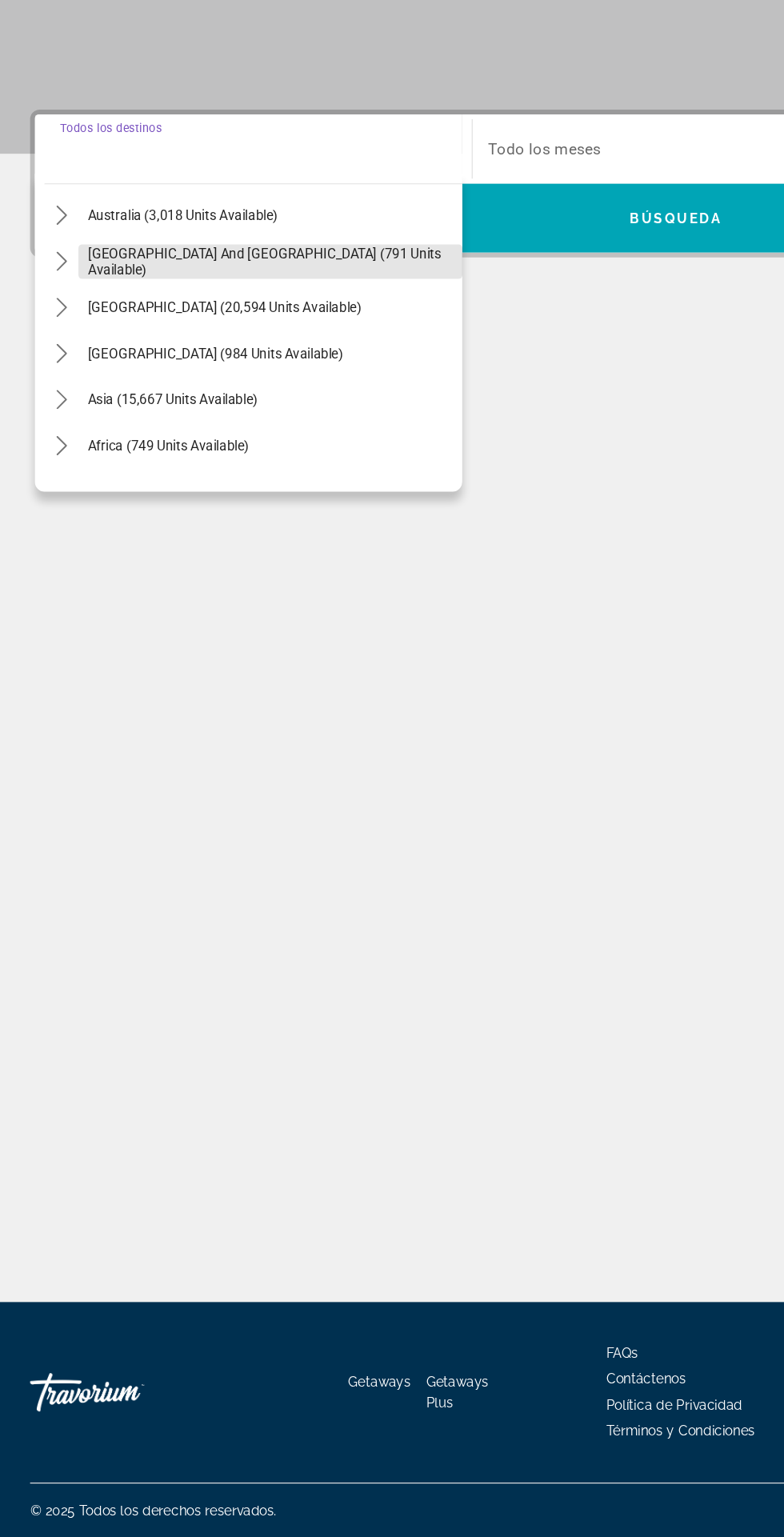
scroll to position [238, 0]
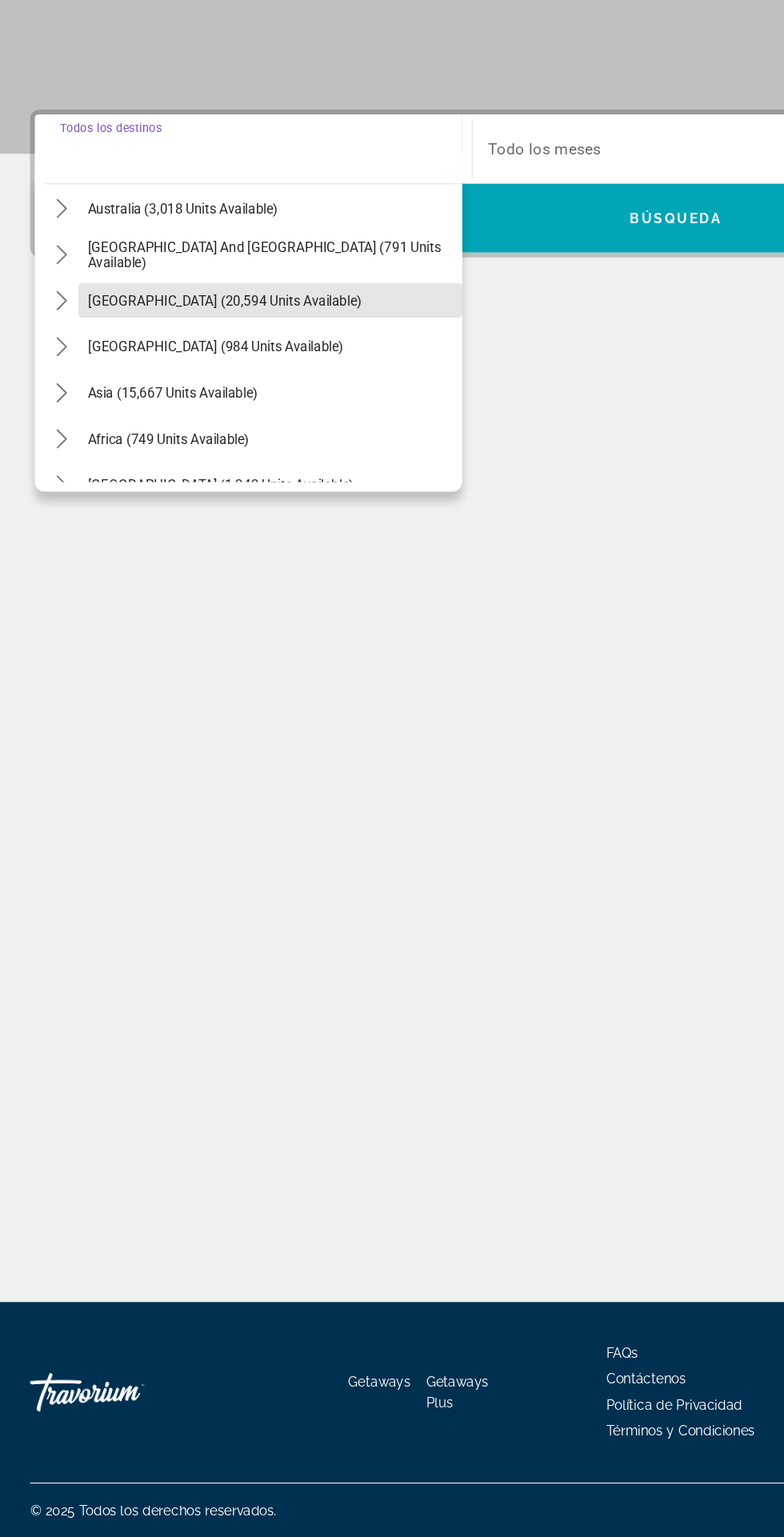
click at [251, 500] on span "[GEOGRAPHIC_DATA] (20,594 units available)" at bounding box center [193, 506] width 228 height 13
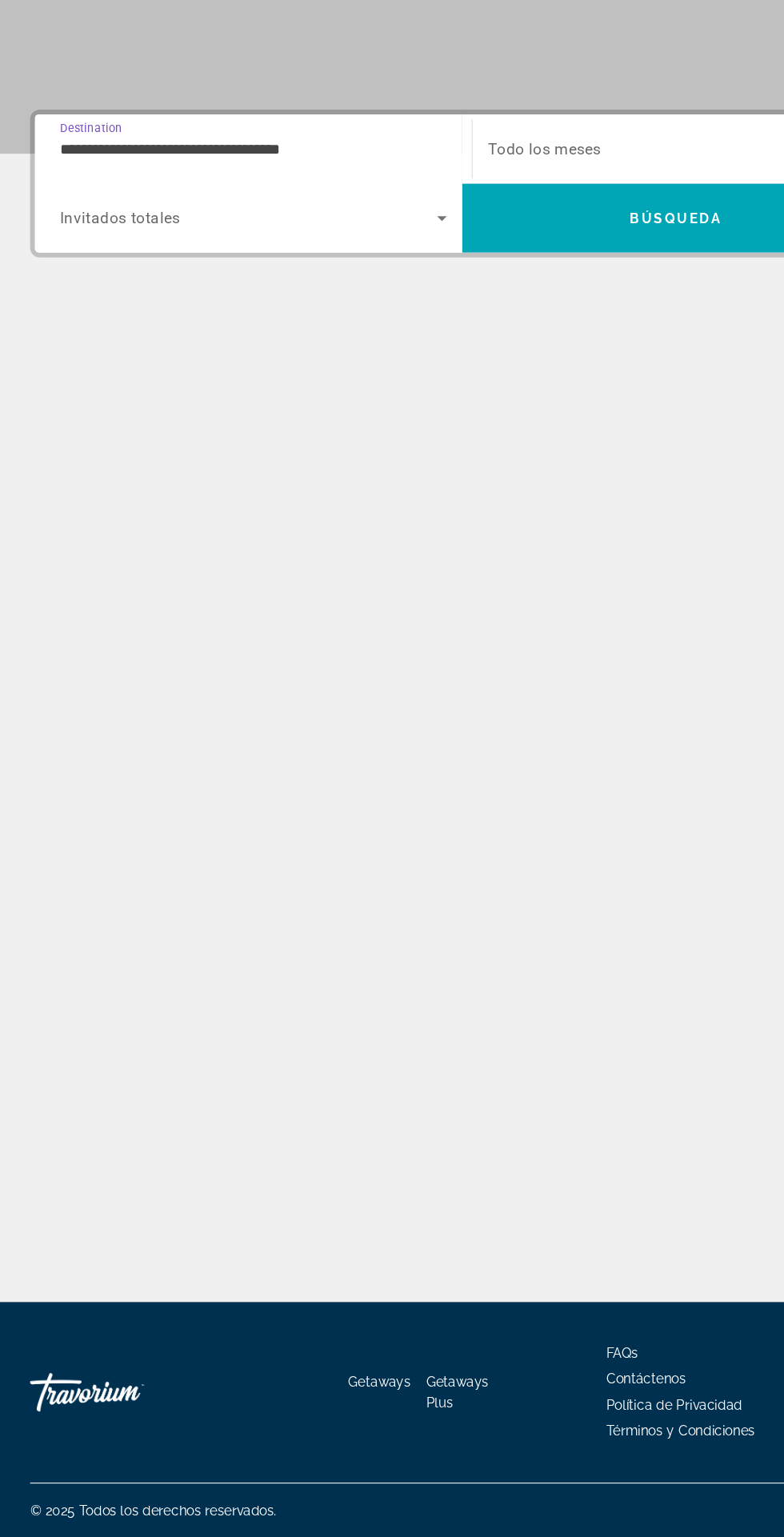
scroll to position [39, 0]
click at [256, 372] on input "**********" at bounding box center [218, 381] width 322 height 19
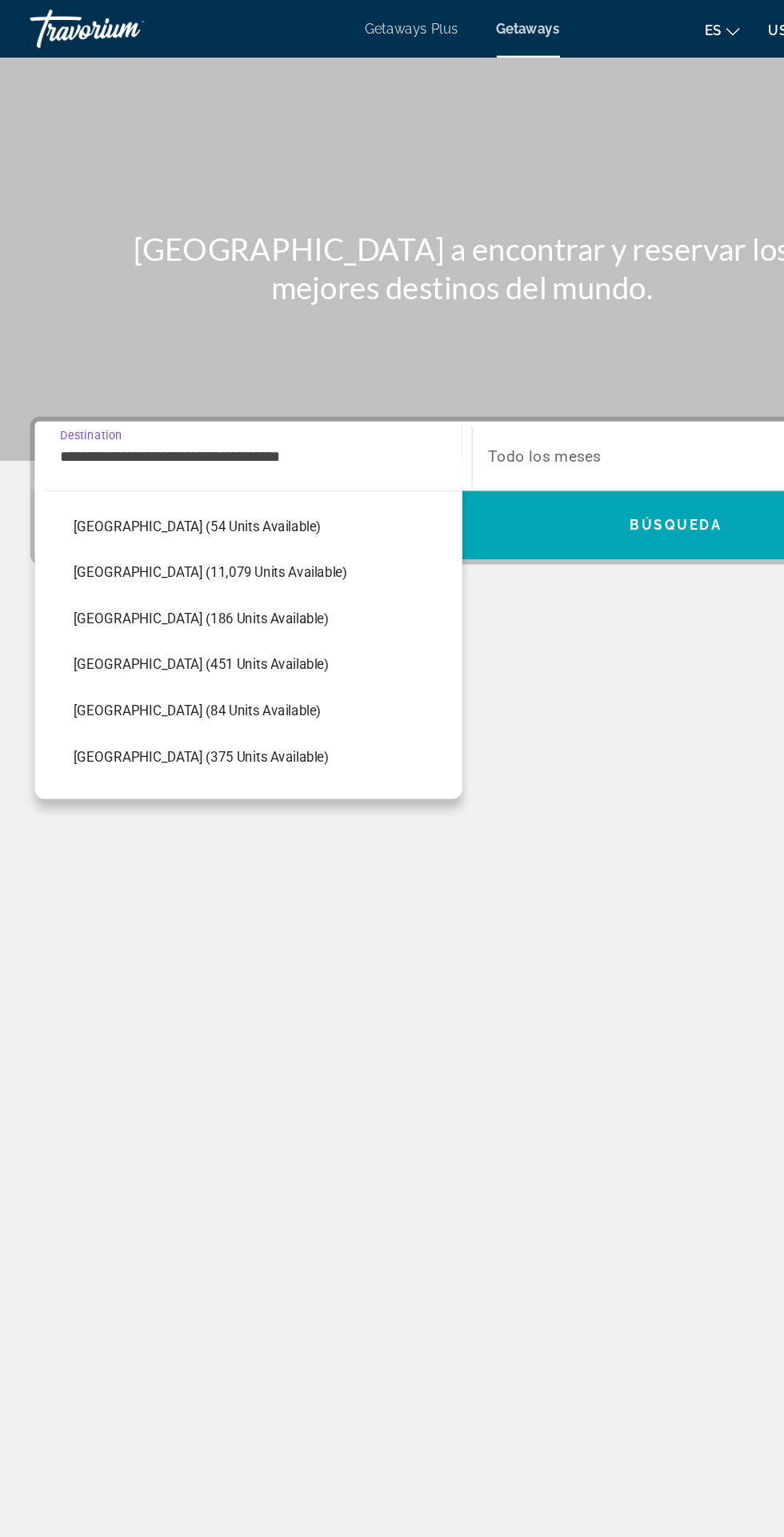
scroll to position [384, 0]
click at [242, 552] on span "Select destination: Colombia (451 units available)" at bounding box center [226, 552] width 332 height 39
type input "**********"
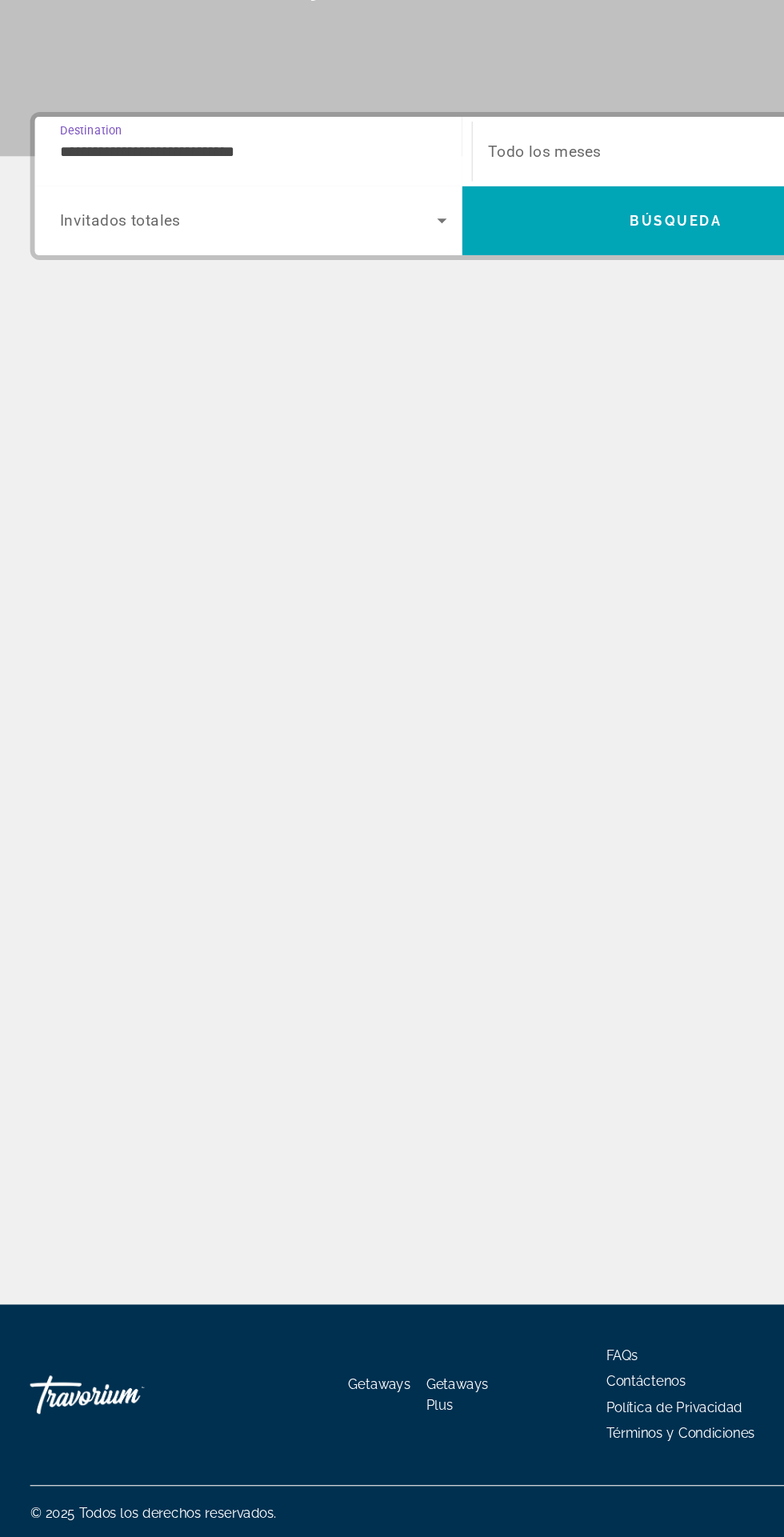
scroll to position [39, 0]
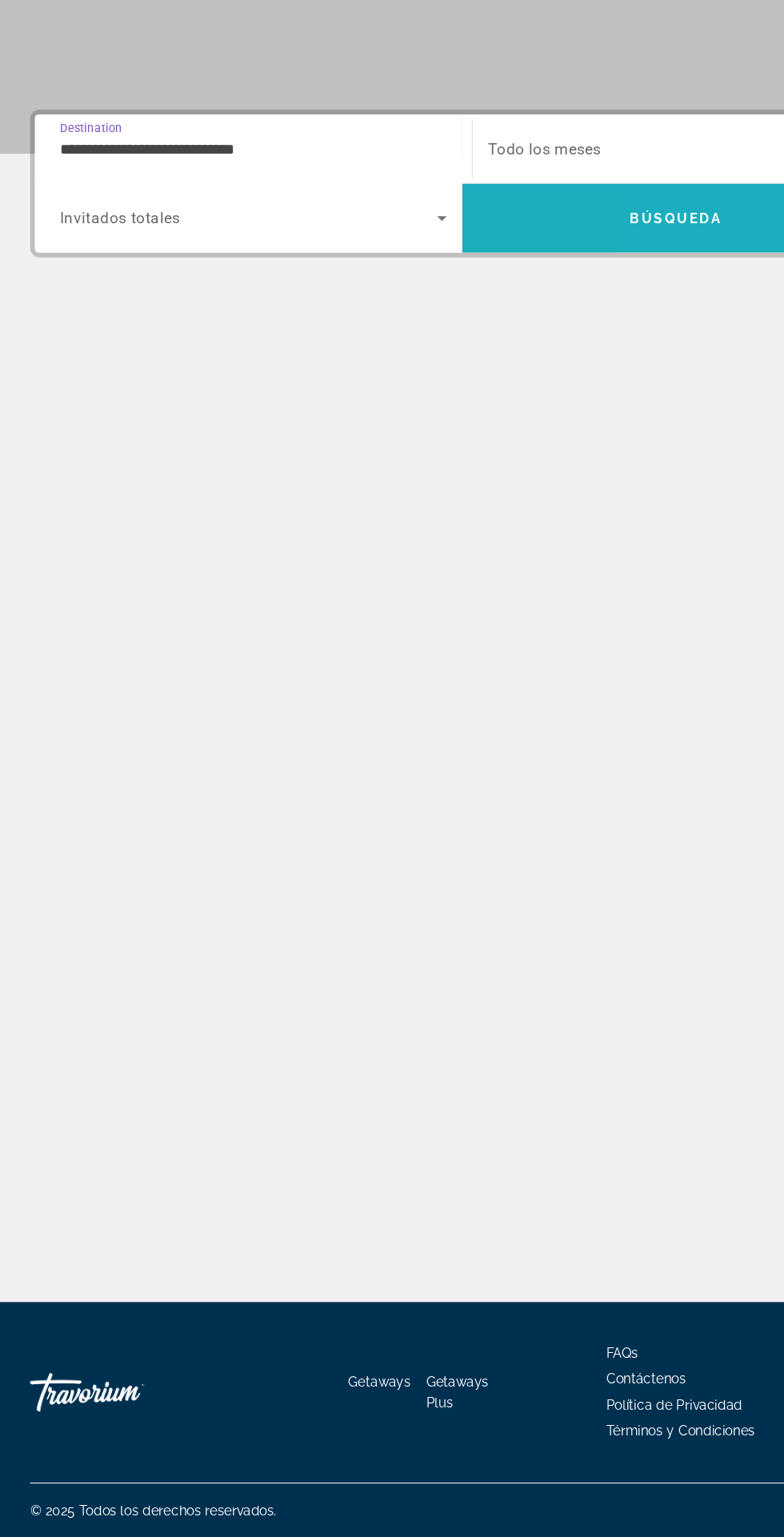
click at [551, 431] on span "Búsqueda" at bounding box center [570, 438] width 77 height 13
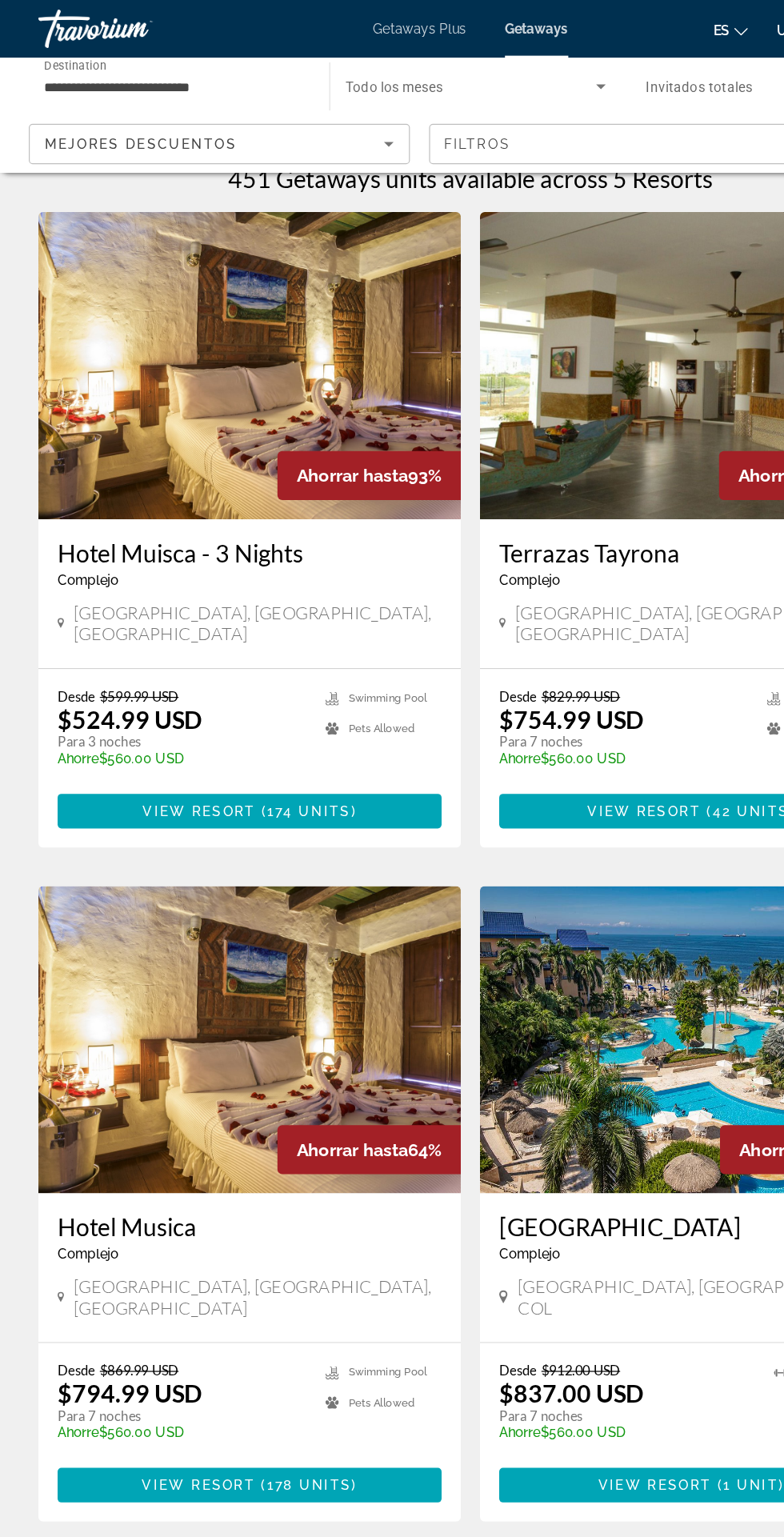
scroll to position [23, 0]
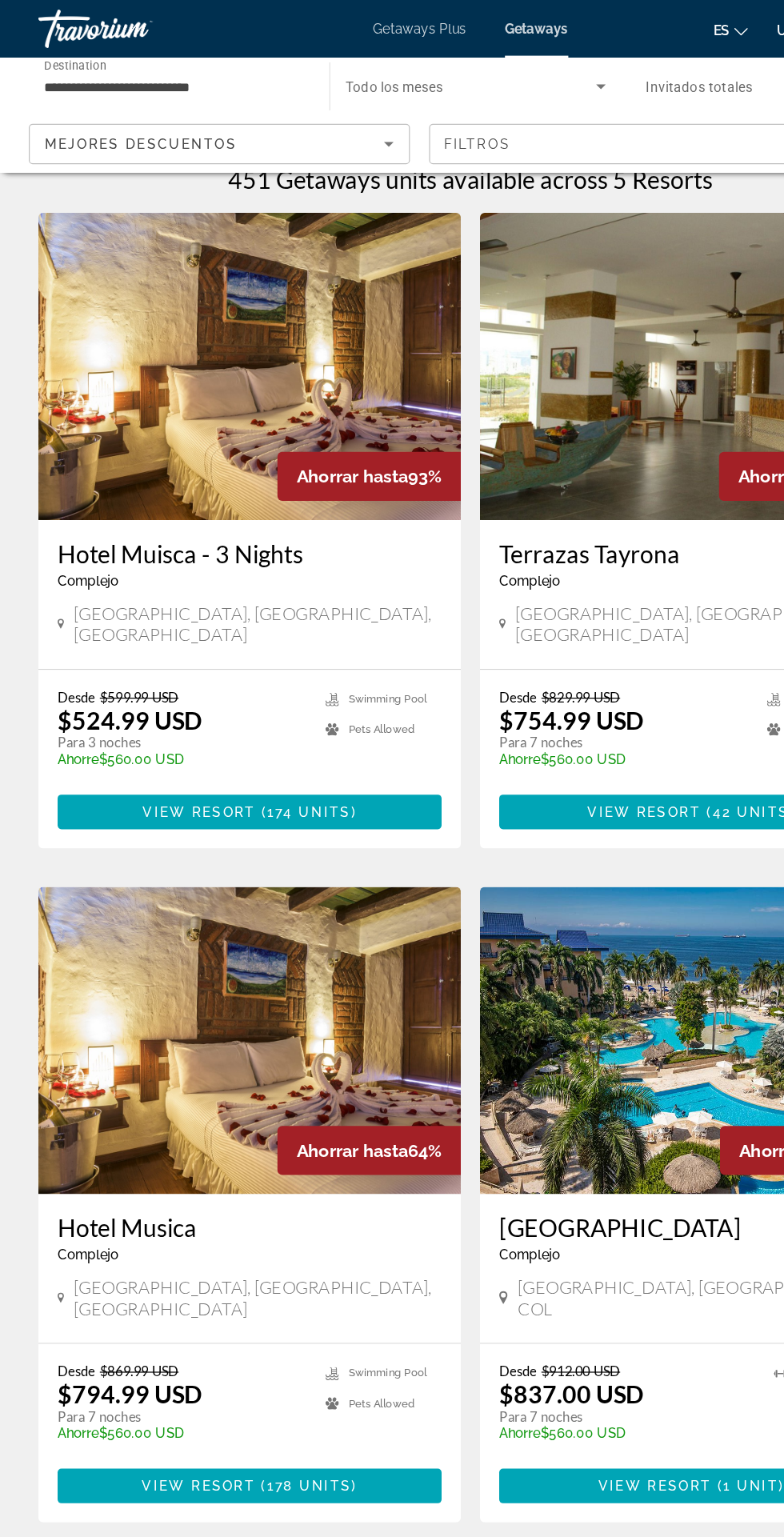
click at [125, 372] on img "Main content" at bounding box center [208, 305] width 352 height 256
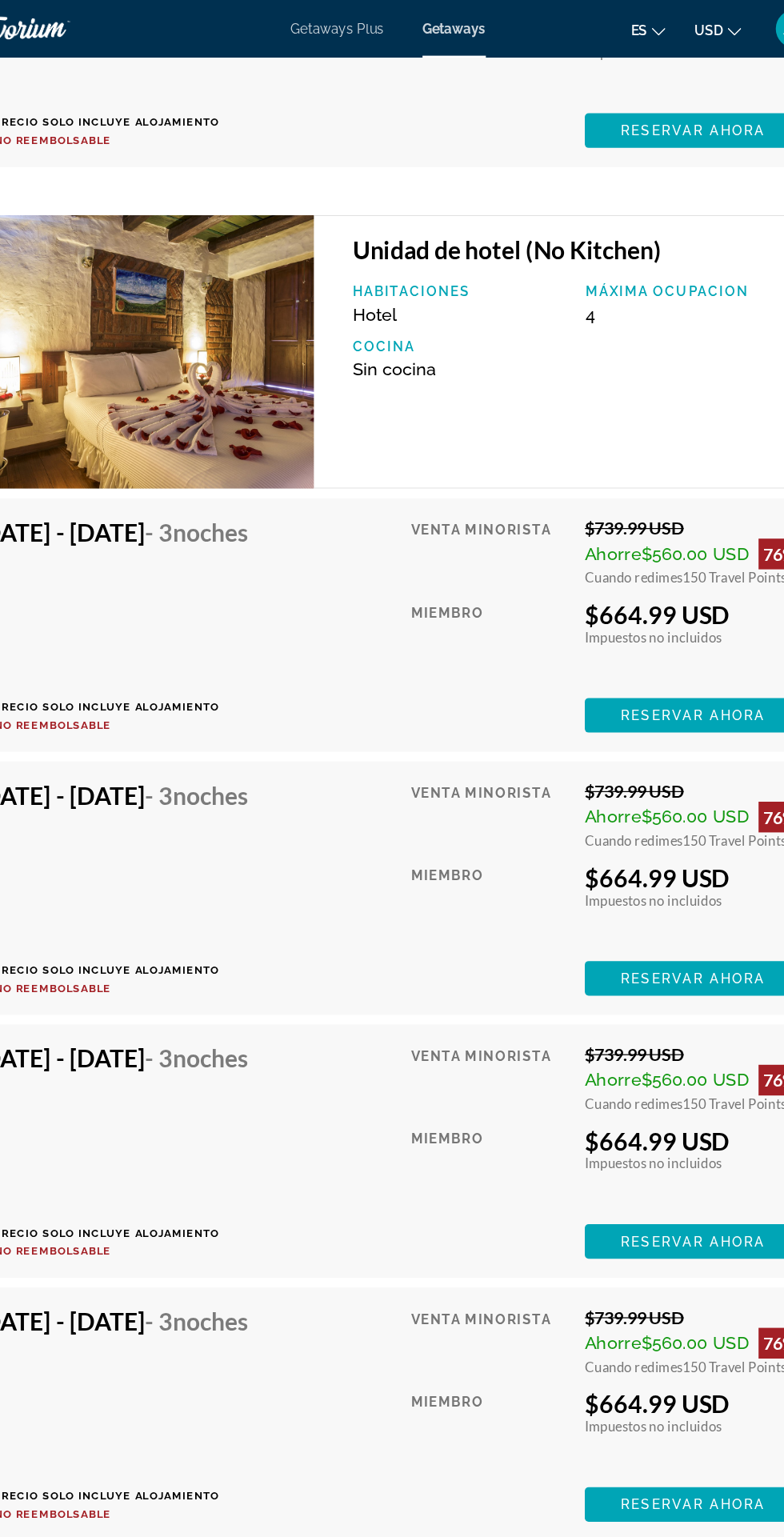
scroll to position [9791, 0]
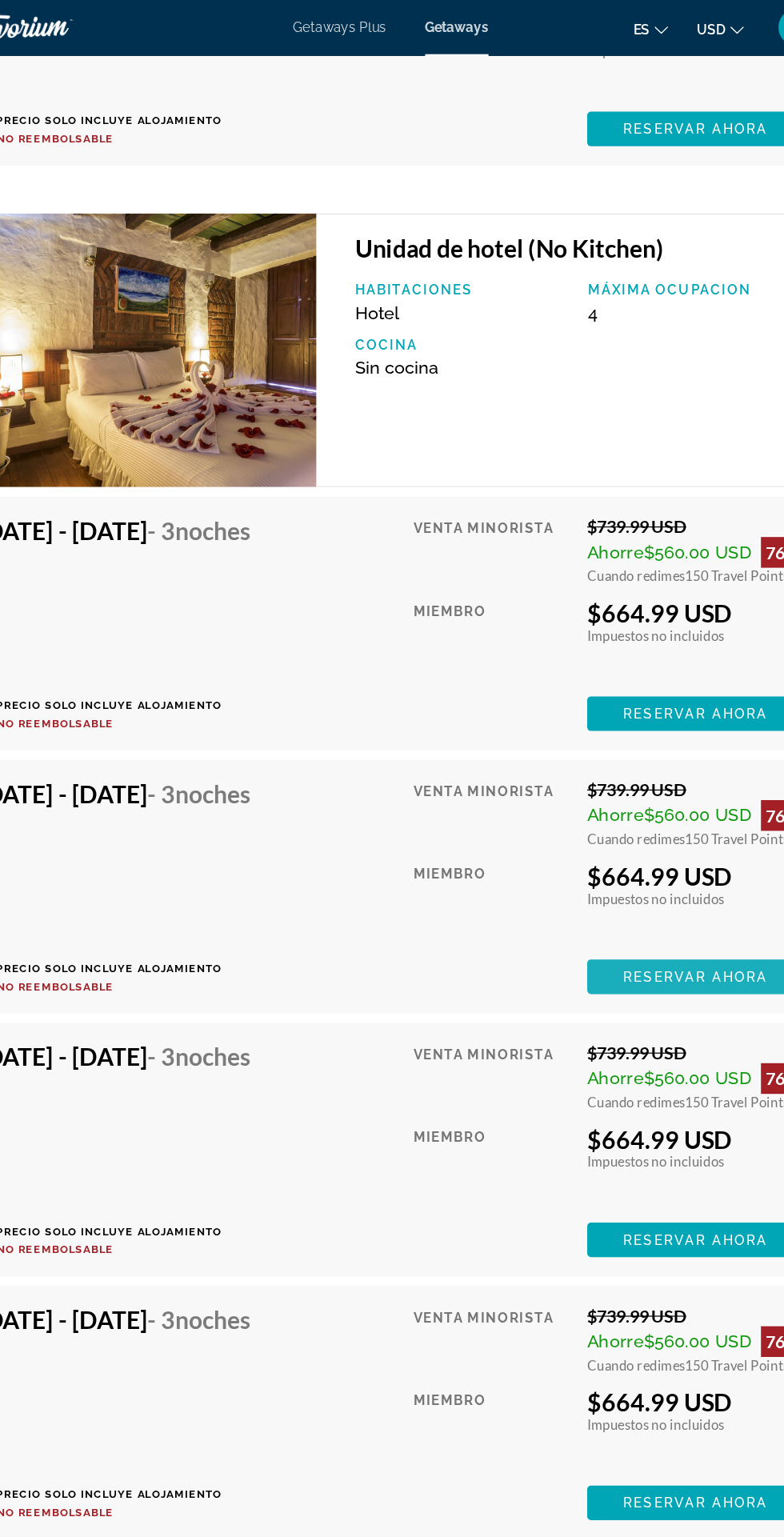
click at [641, 822] on span "Reservar ahora" at bounding box center [646, 815] width 120 height 13
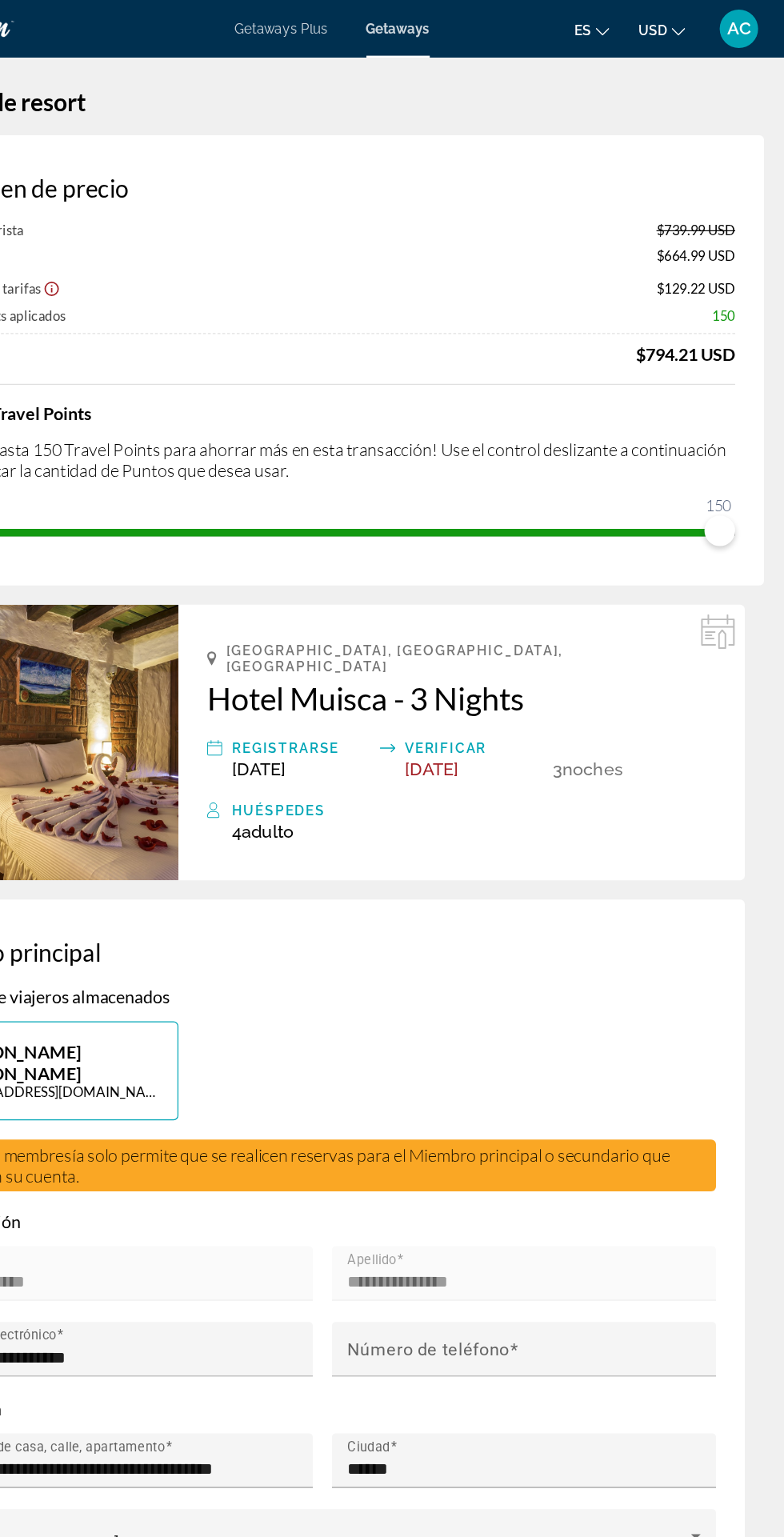
scroll to position [8, 0]
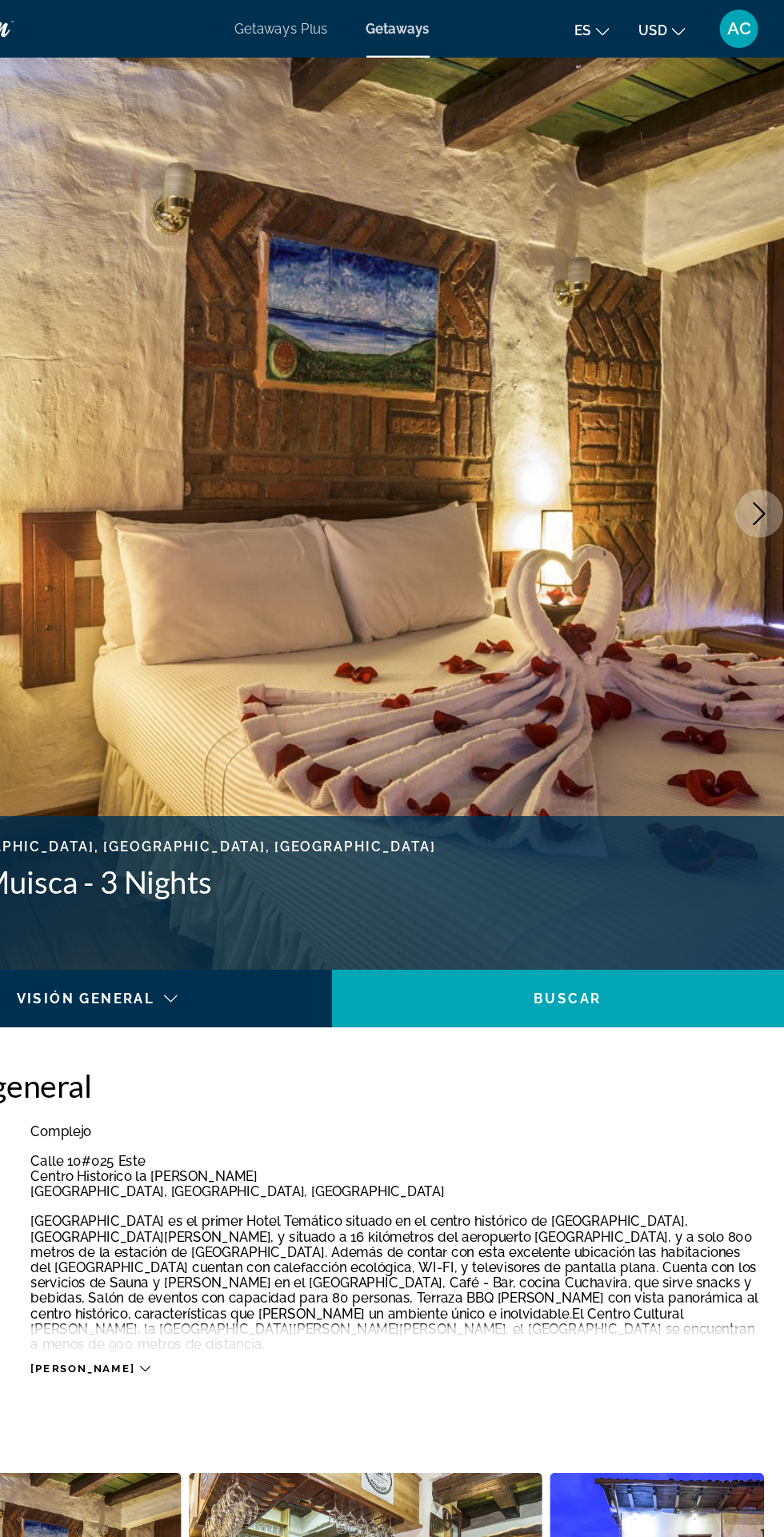
click at [745, 429] on icon "Next image" at bounding box center [748, 428] width 19 height 19
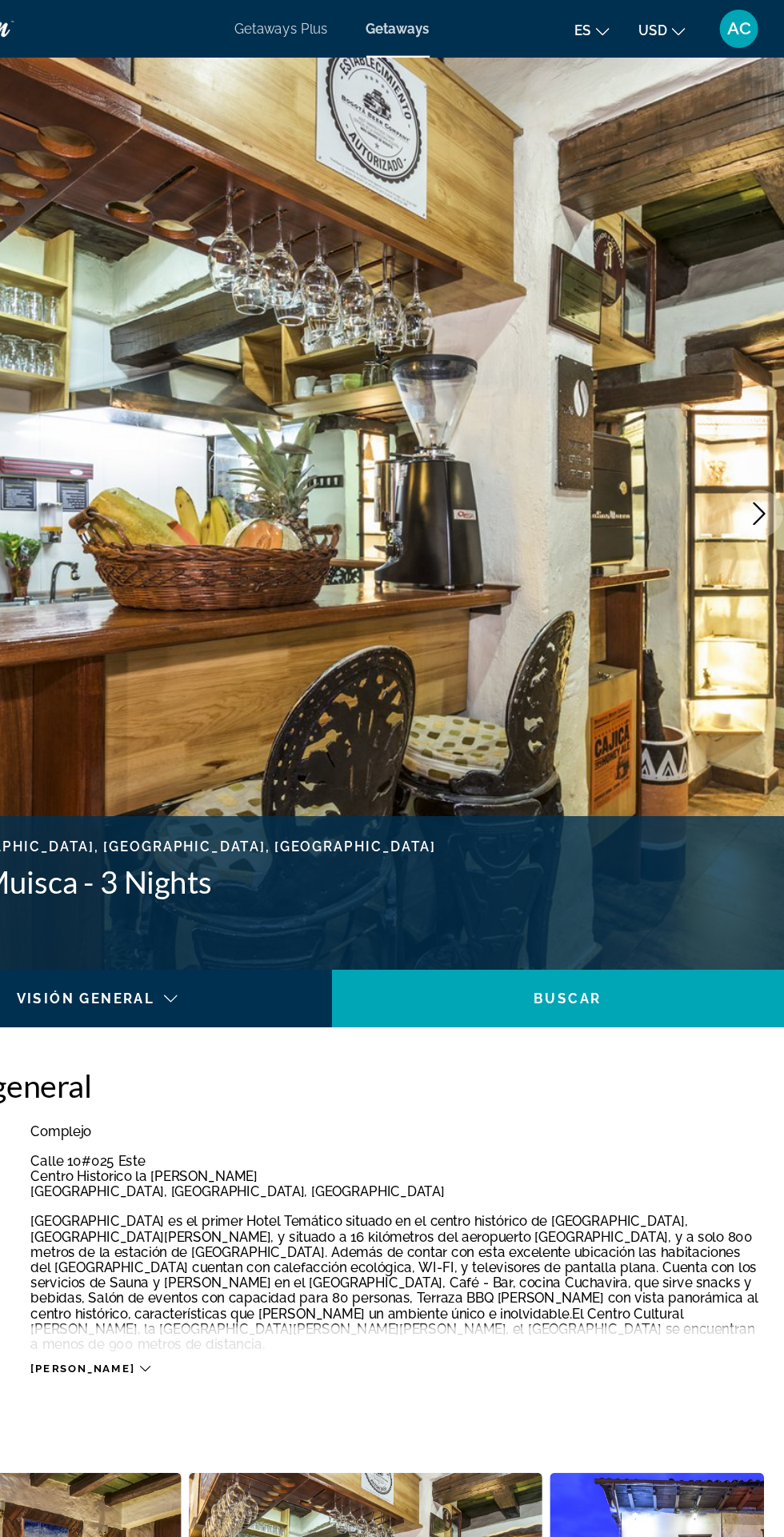
click at [745, 430] on icon "Next image" at bounding box center [748, 428] width 19 height 19
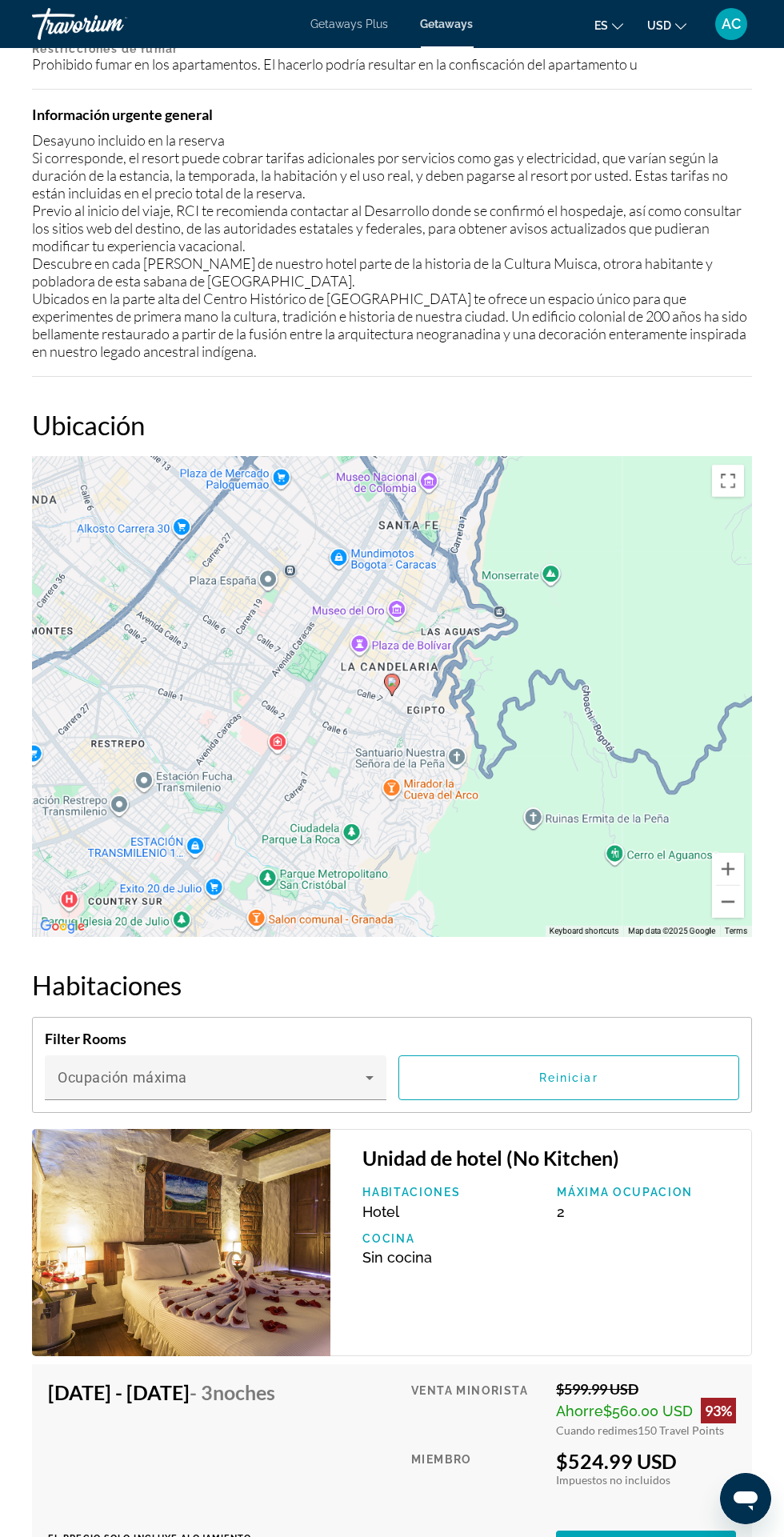
scroll to position [2240, 0]
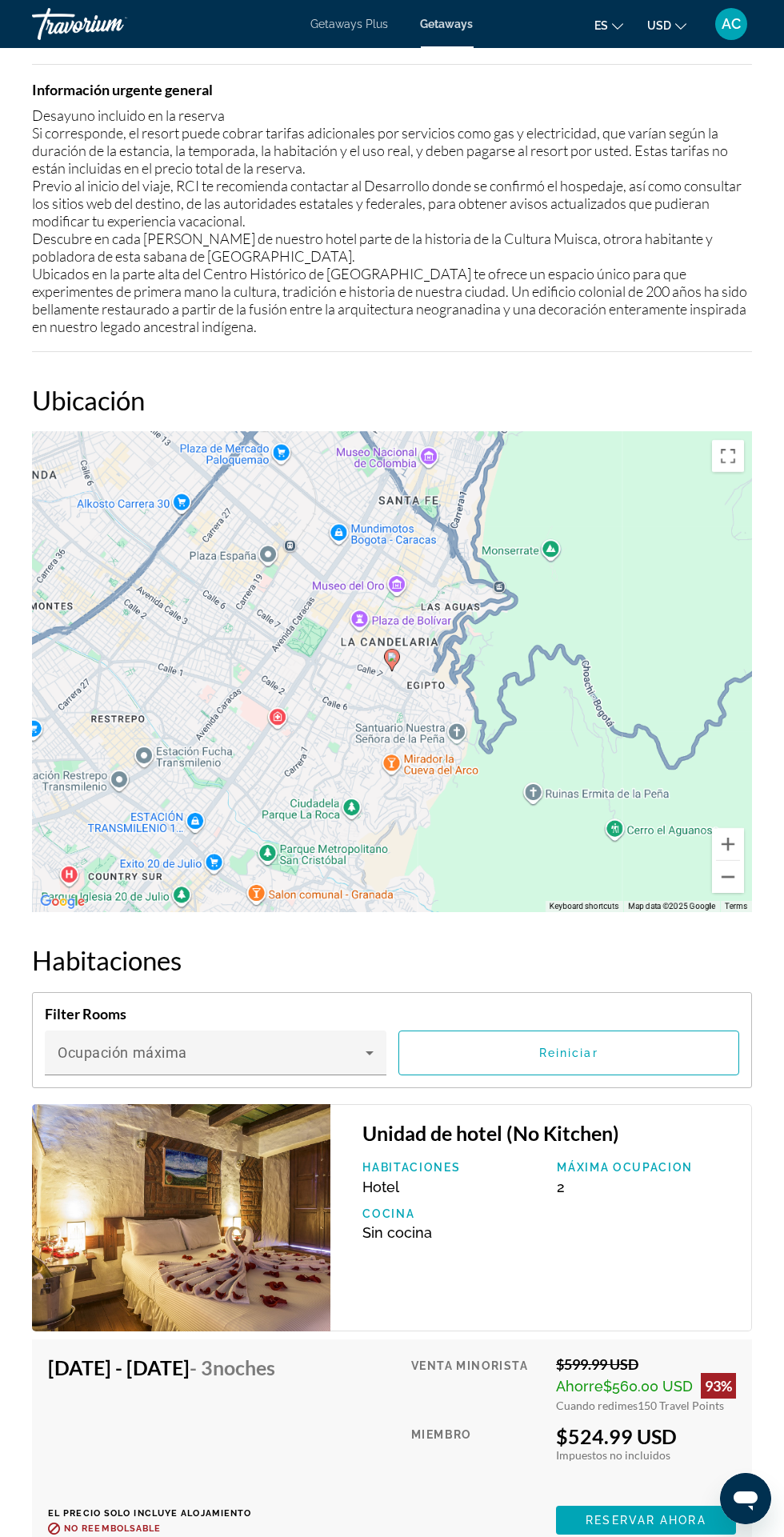
click at [353, 1050] on span "Main content" at bounding box center [211, 1059] width 308 height 19
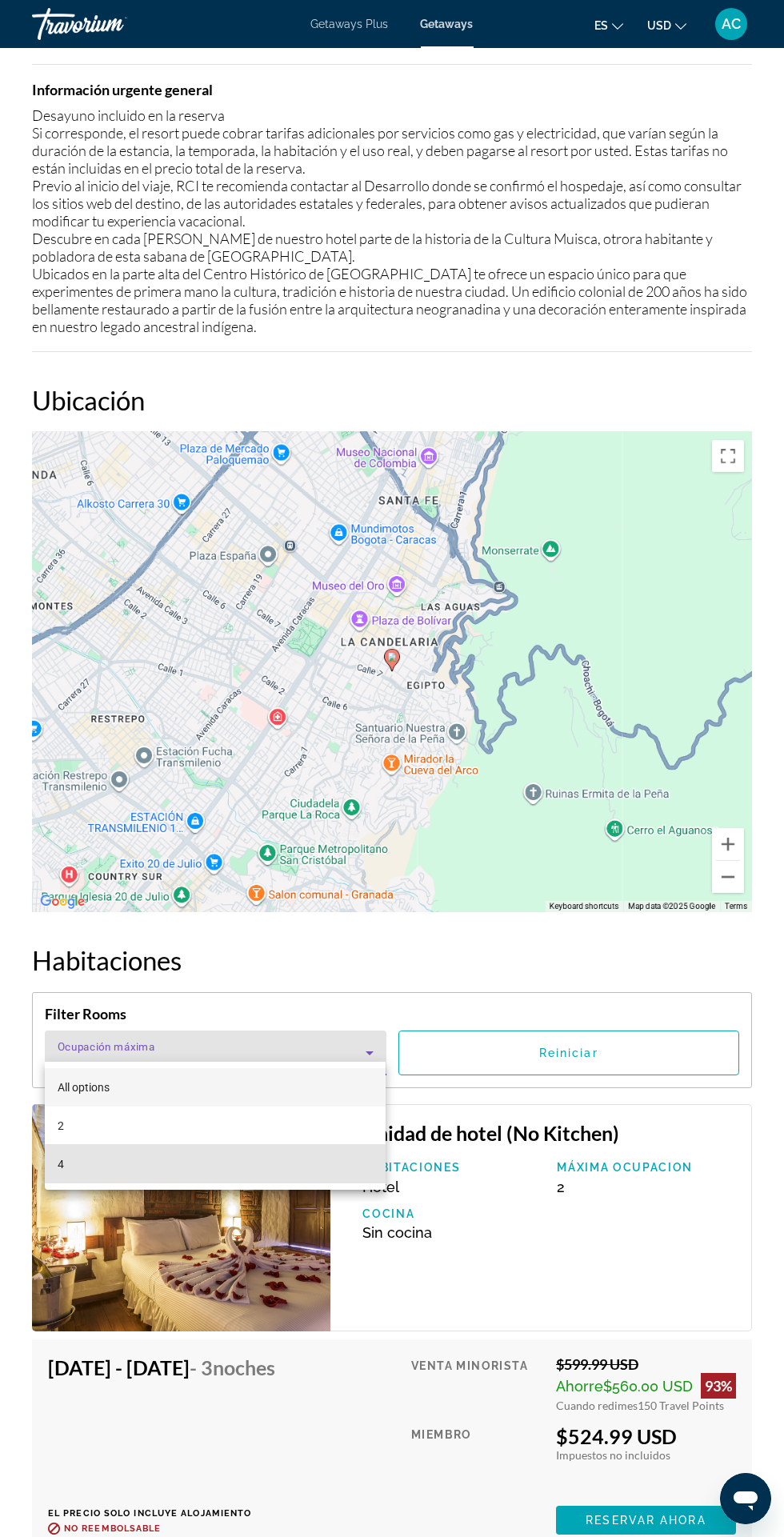
click at [249, 1164] on mat-option "4" at bounding box center [215, 1164] width 341 height 39
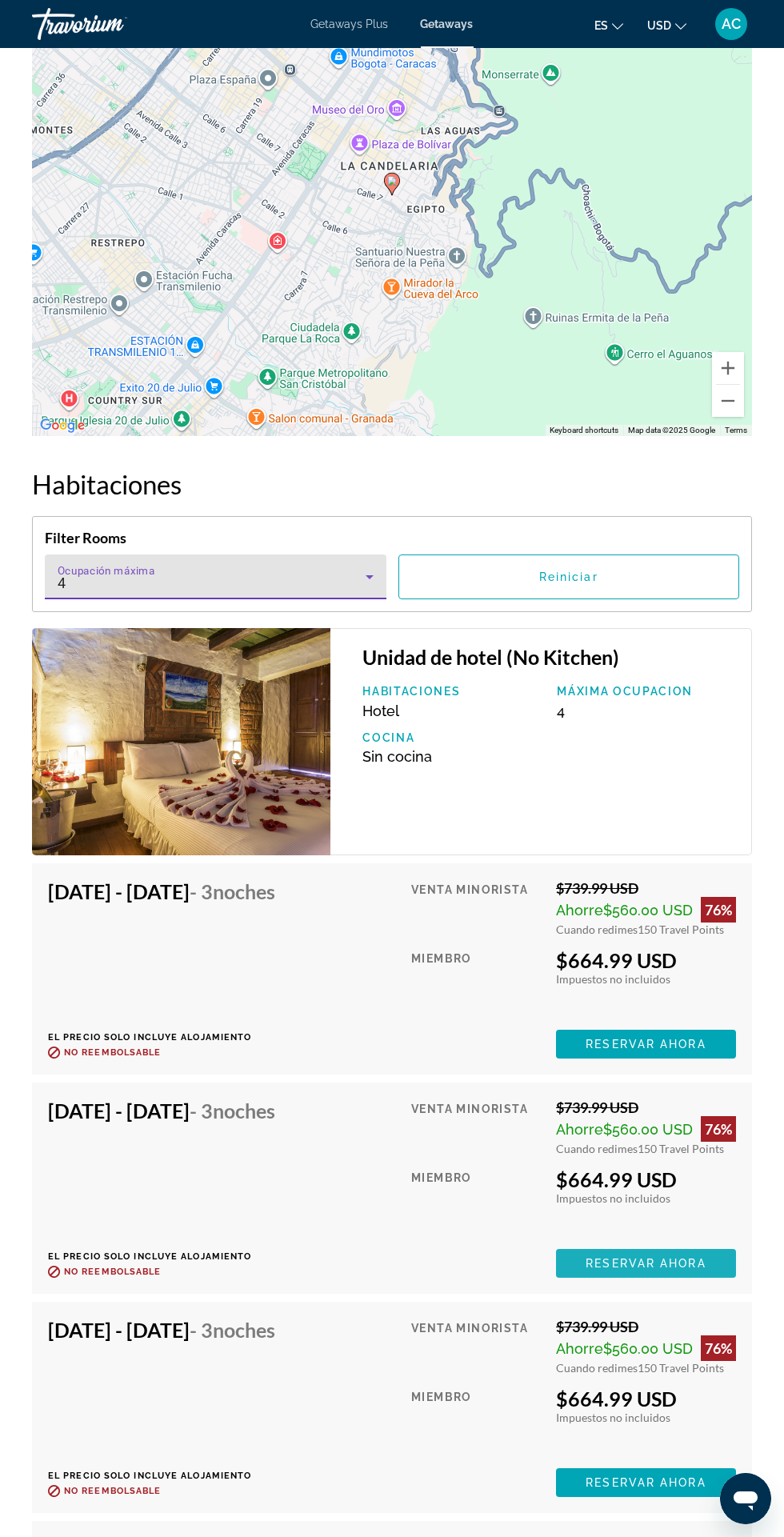
scroll to position [2717, 0]
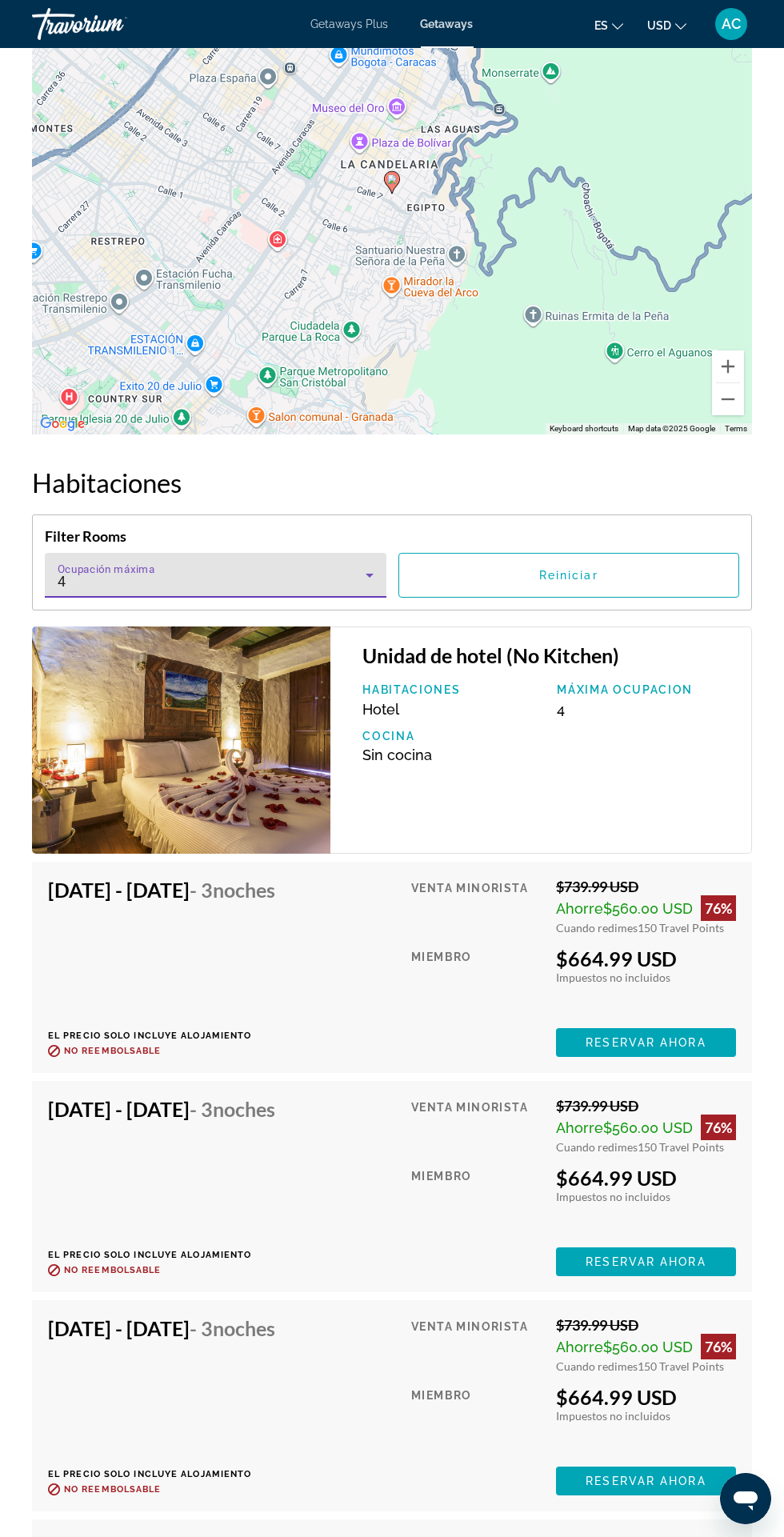
click at [682, 1036] on span "Reservar ahora" at bounding box center [646, 1043] width 120 height 13
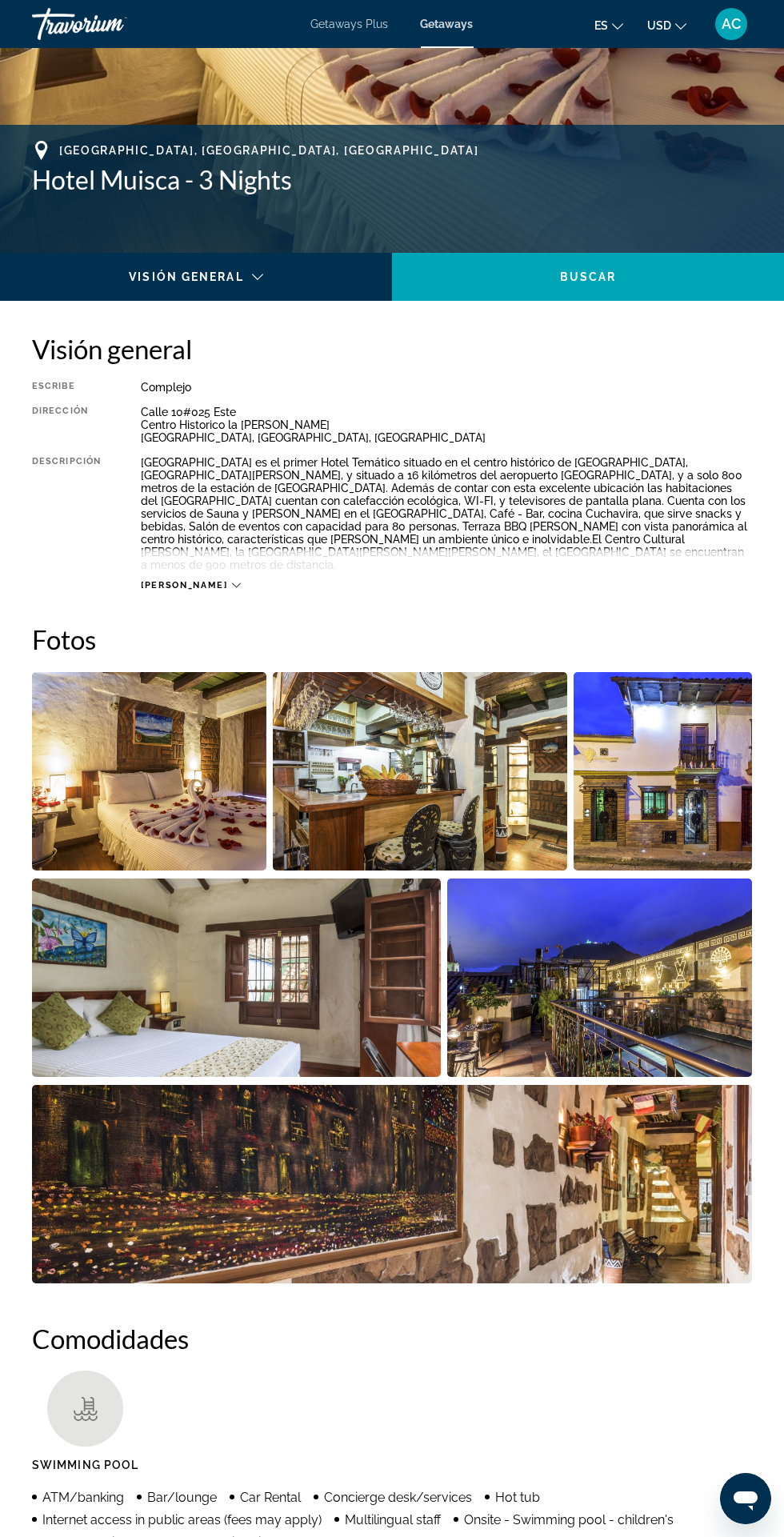
scroll to position [570, 0]
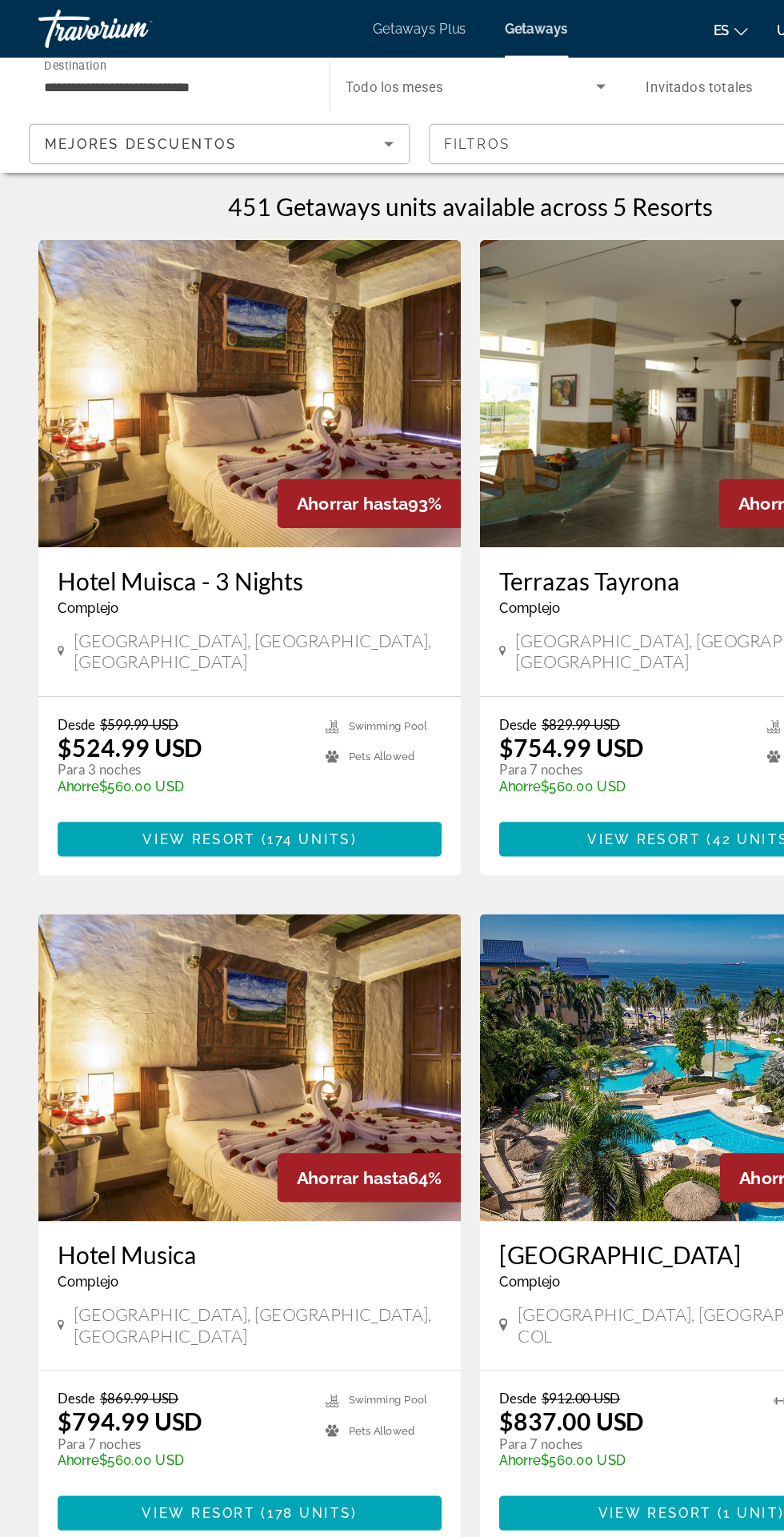
click at [114, 907] on img "Main content" at bounding box center [208, 889] width 352 height 256
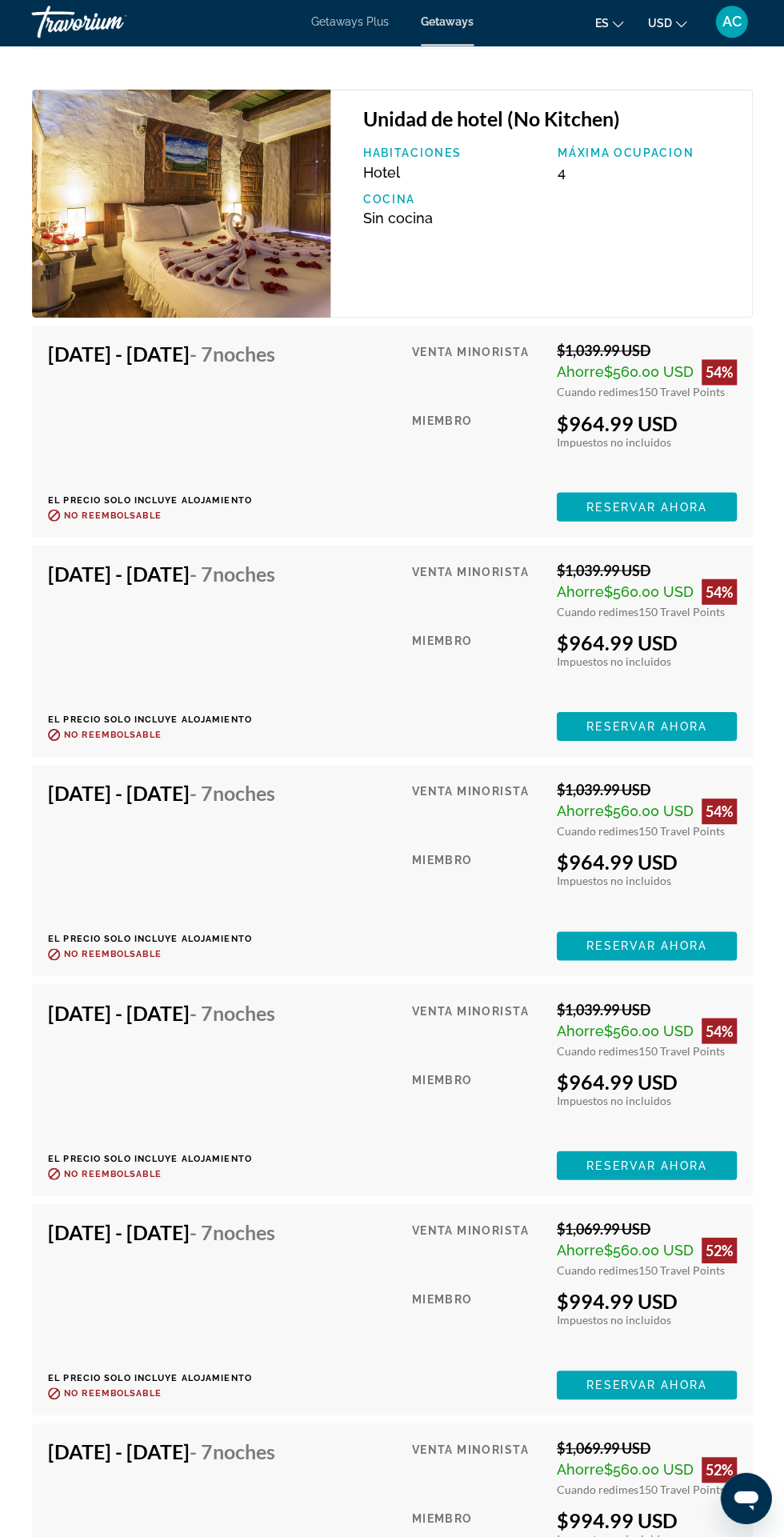
scroll to position [10105, 0]
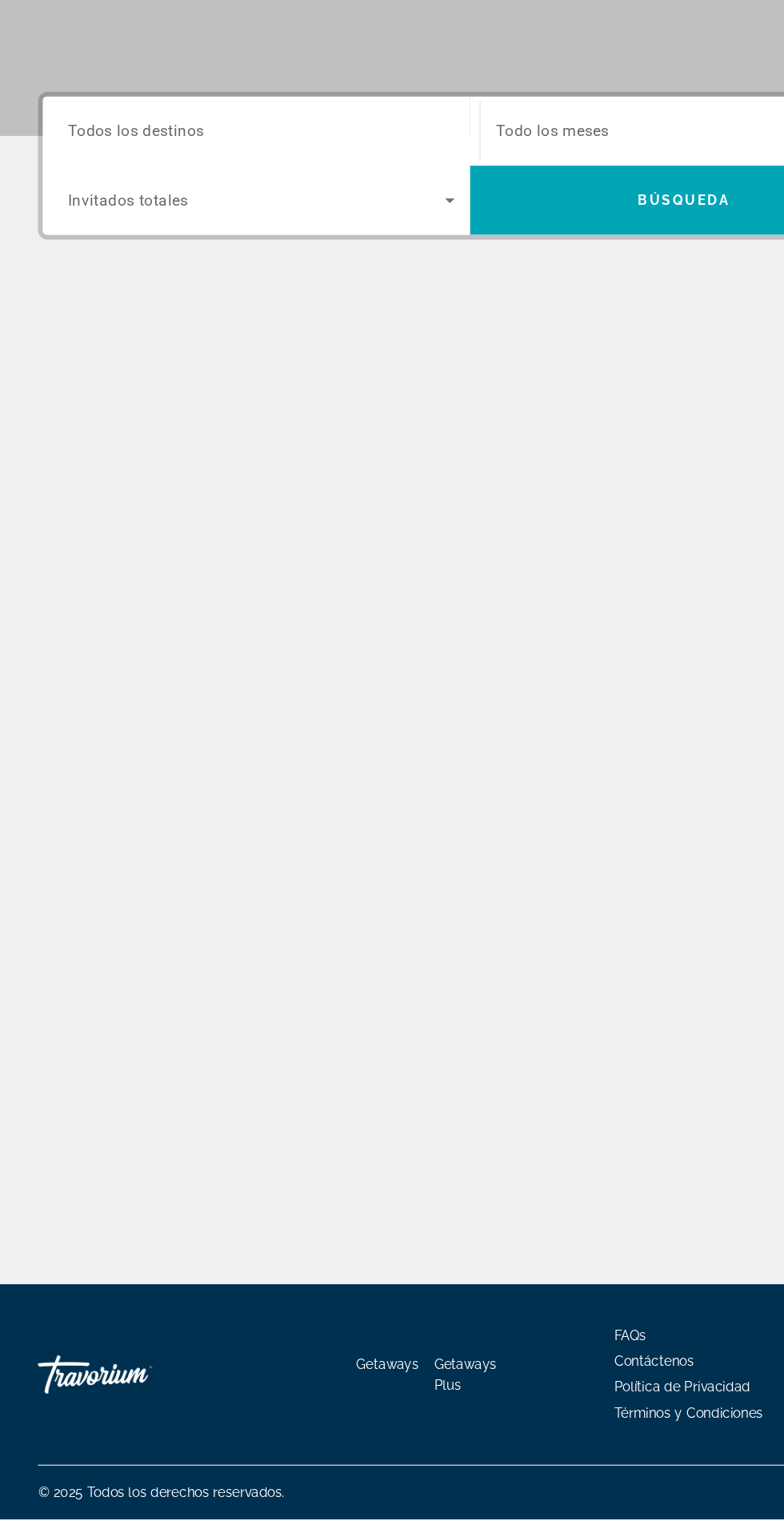
click at [32, 1440] on div "Go Home" at bounding box center [112, 1416] width 160 height 48
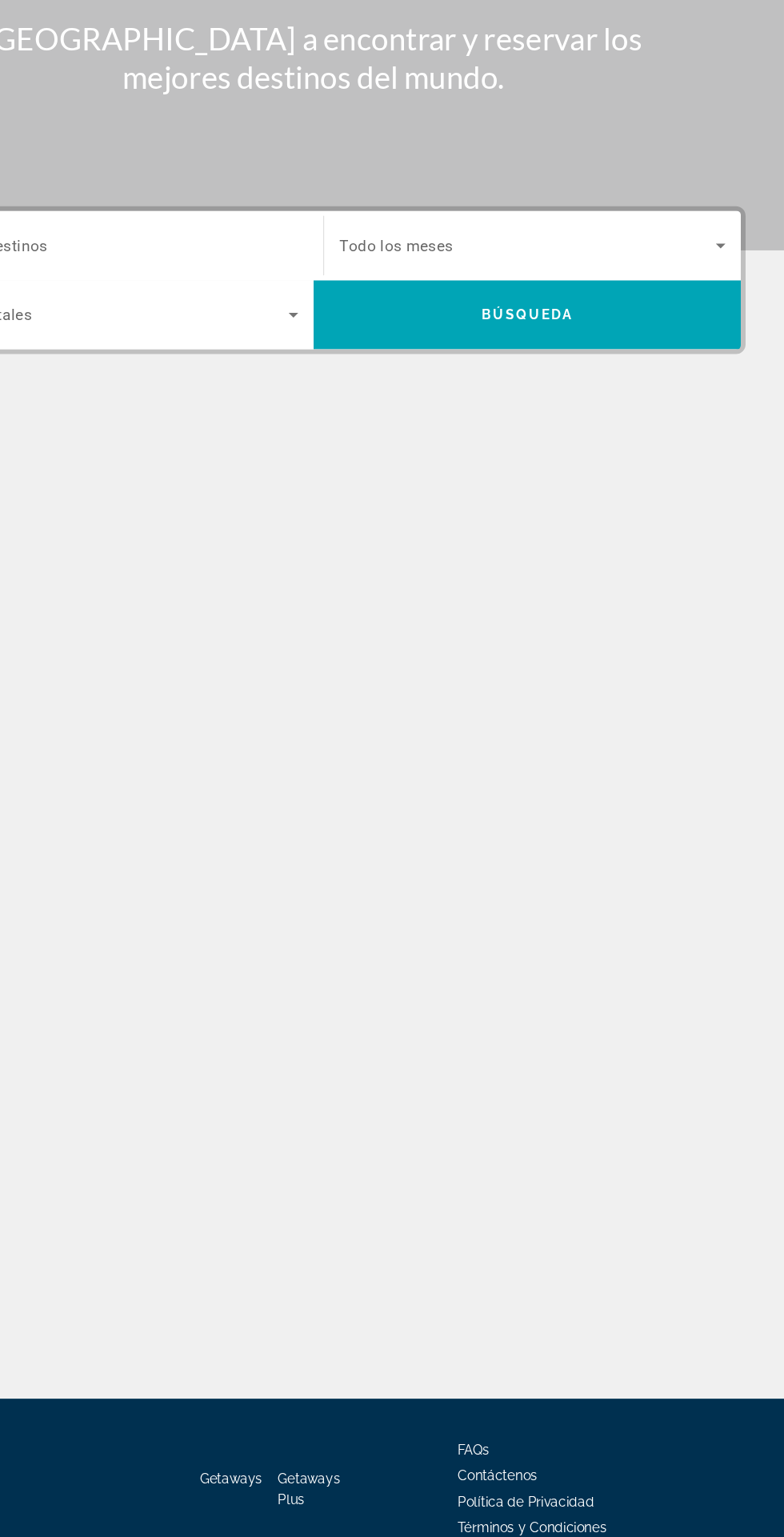
scroll to position [4, 0]
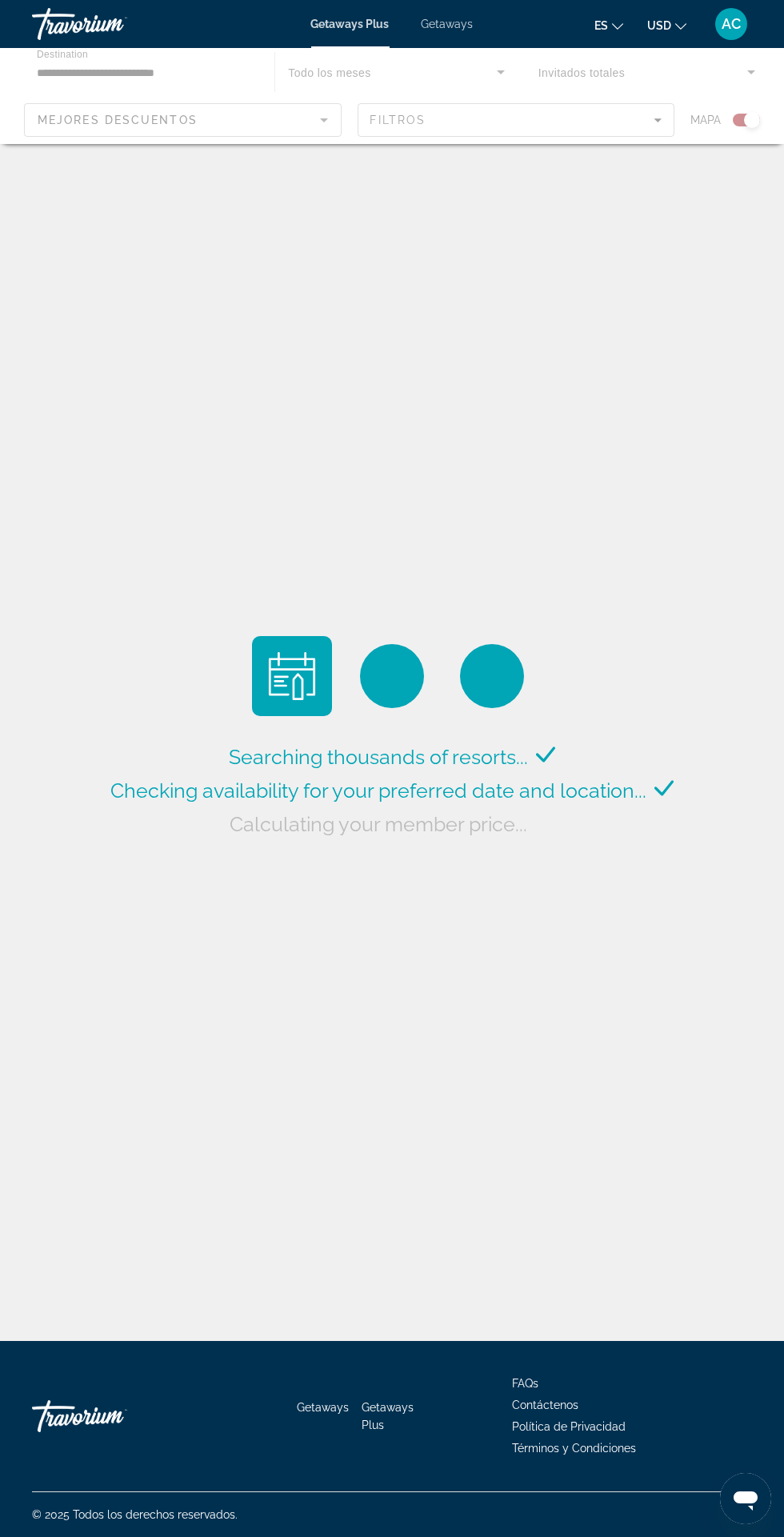
click at [39, 1440] on div "Go Home" at bounding box center [112, 1416] width 160 height 48
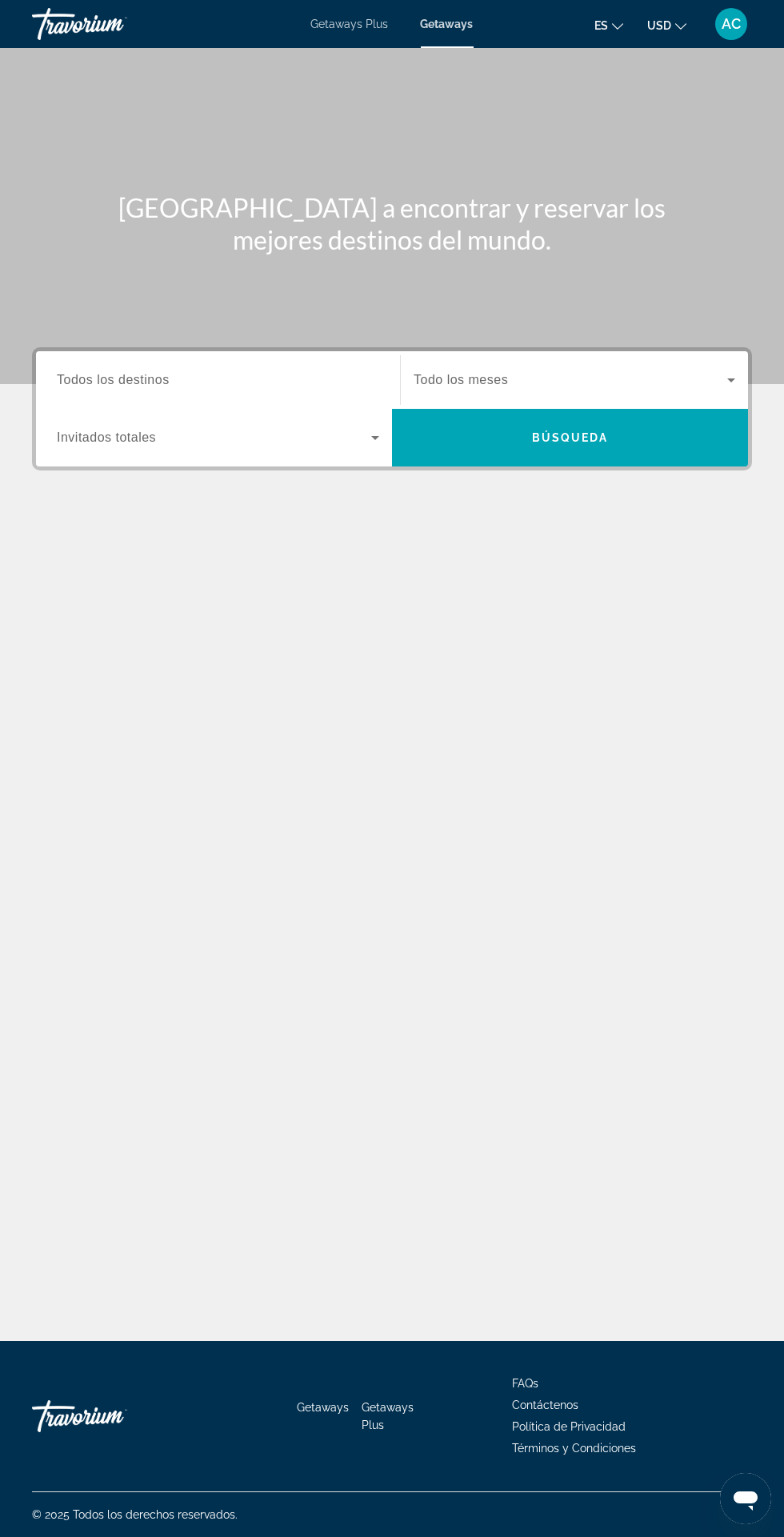
scroll to position [73, 0]
click at [30, 1521] on div "Getaways Getaways Plus FAQs Contáctenos Política de Privacidad Términos y Condi…" at bounding box center [392, 1438] width 784 height 196
click at [333, 372] on input "Destination Todos los destinos" at bounding box center [218, 381] width 322 height 19
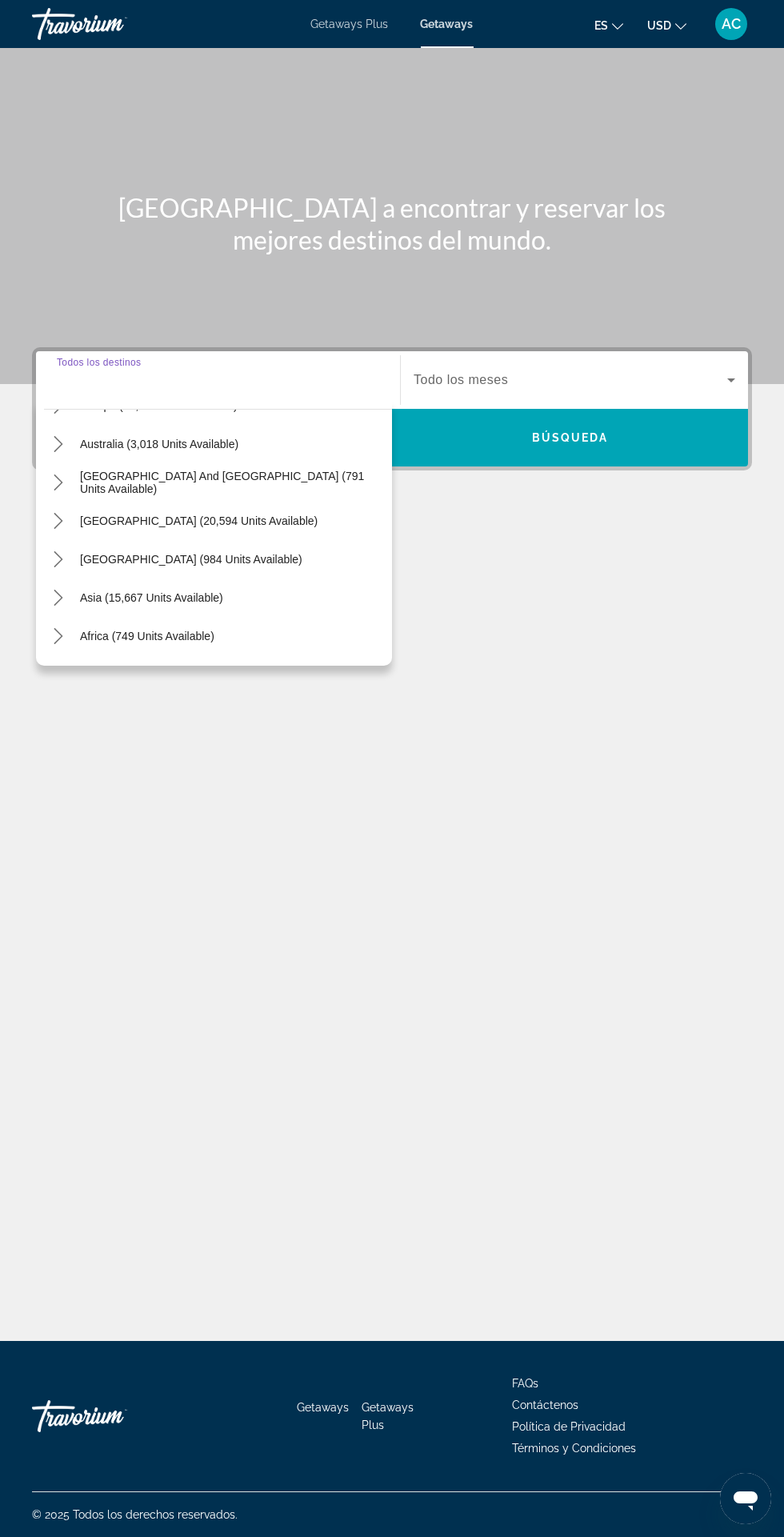
scroll to position [229, 0]
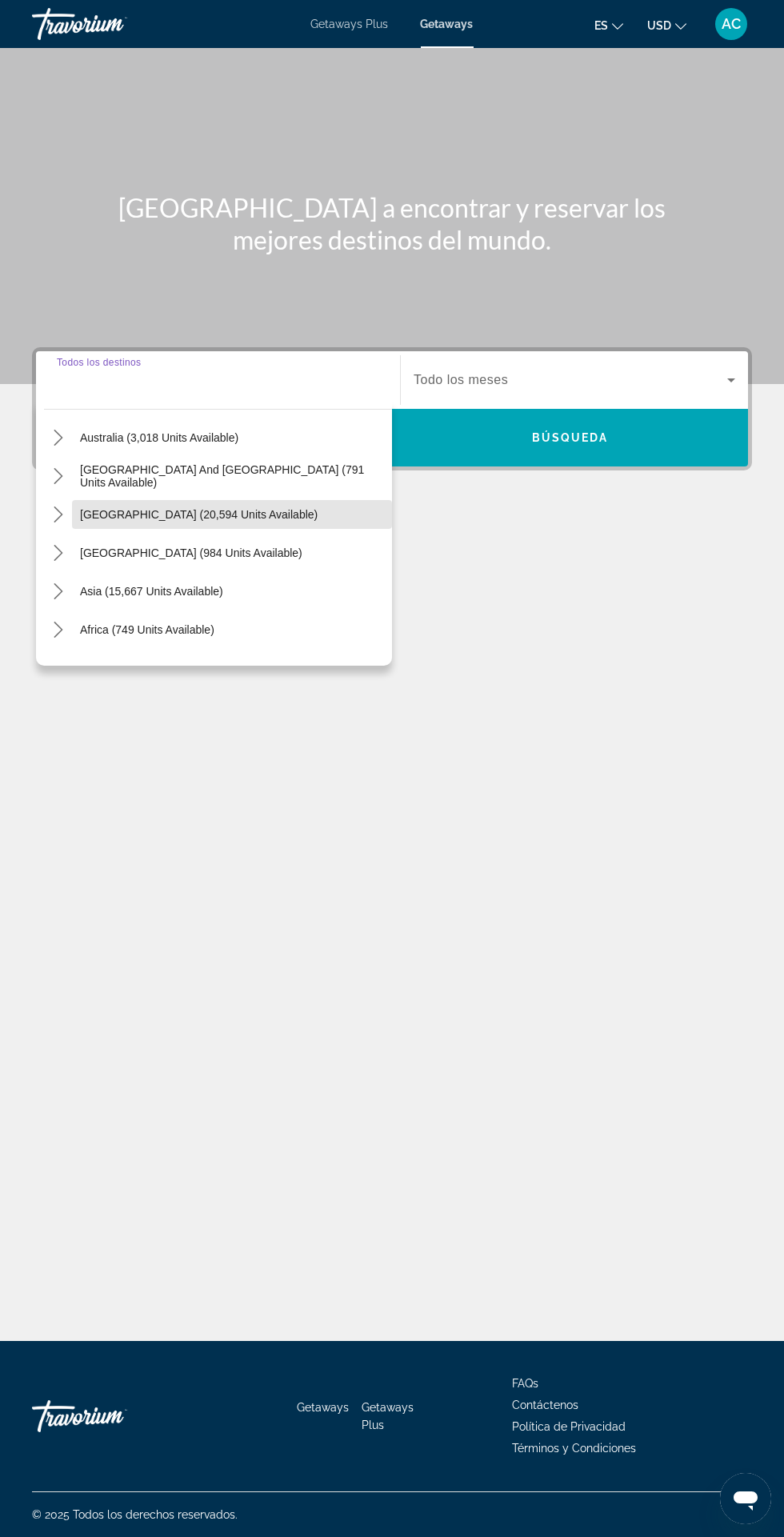
click at [286, 495] on span "Select destination: South America (20,594 units available)" at bounding box center [232, 514] width 320 height 39
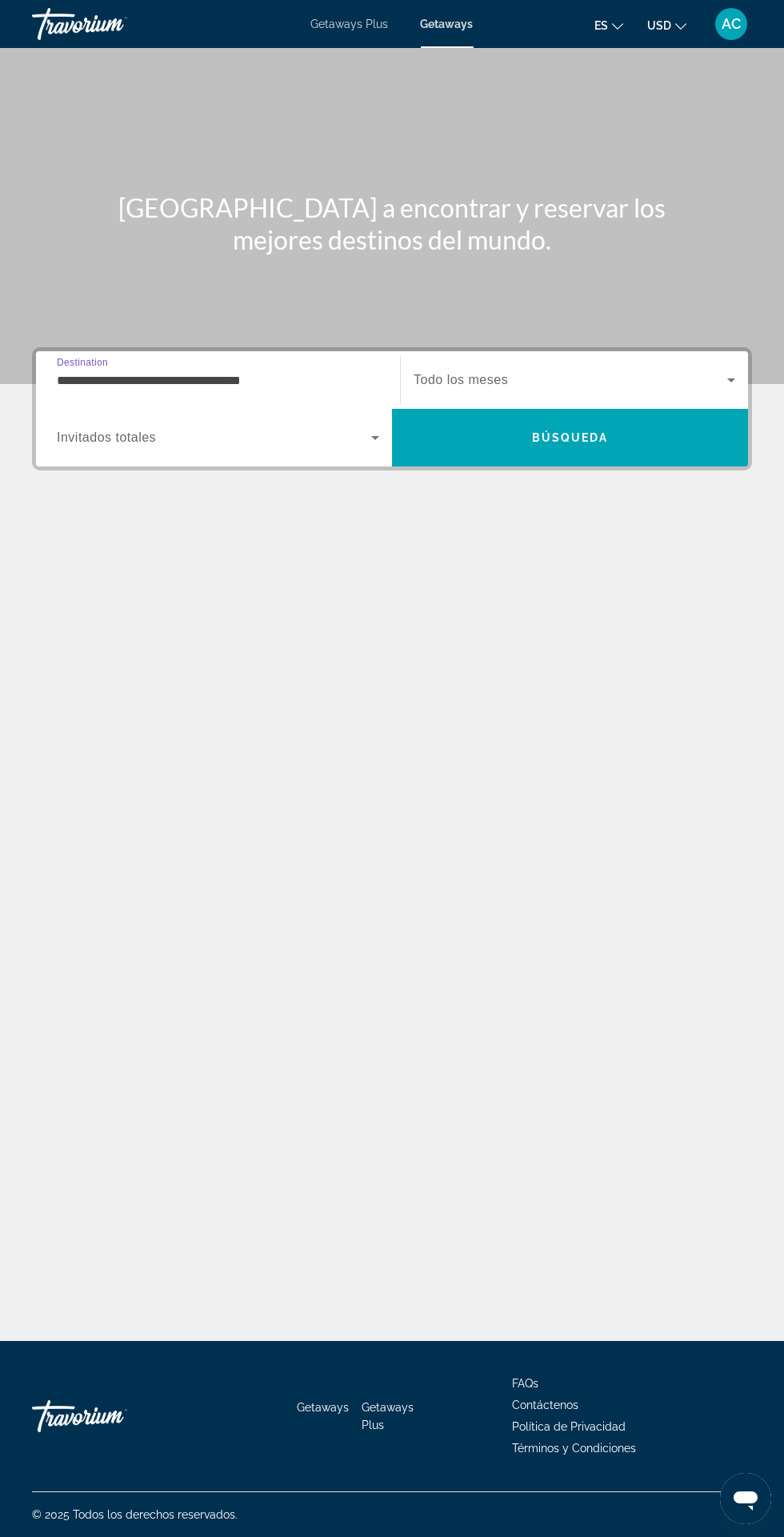
click at [334, 372] on input "**********" at bounding box center [218, 381] width 322 height 19
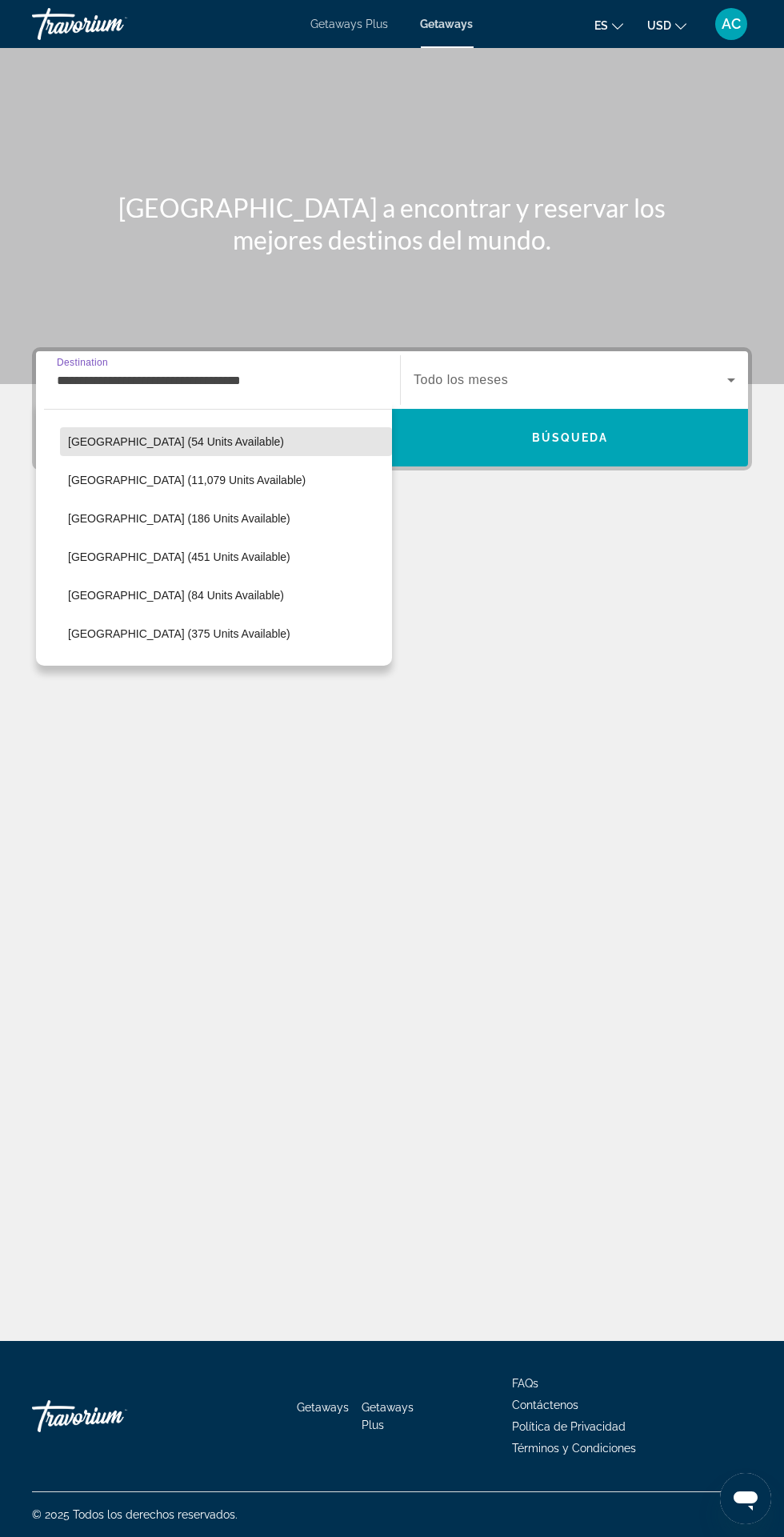
scroll to position [381, 0]
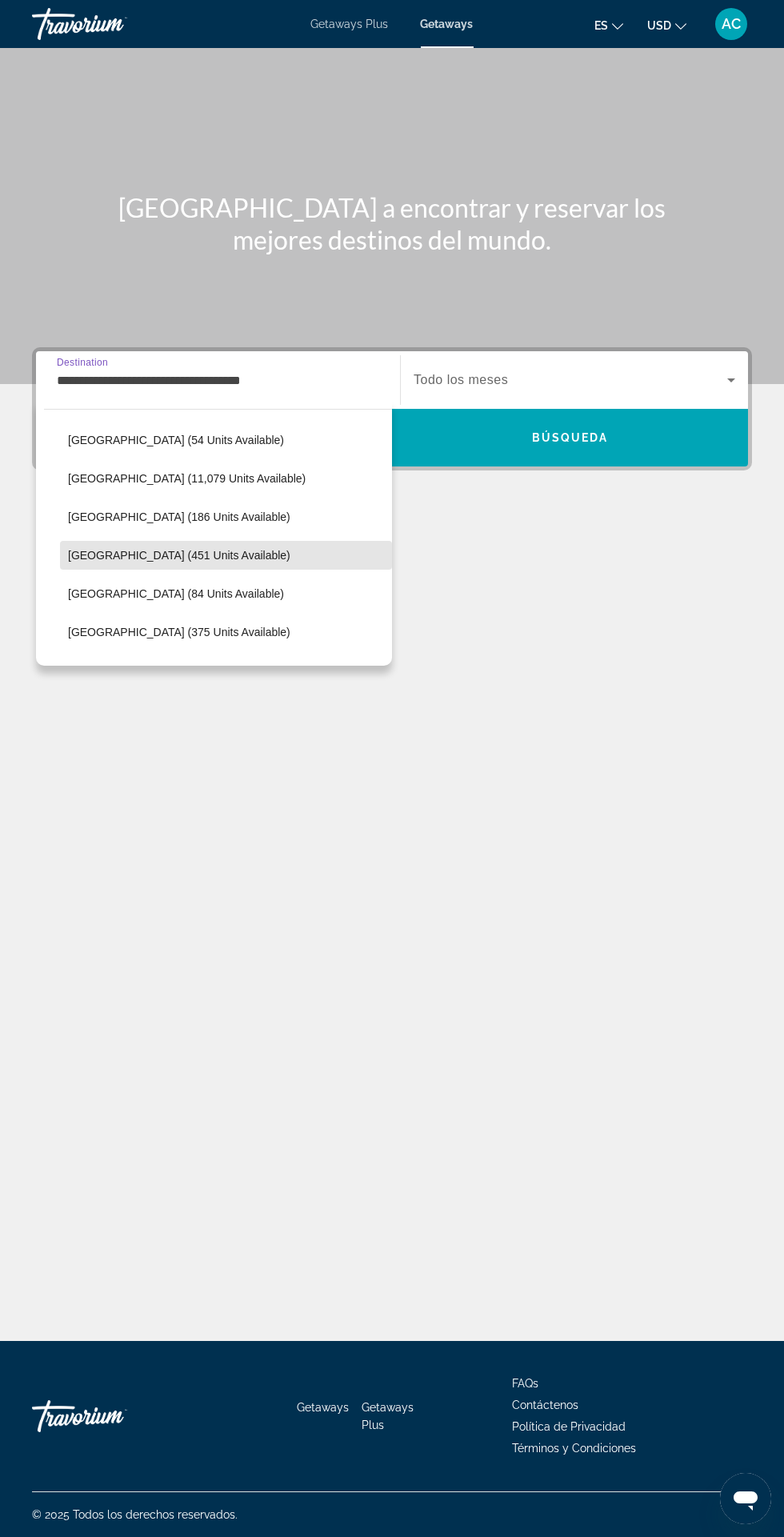
click at [247, 564] on span "Select destination: Colombia (451 units available)" at bounding box center [226, 555] width 332 height 39
type input "**********"
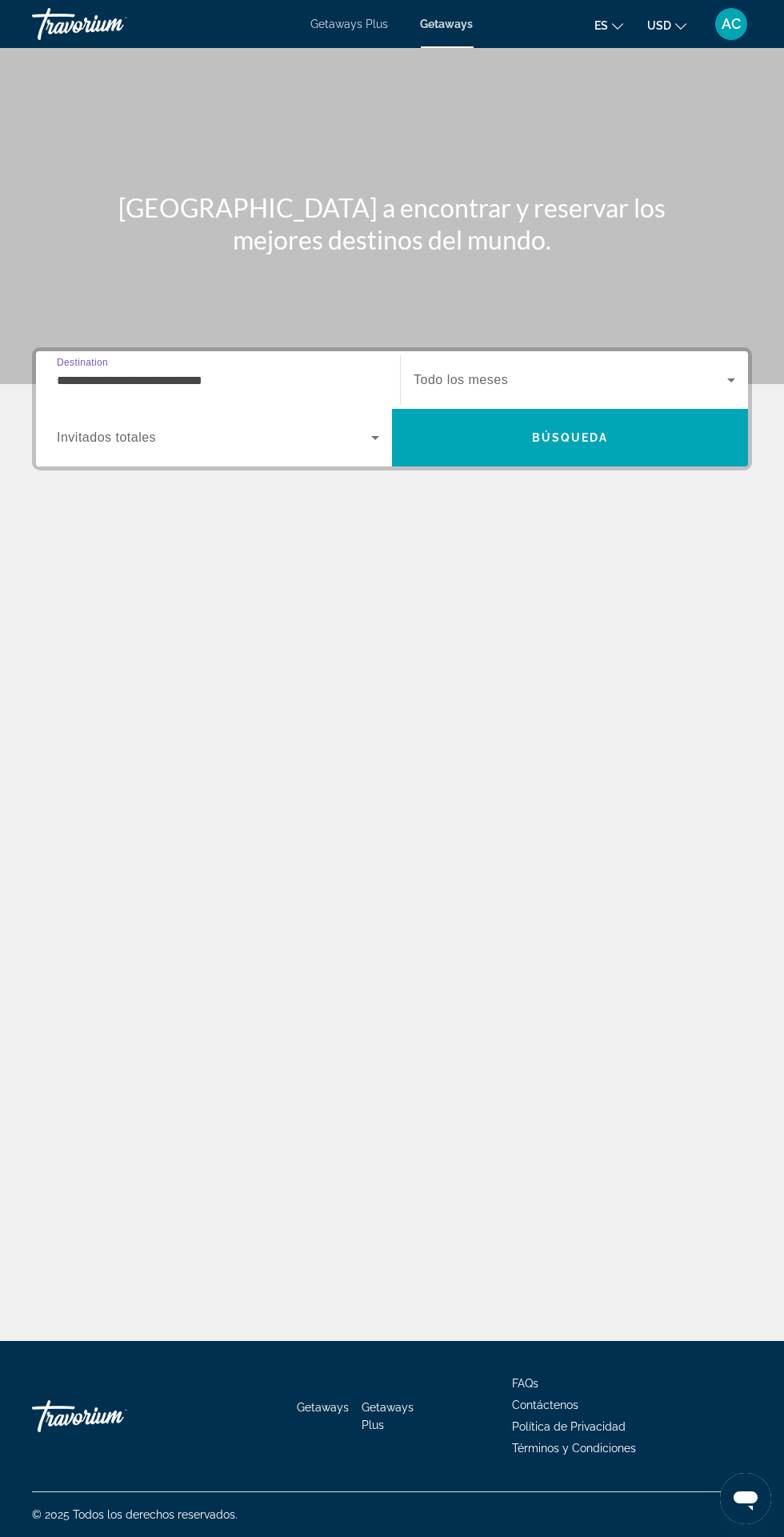
scroll to position [133, 0]
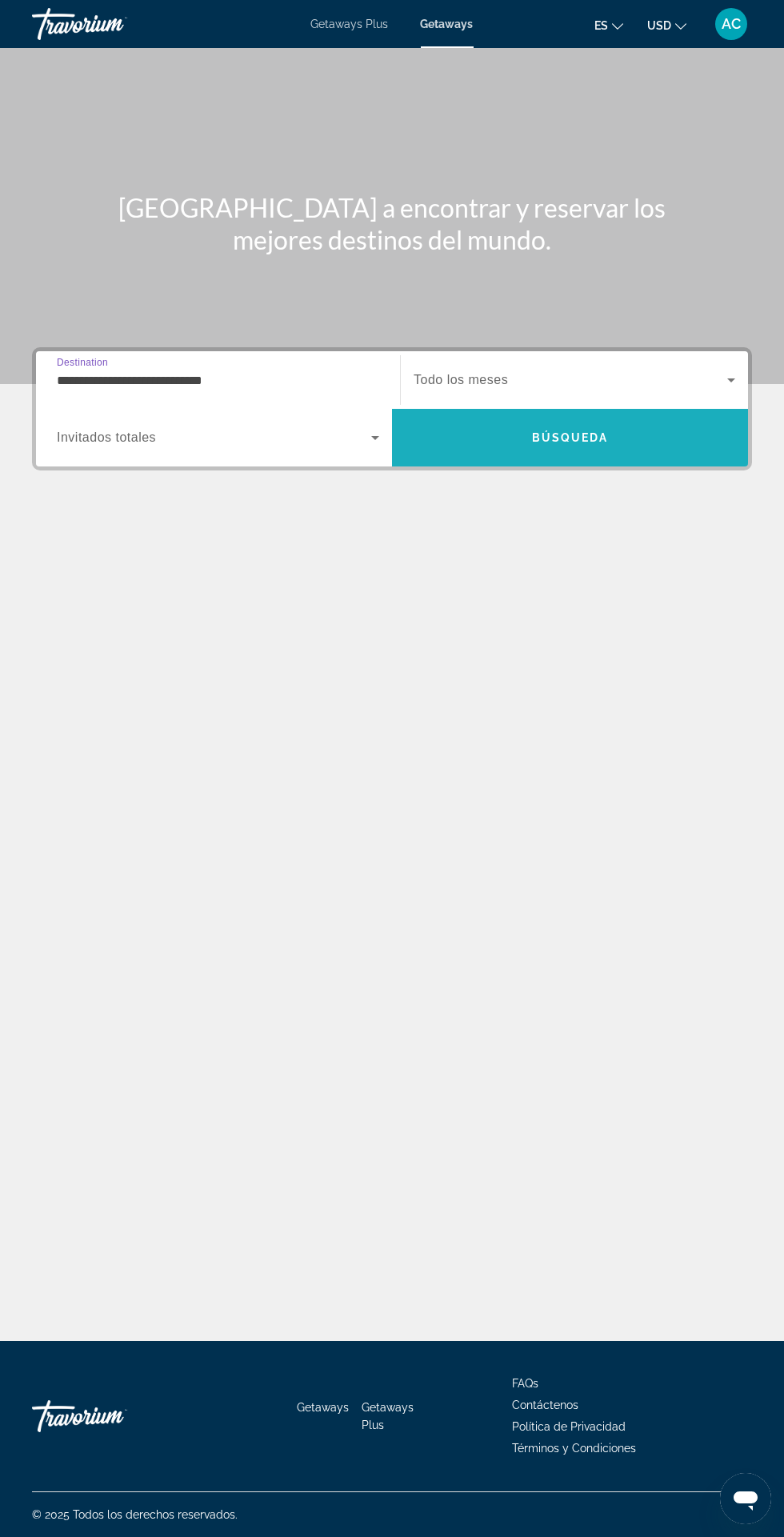
click at [607, 431] on span "Búsqueda" at bounding box center [570, 438] width 77 height 13
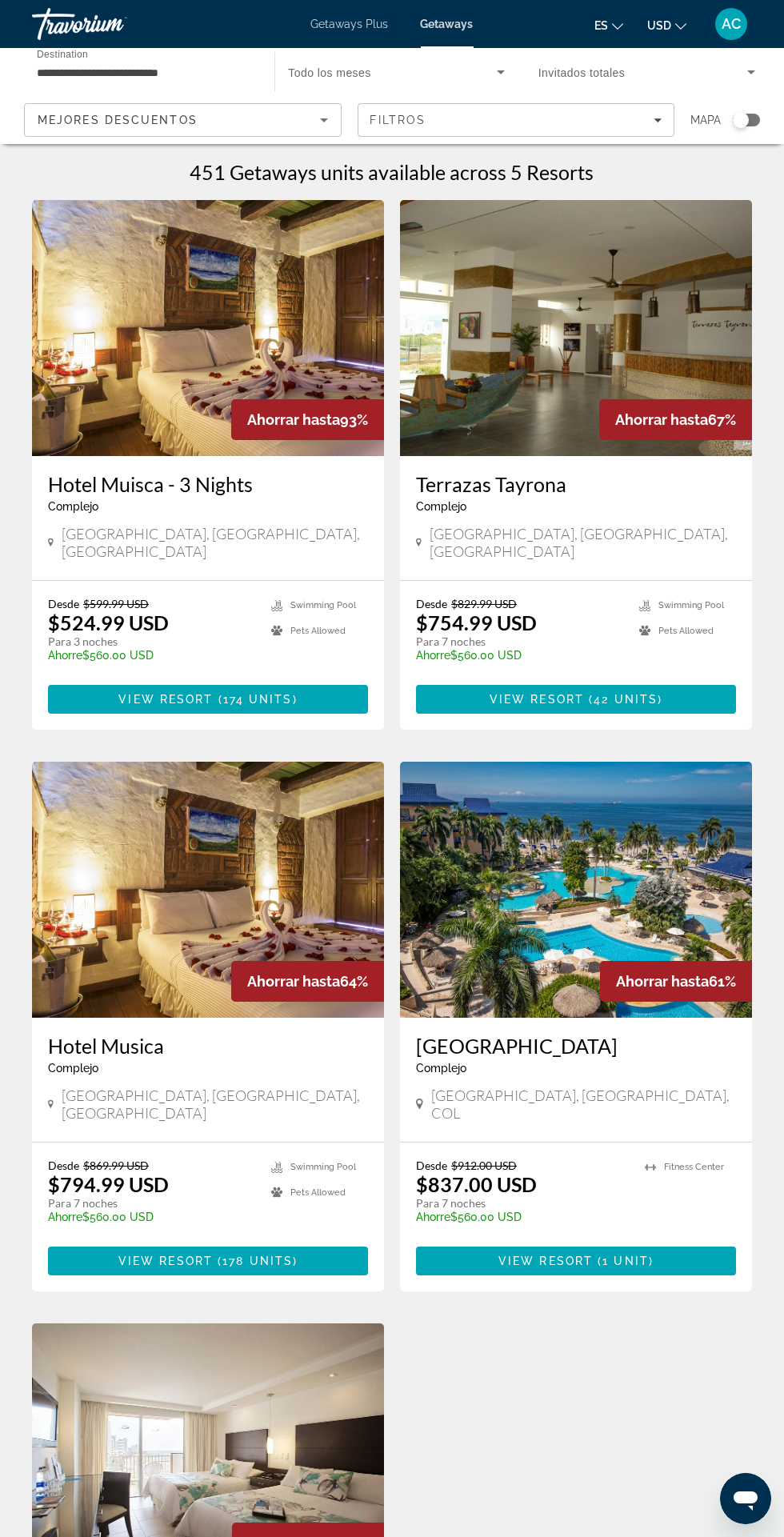
click at [131, 977] on img "Main content" at bounding box center [208, 889] width 352 height 256
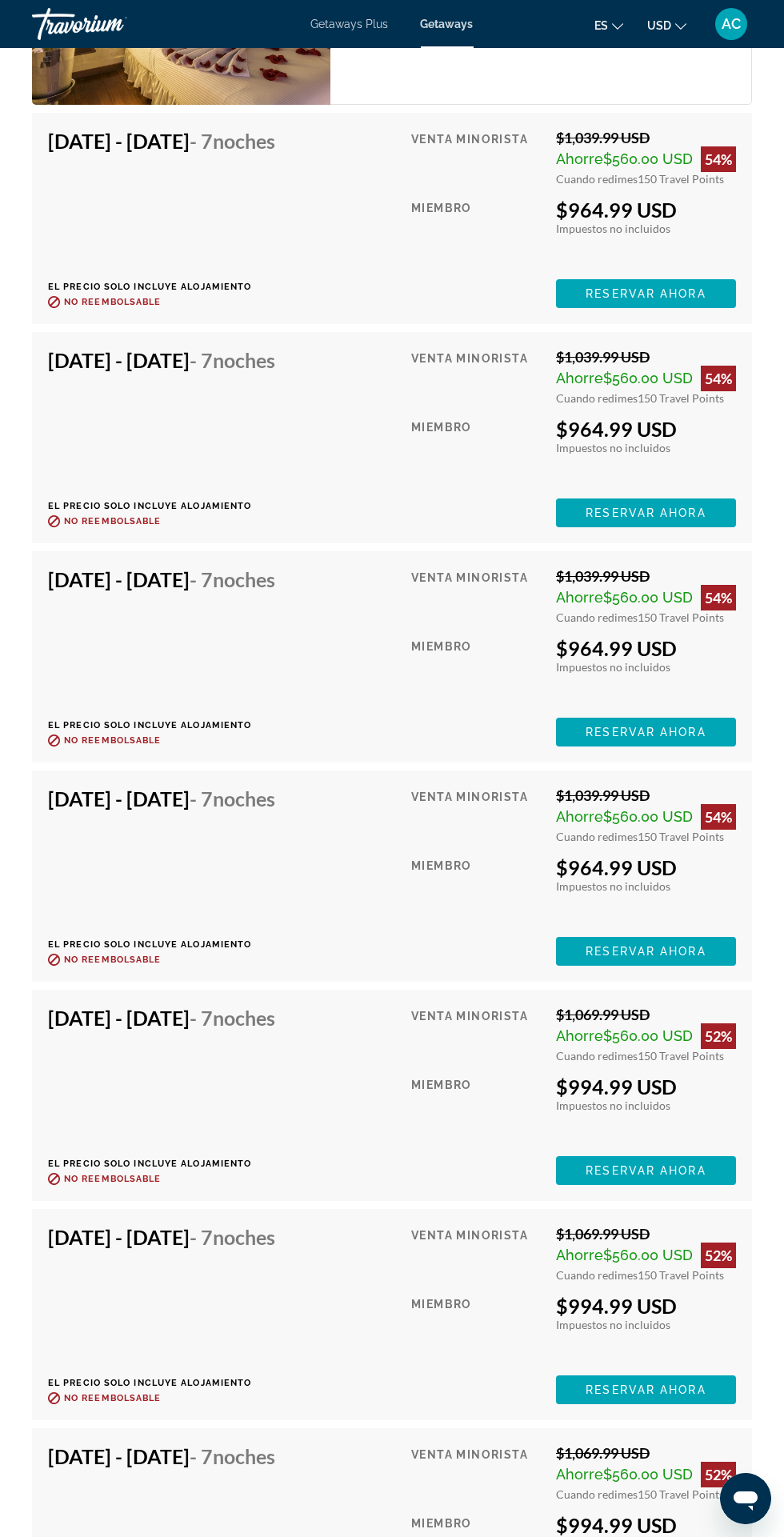
scroll to position [10313, 0]
